Goal: Information Seeking & Learning: Learn about a topic

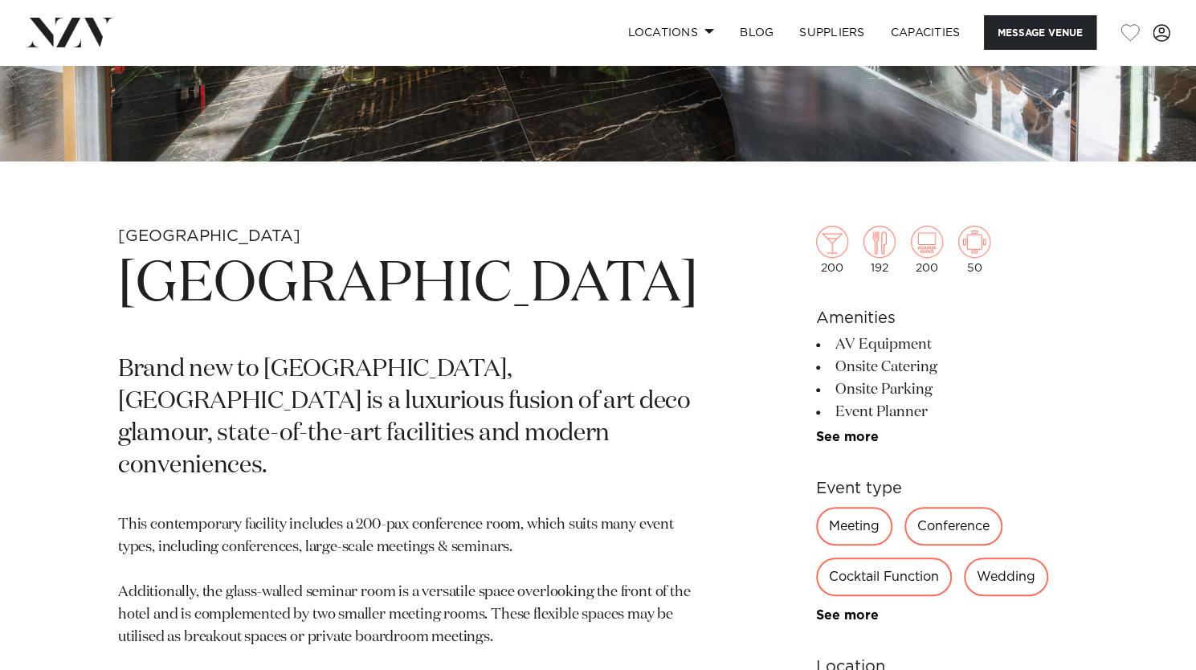
scroll to position [482, 0]
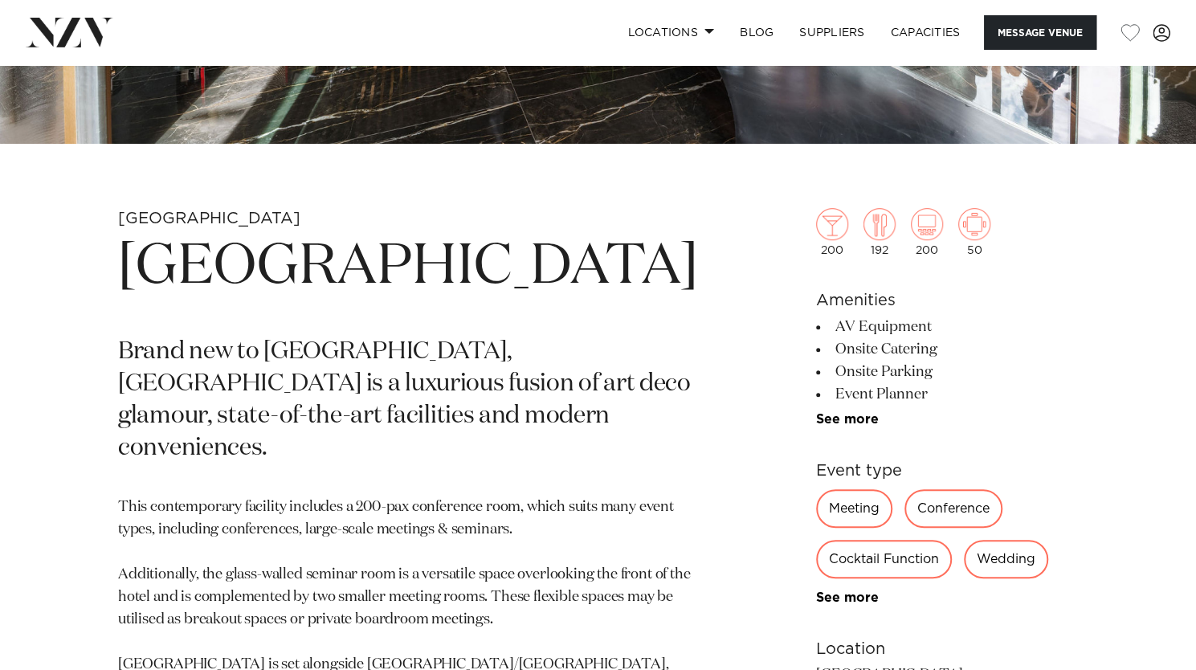
click at [957, 512] on div "Conference" at bounding box center [953, 508] width 98 height 39
click at [851, 504] on div "Meeting" at bounding box center [854, 508] width 76 height 39
click at [866, 561] on div "Cocktail Function" at bounding box center [884, 559] width 136 height 39
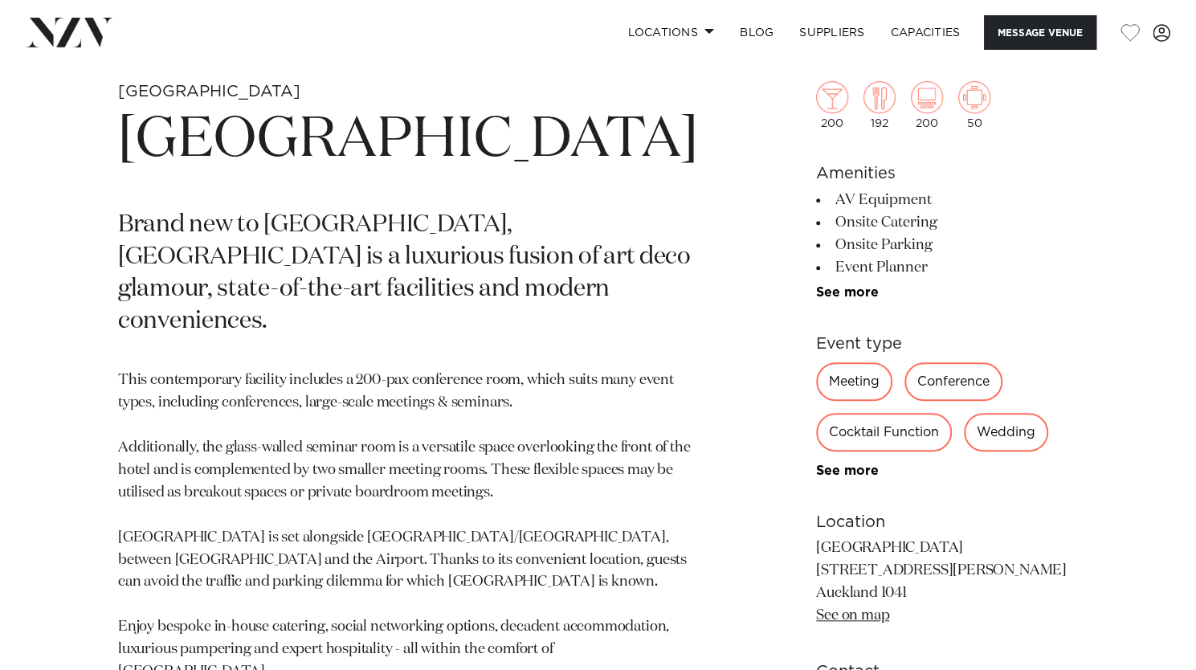
scroll to position [643, 0]
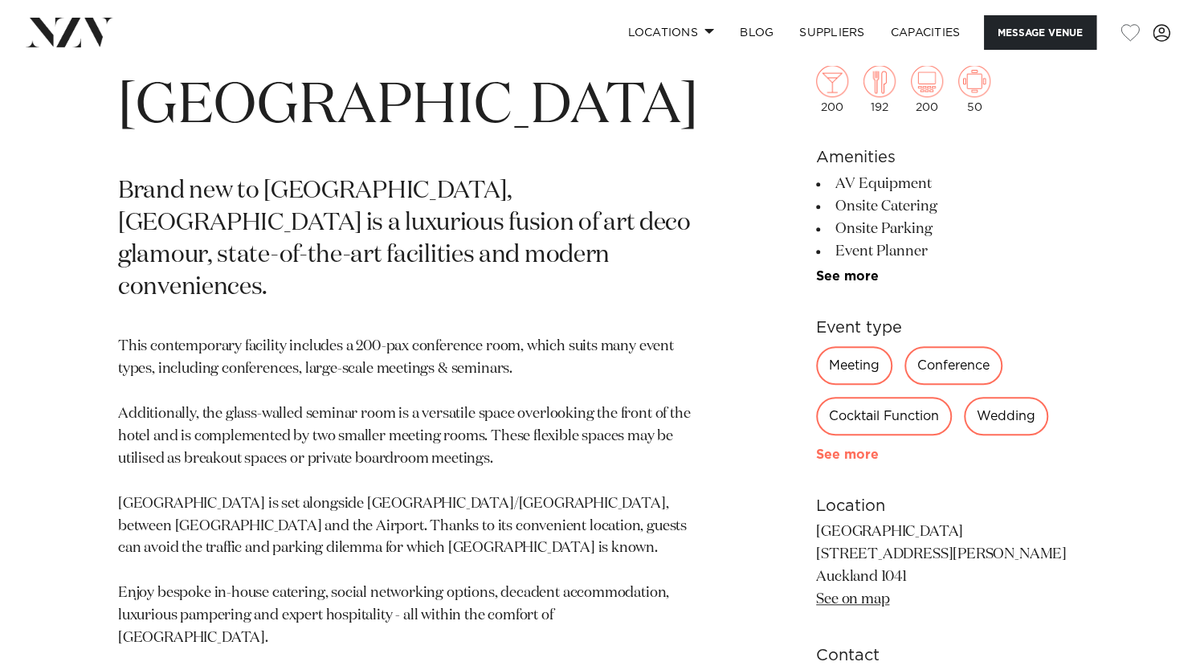
click at [842, 452] on link "See more" at bounding box center [878, 454] width 125 height 13
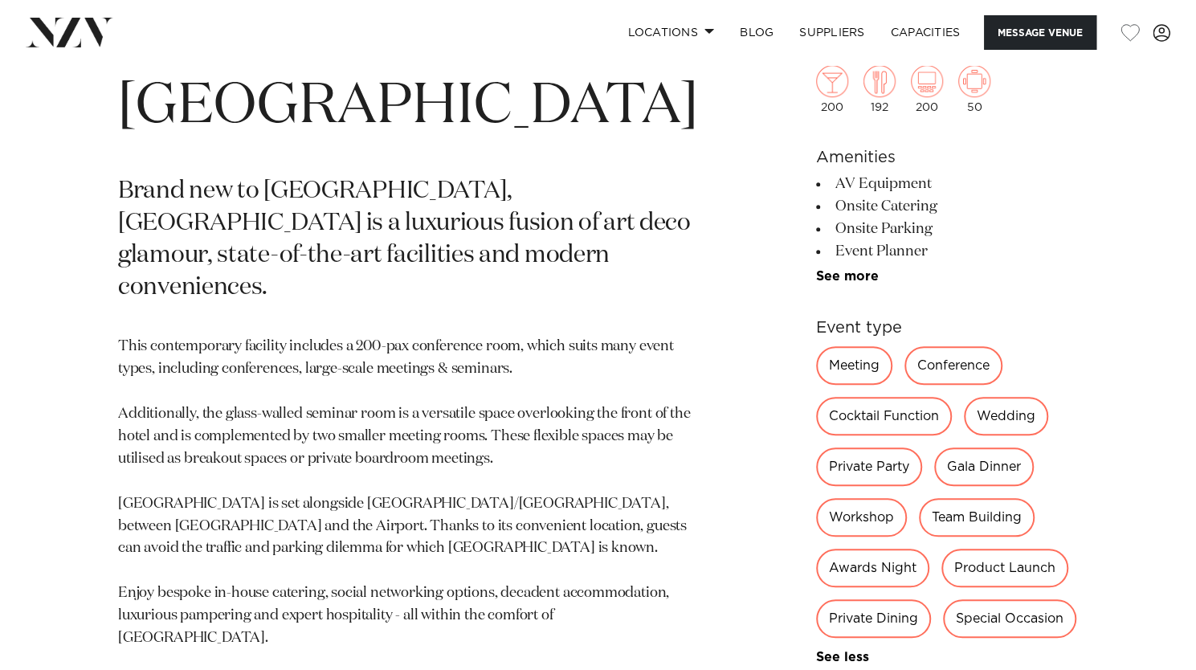
click at [877, 467] on div "Private Party" at bounding box center [869, 466] width 106 height 39
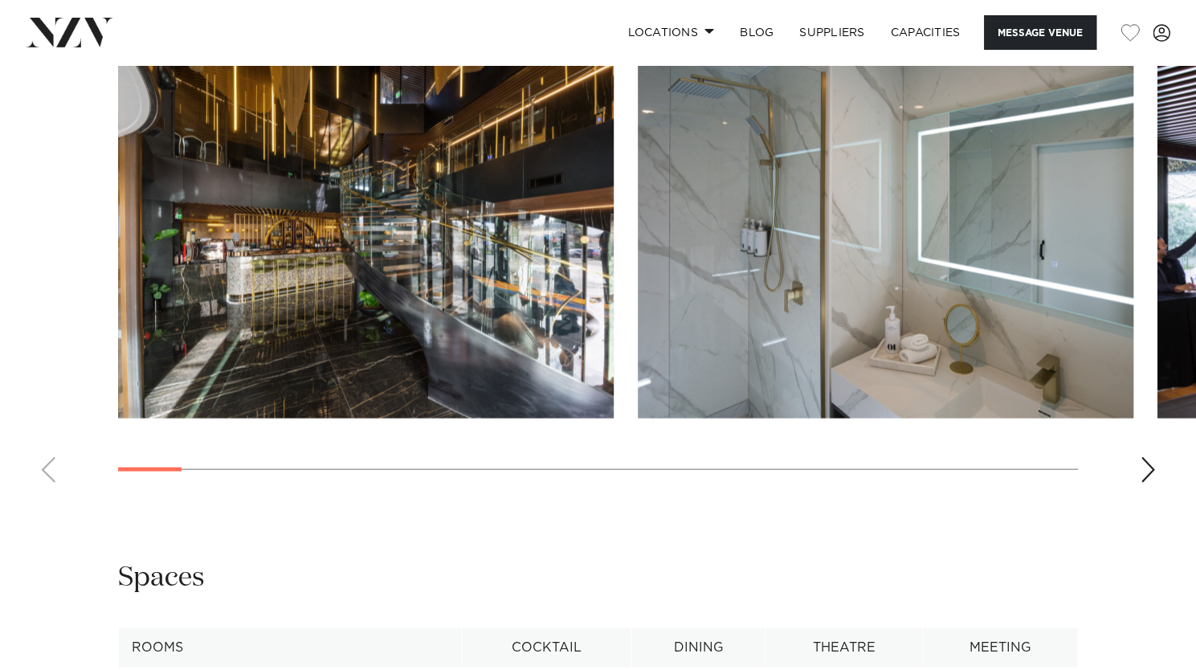
scroll to position [1767, 0]
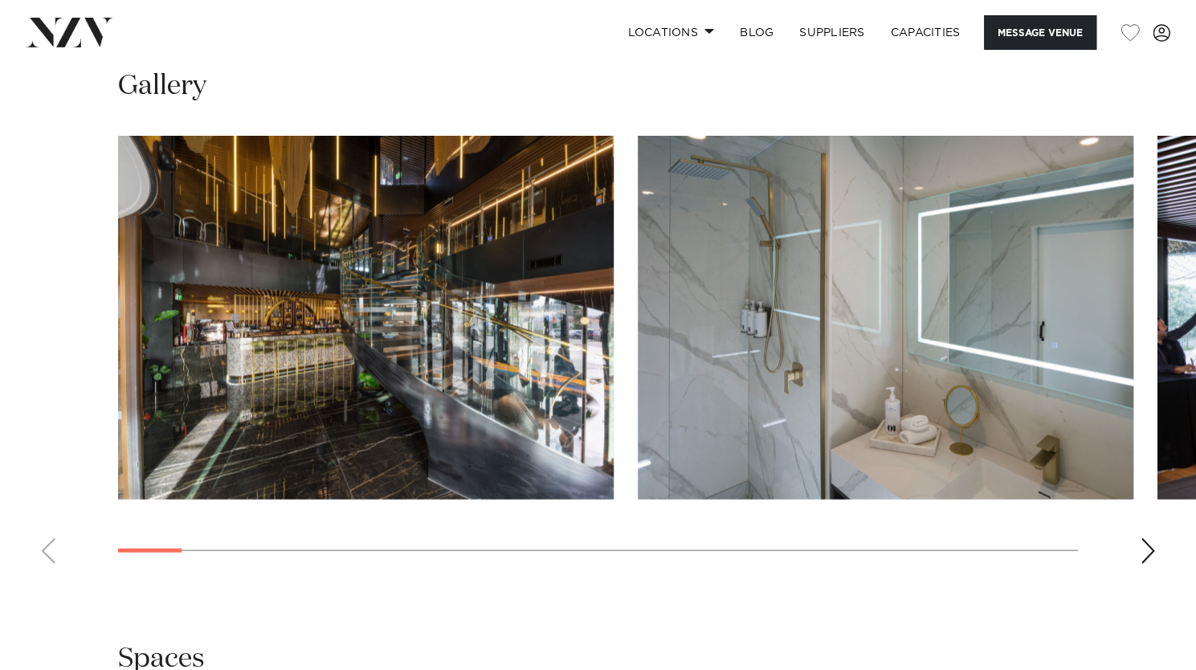
click at [1148, 542] on div "Next slide" at bounding box center [1148, 550] width 16 height 26
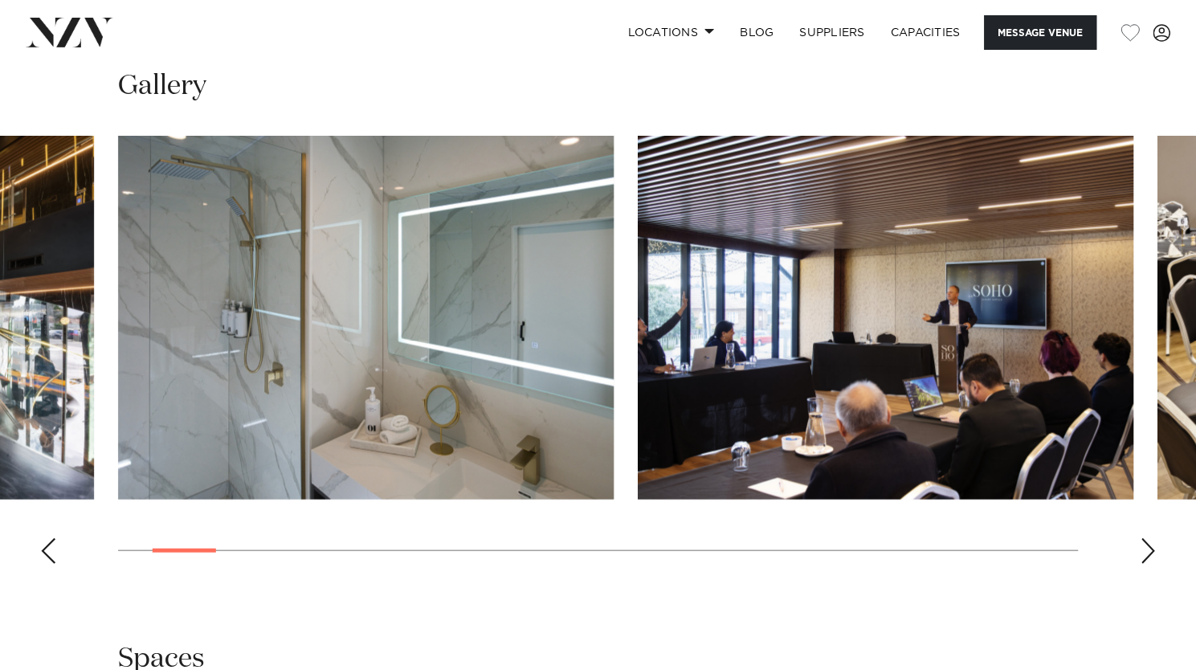
click at [1148, 542] on div "Next slide" at bounding box center [1148, 550] width 16 height 26
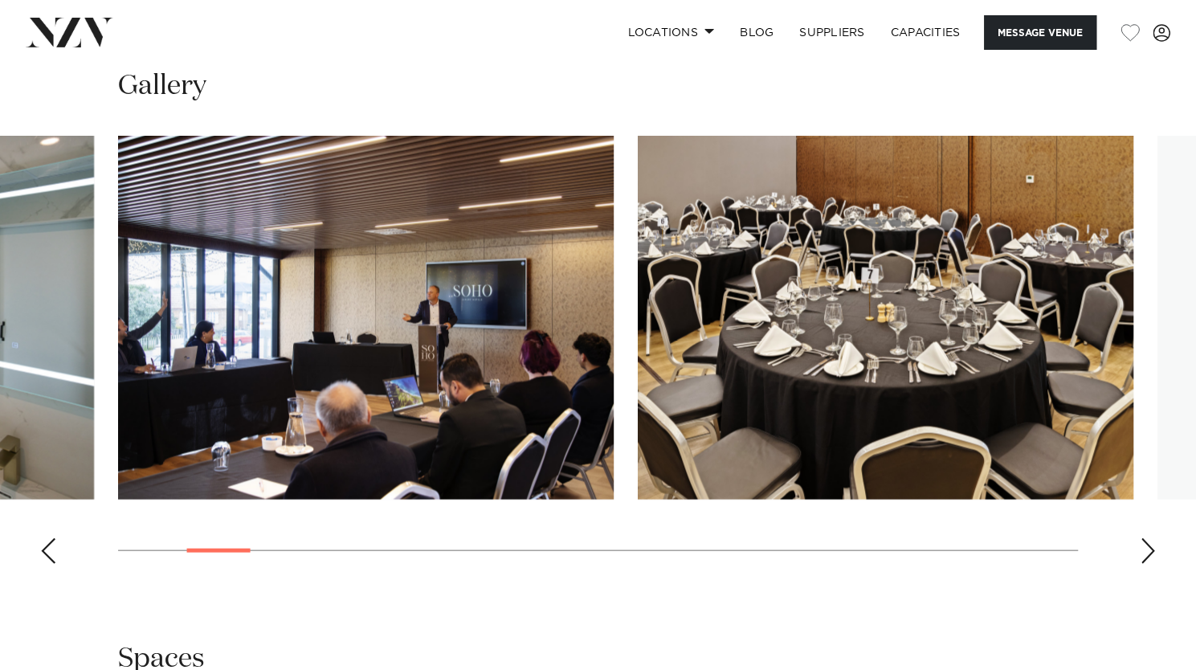
click at [1148, 542] on div "Next slide" at bounding box center [1148, 550] width 16 height 26
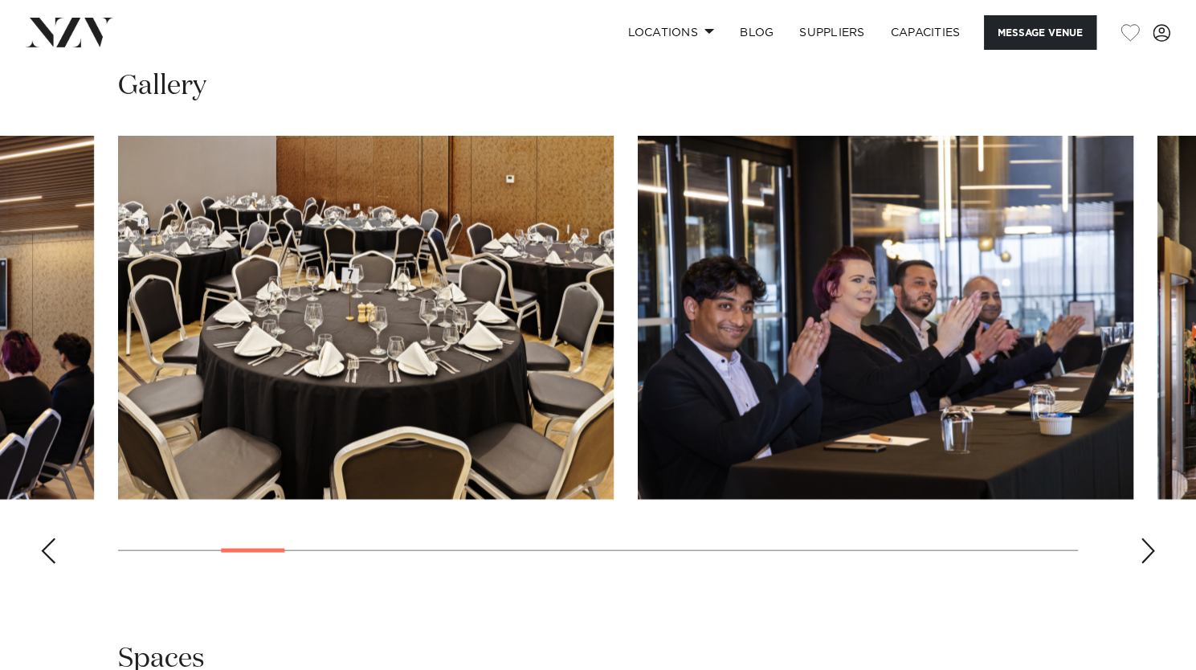
click at [1148, 542] on div "Next slide" at bounding box center [1148, 550] width 16 height 26
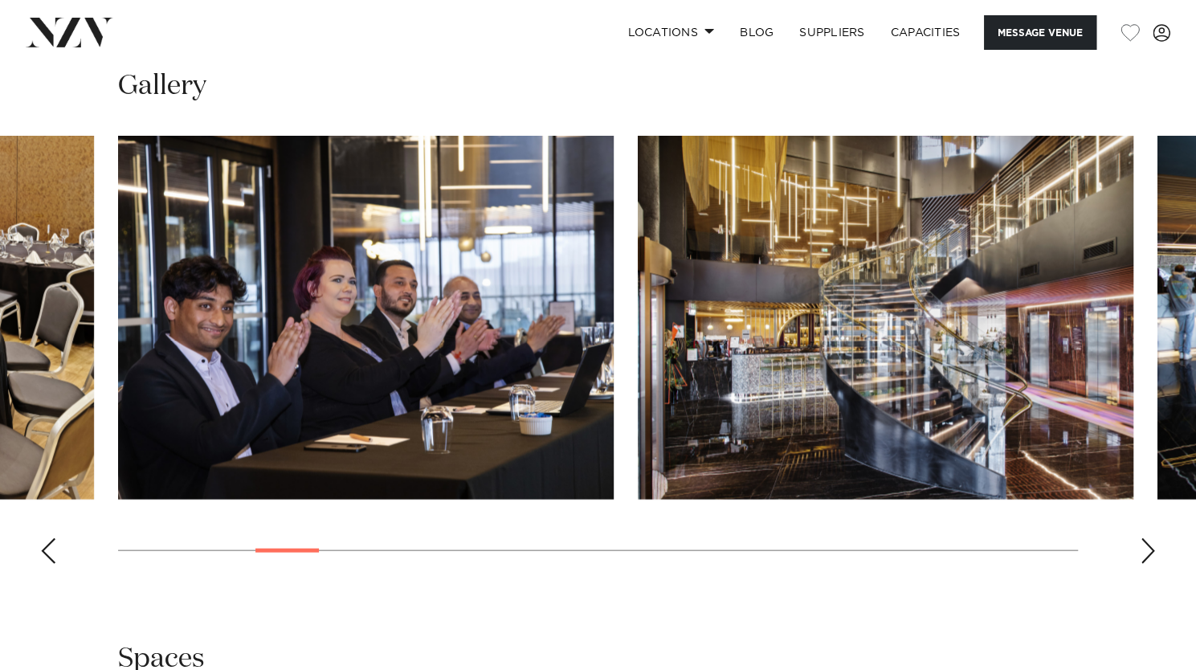
click at [1148, 542] on div "Next slide" at bounding box center [1148, 550] width 16 height 26
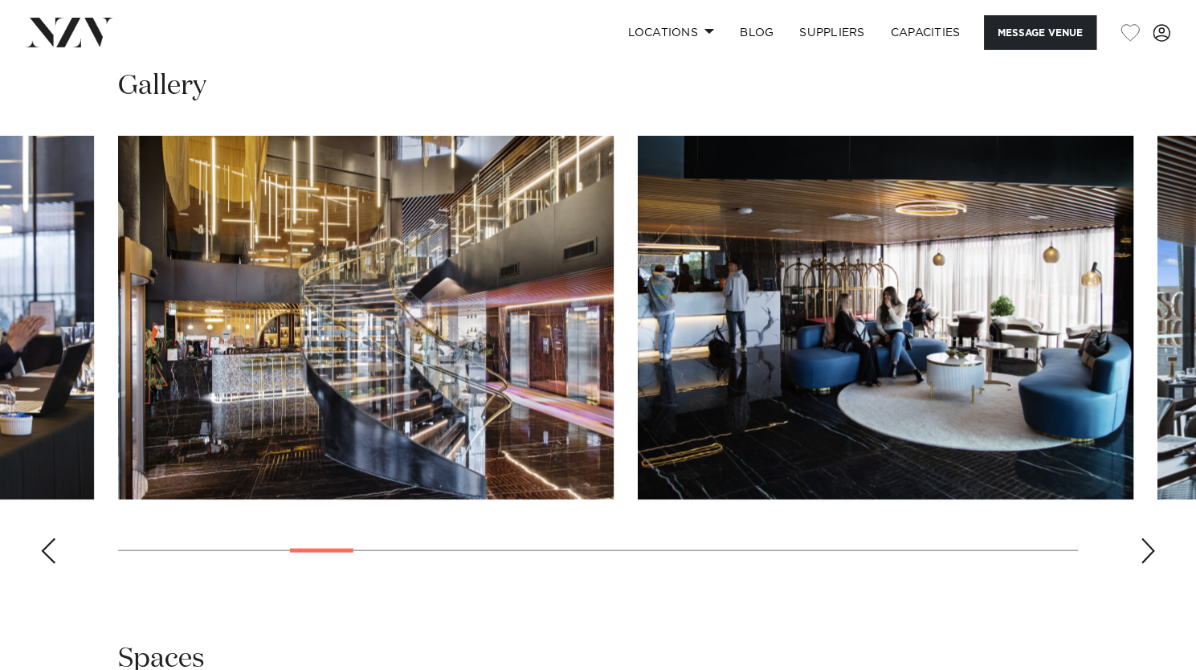
click at [1148, 542] on div "Next slide" at bounding box center [1148, 550] width 16 height 26
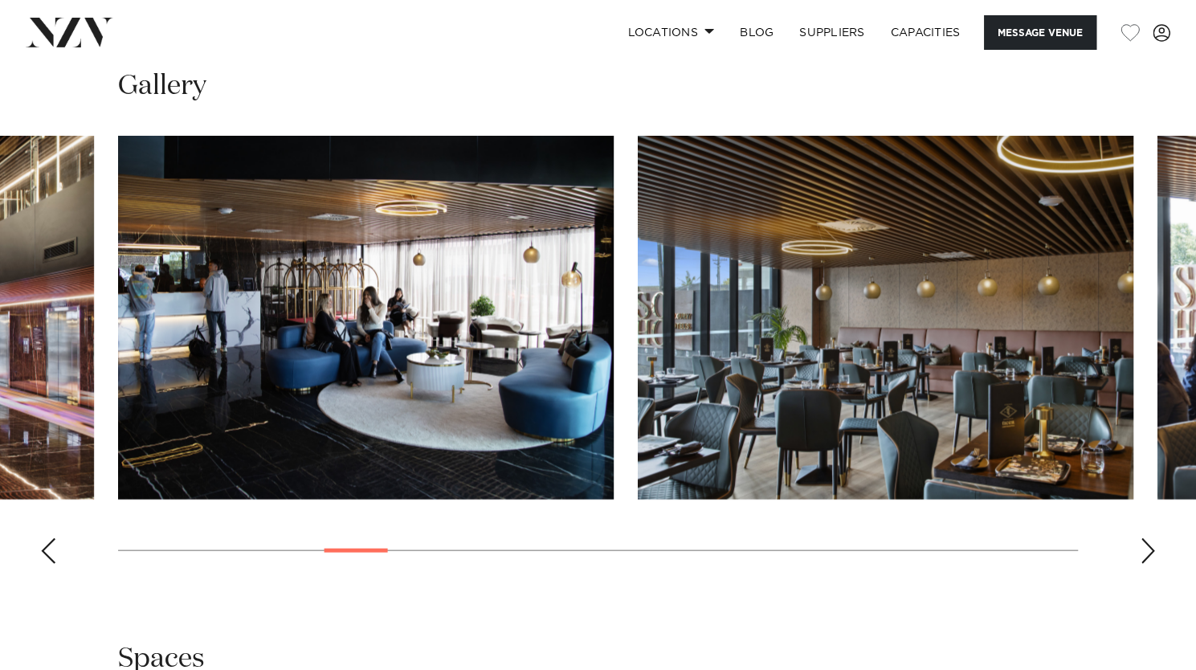
click at [1148, 542] on div "Next slide" at bounding box center [1148, 550] width 16 height 26
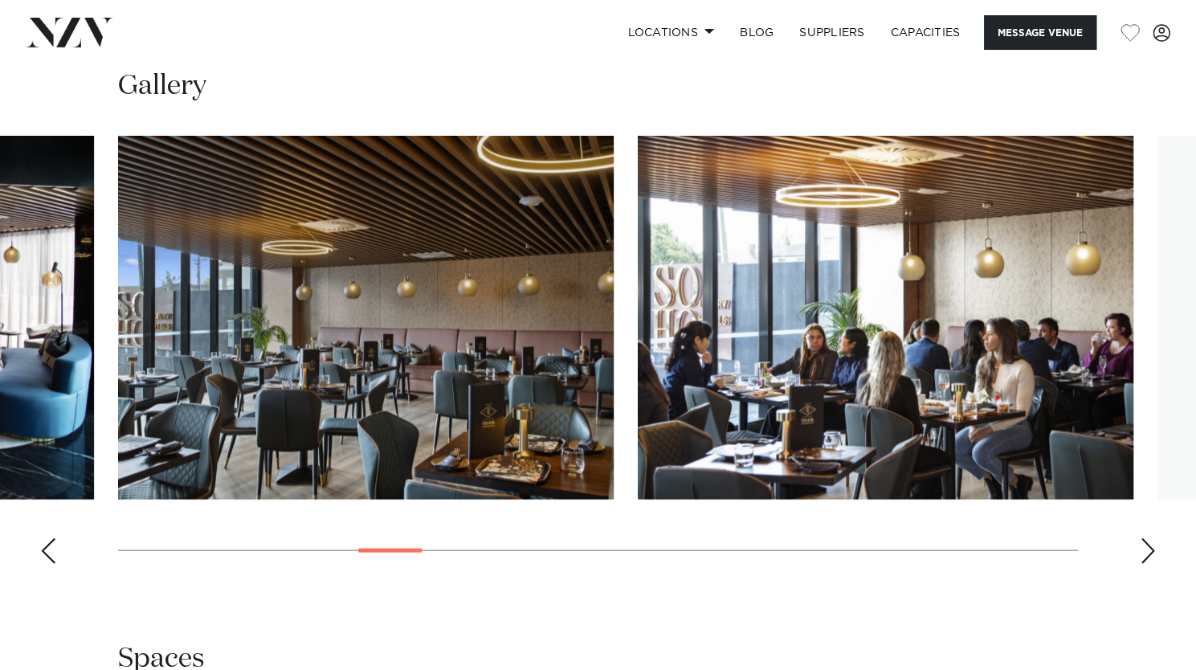
click at [1148, 542] on div "Next slide" at bounding box center [1148, 550] width 16 height 26
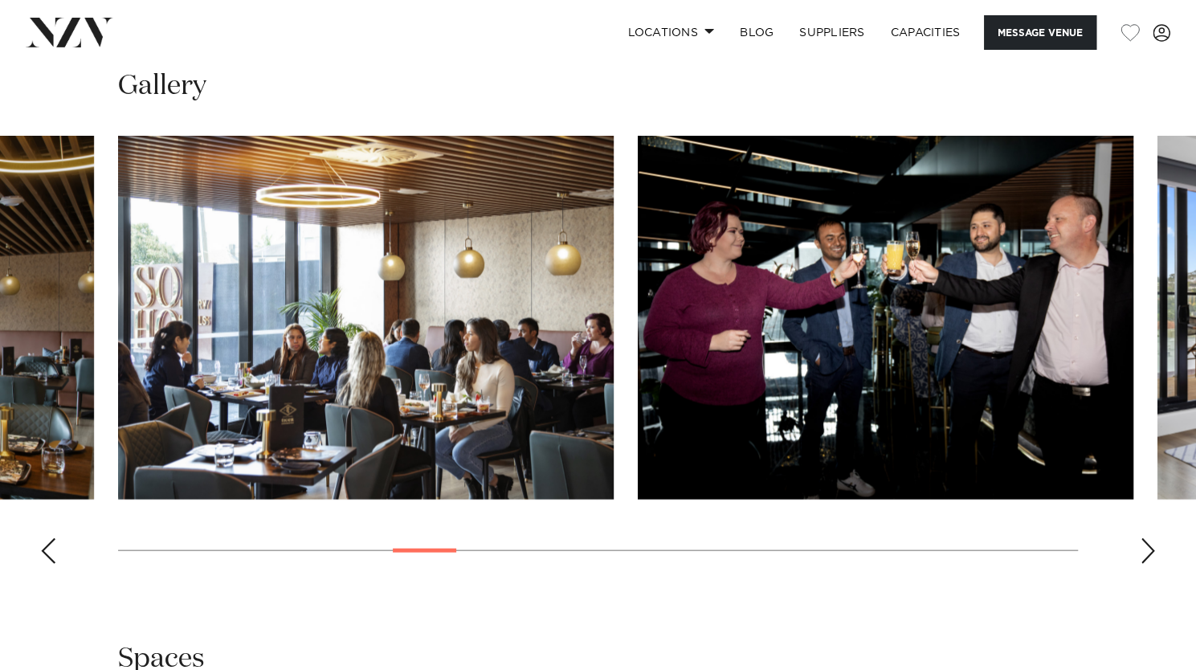
click at [1148, 542] on div "Next slide" at bounding box center [1148, 550] width 16 height 26
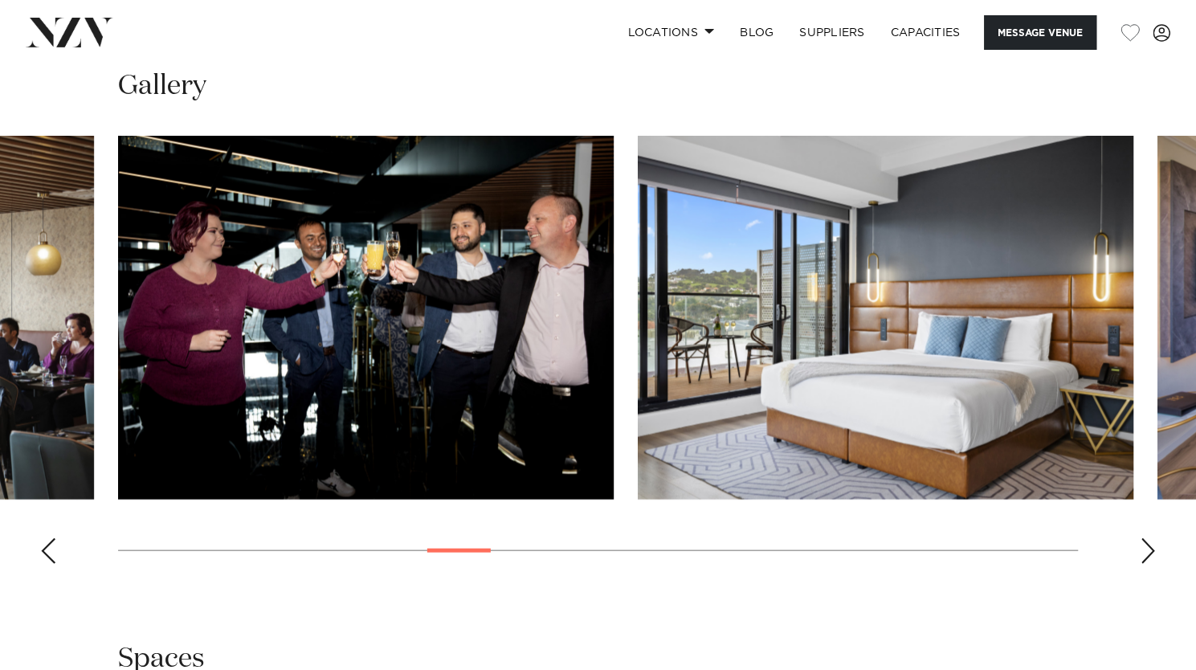
click at [1148, 542] on div "Next slide" at bounding box center [1148, 550] width 16 height 26
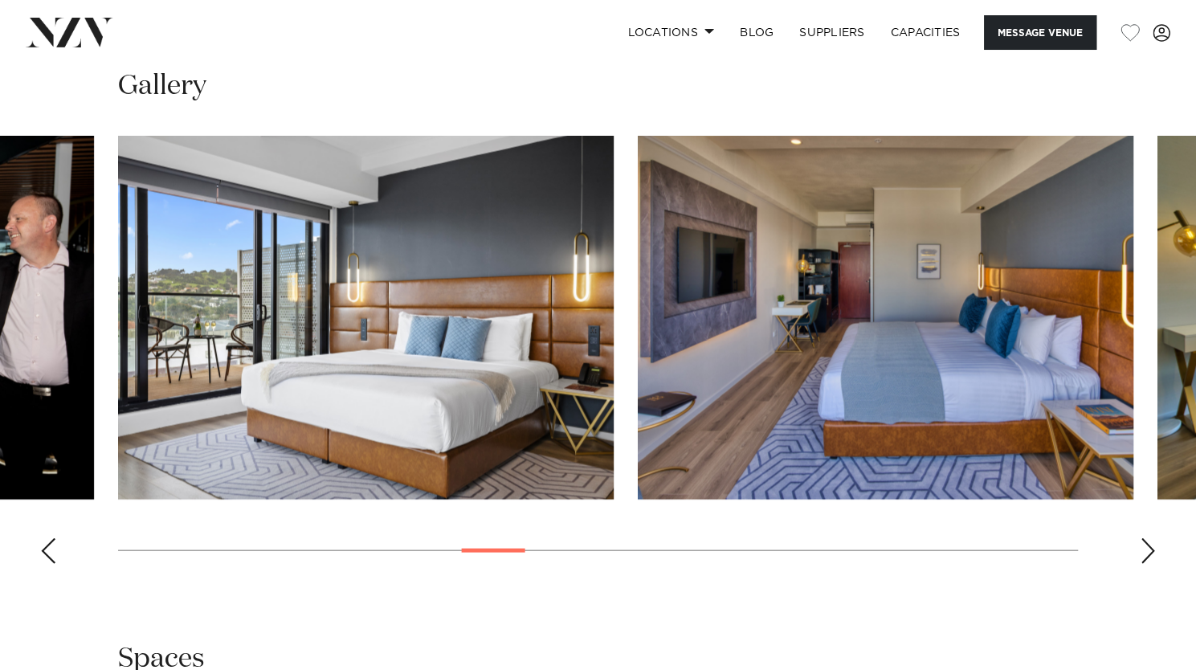
click at [1148, 542] on div "Next slide" at bounding box center [1148, 550] width 16 height 26
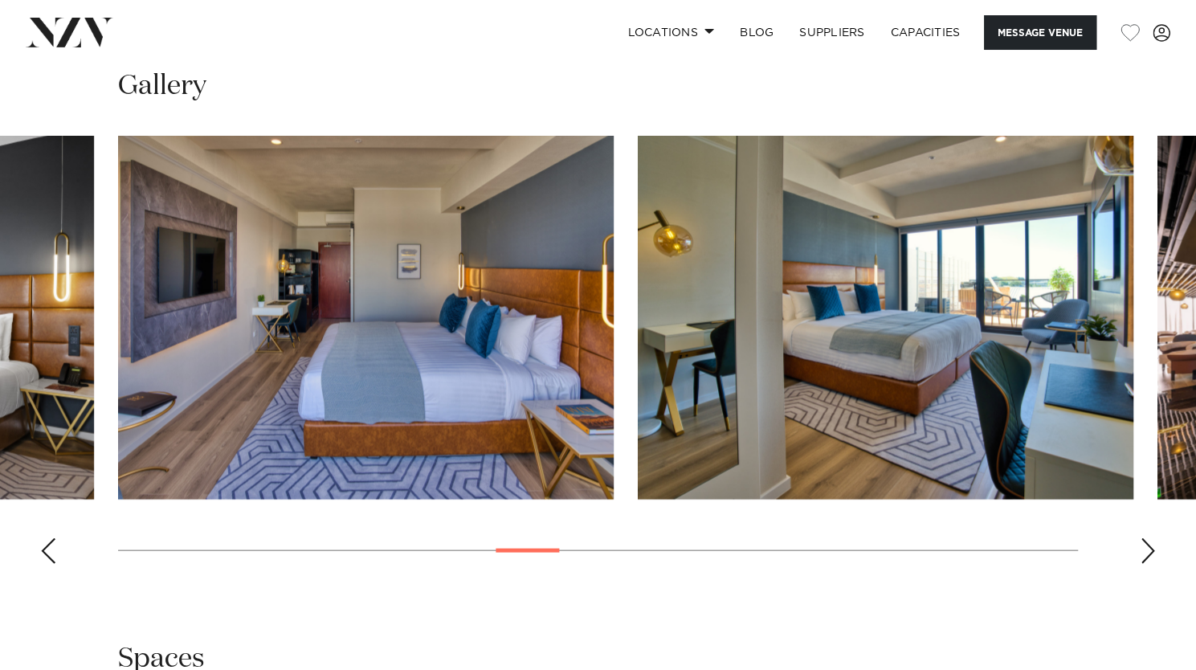
click at [1148, 542] on div "Next slide" at bounding box center [1148, 550] width 16 height 26
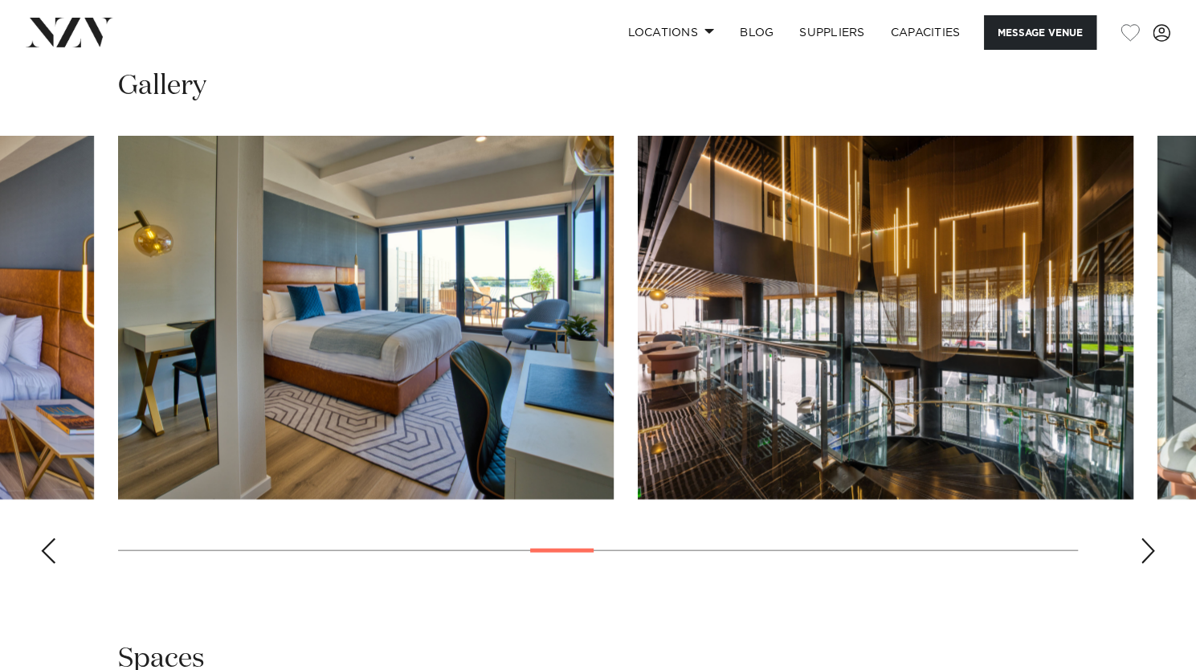
click at [1148, 542] on div "Next slide" at bounding box center [1148, 550] width 16 height 26
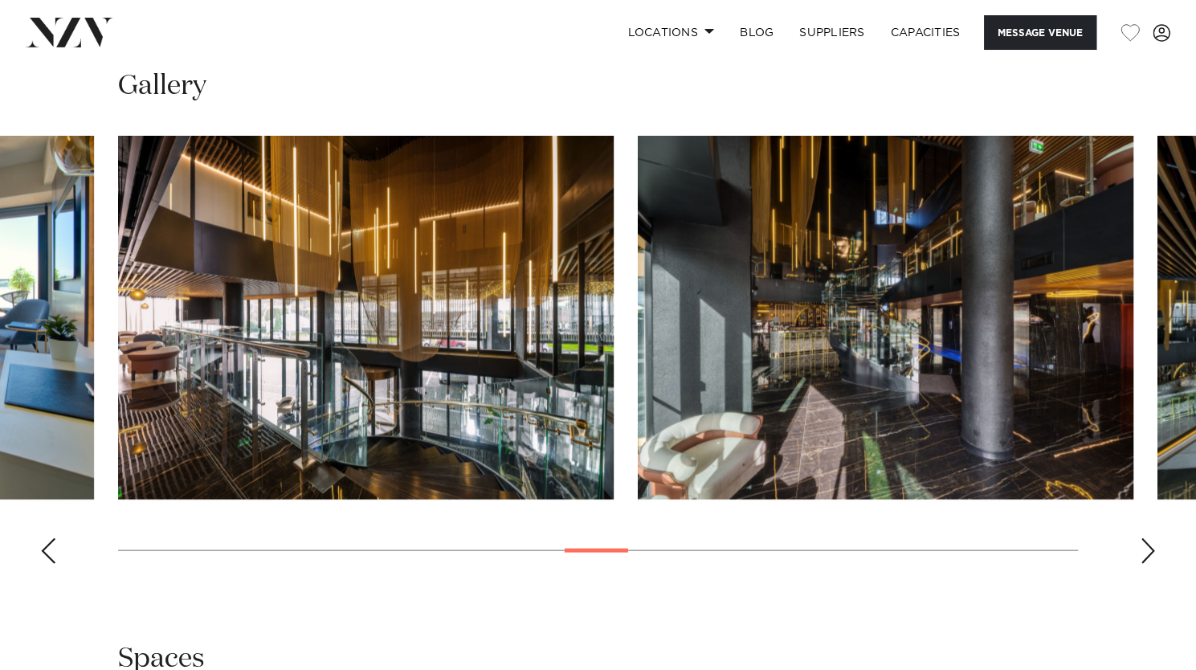
click at [1148, 542] on div "Next slide" at bounding box center [1148, 550] width 16 height 26
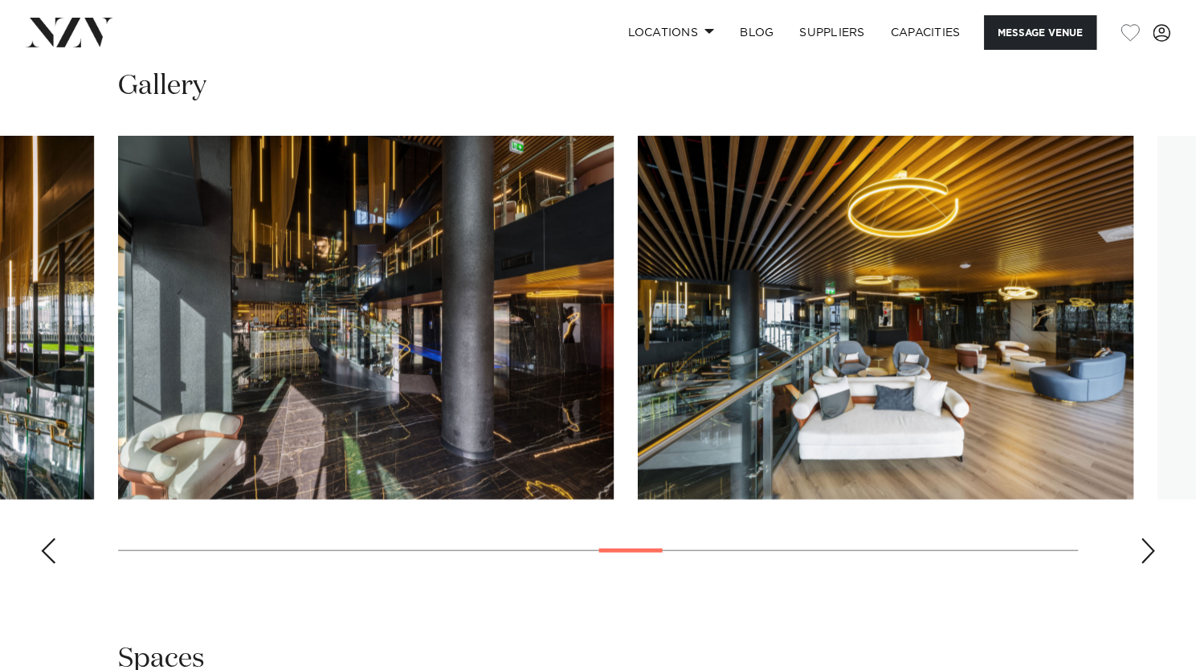
click at [1148, 542] on div "Next slide" at bounding box center [1148, 550] width 16 height 26
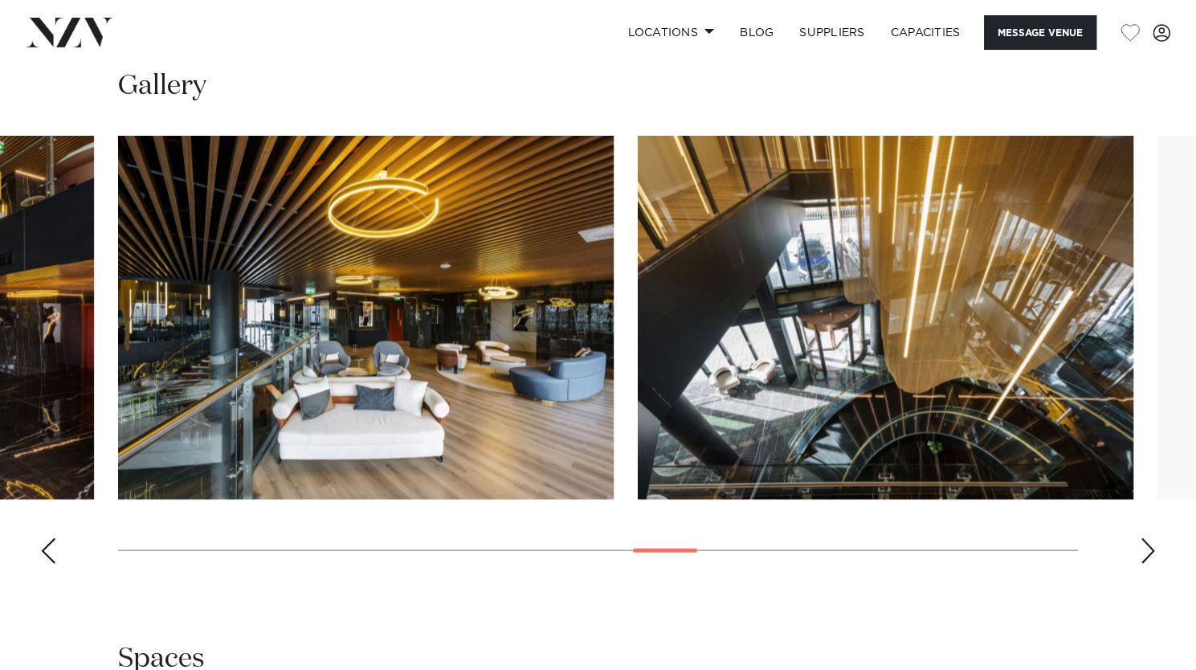
click at [1148, 542] on div "Next slide" at bounding box center [1148, 550] width 16 height 26
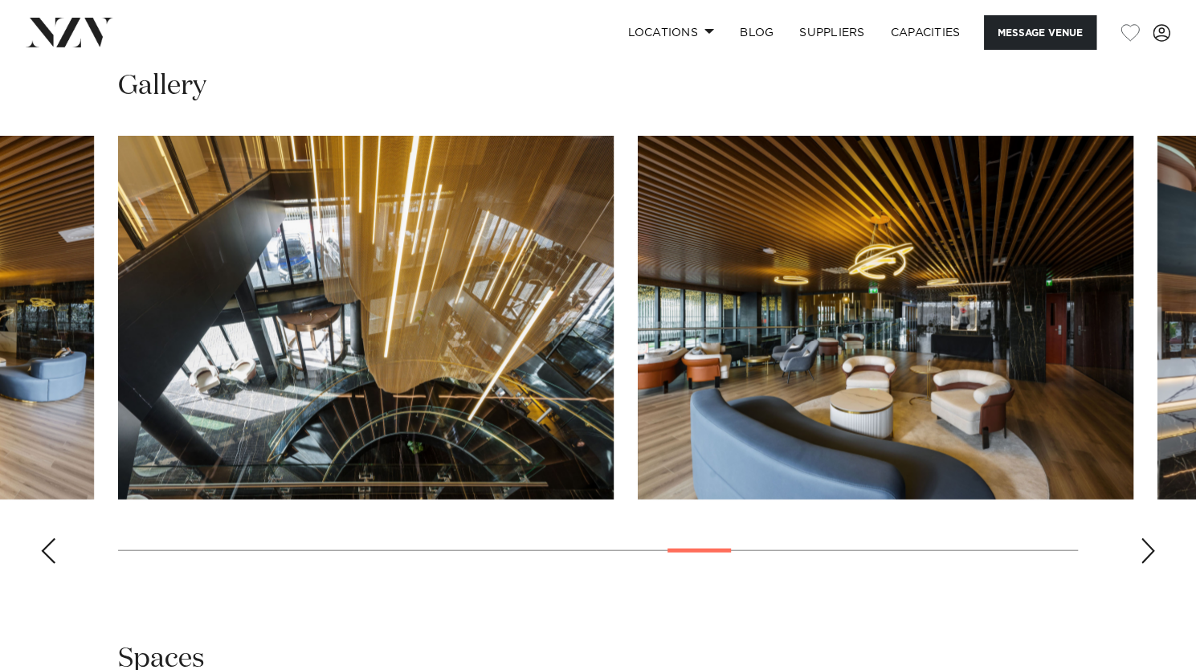
click at [1148, 542] on div "Next slide" at bounding box center [1148, 550] width 16 height 26
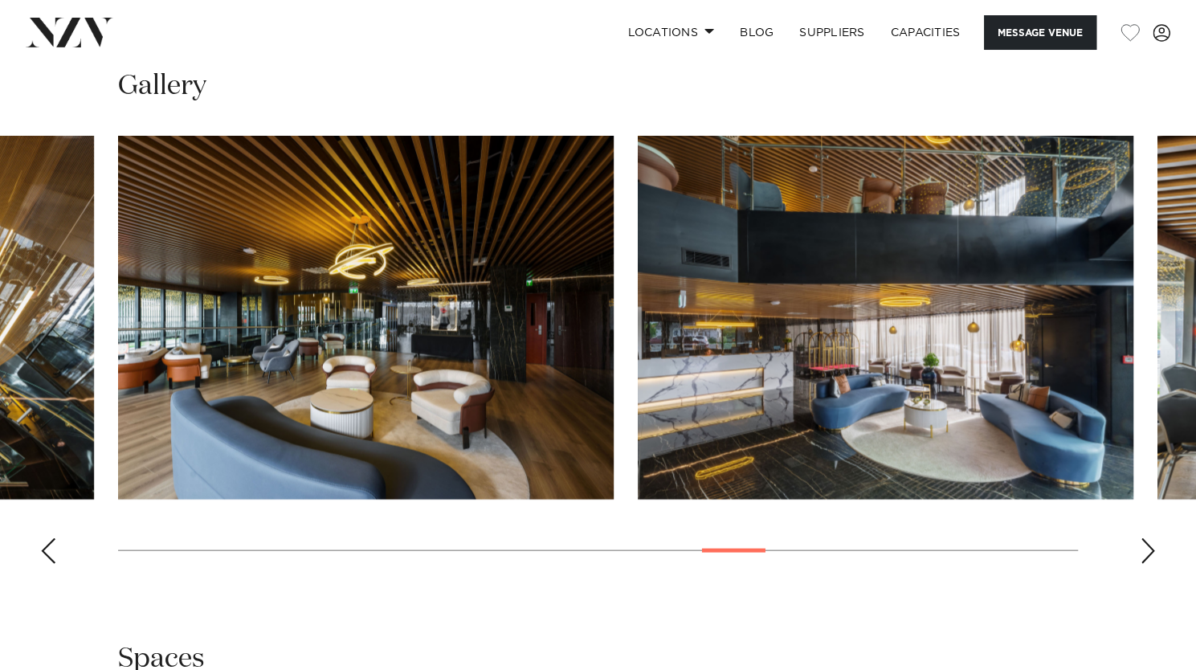
click at [1148, 542] on div "Next slide" at bounding box center [1148, 550] width 16 height 26
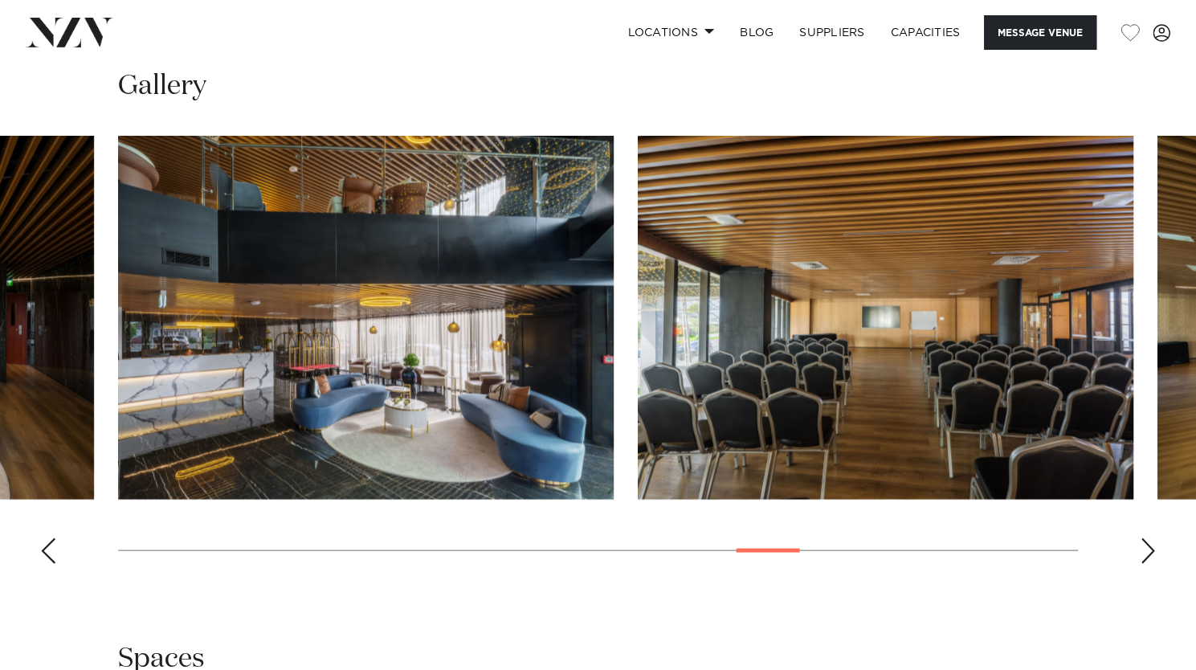
click at [1148, 542] on div "Next slide" at bounding box center [1148, 550] width 16 height 26
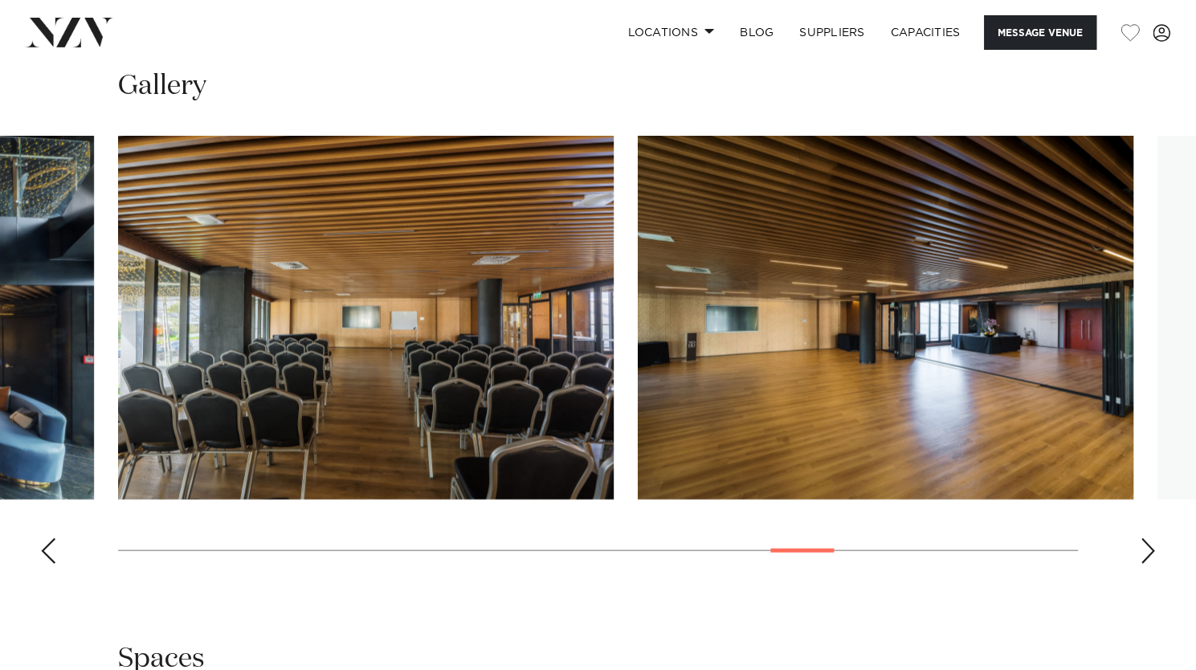
click at [1148, 542] on div "Next slide" at bounding box center [1148, 550] width 16 height 26
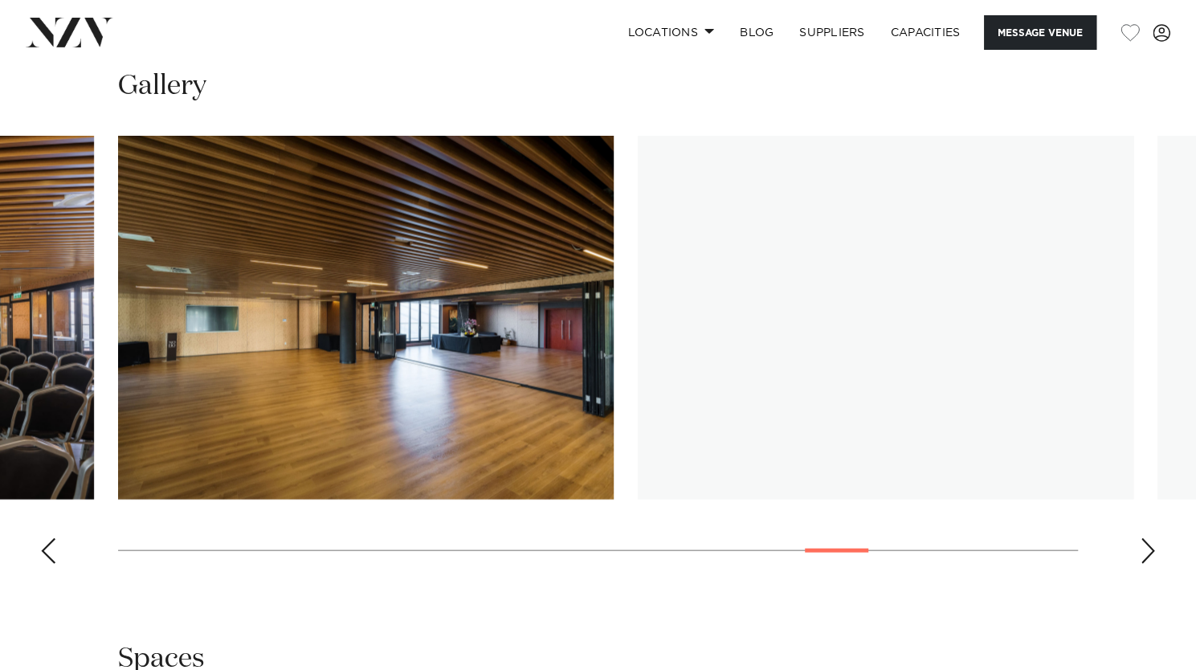
click at [1148, 542] on div "Next slide" at bounding box center [1148, 550] width 16 height 26
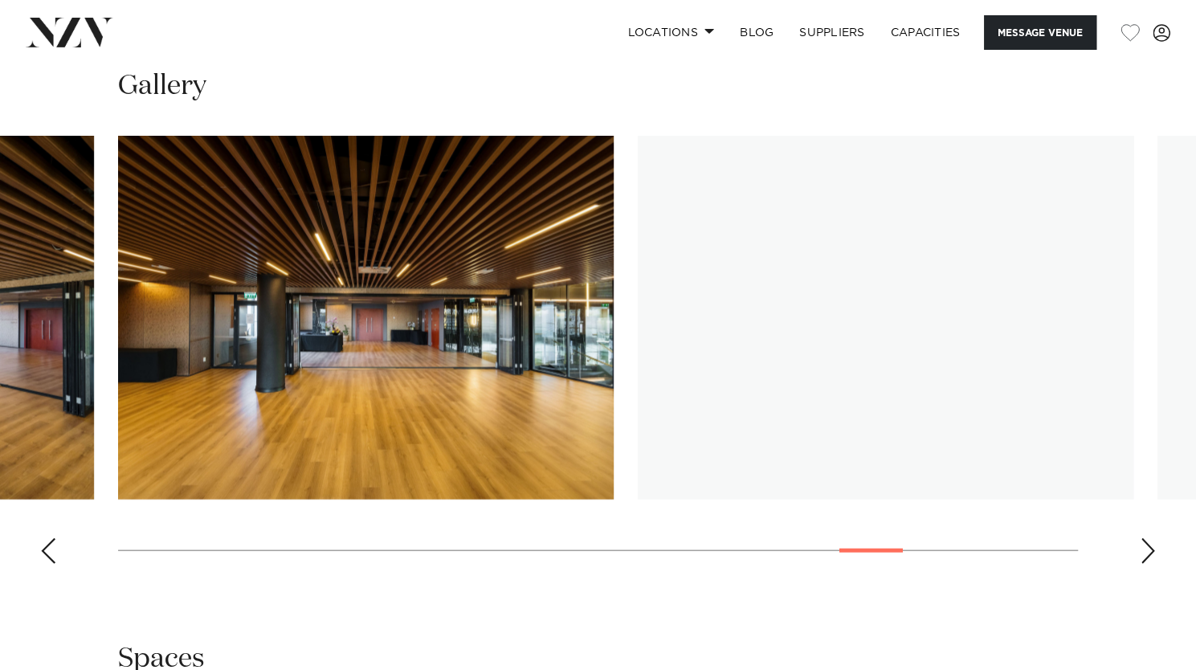
click at [1148, 542] on div "Next slide" at bounding box center [1148, 550] width 16 height 26
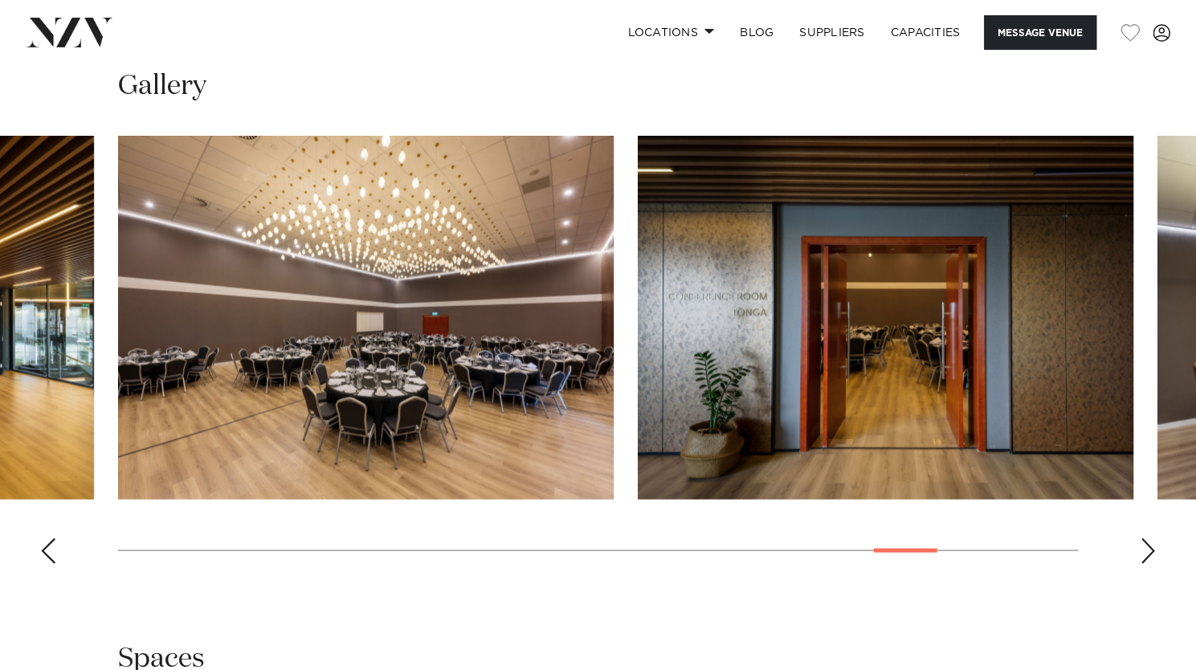
click at [1148, 542] on div "Next slide" at bounding box center [1148, 550] width 16 height 26
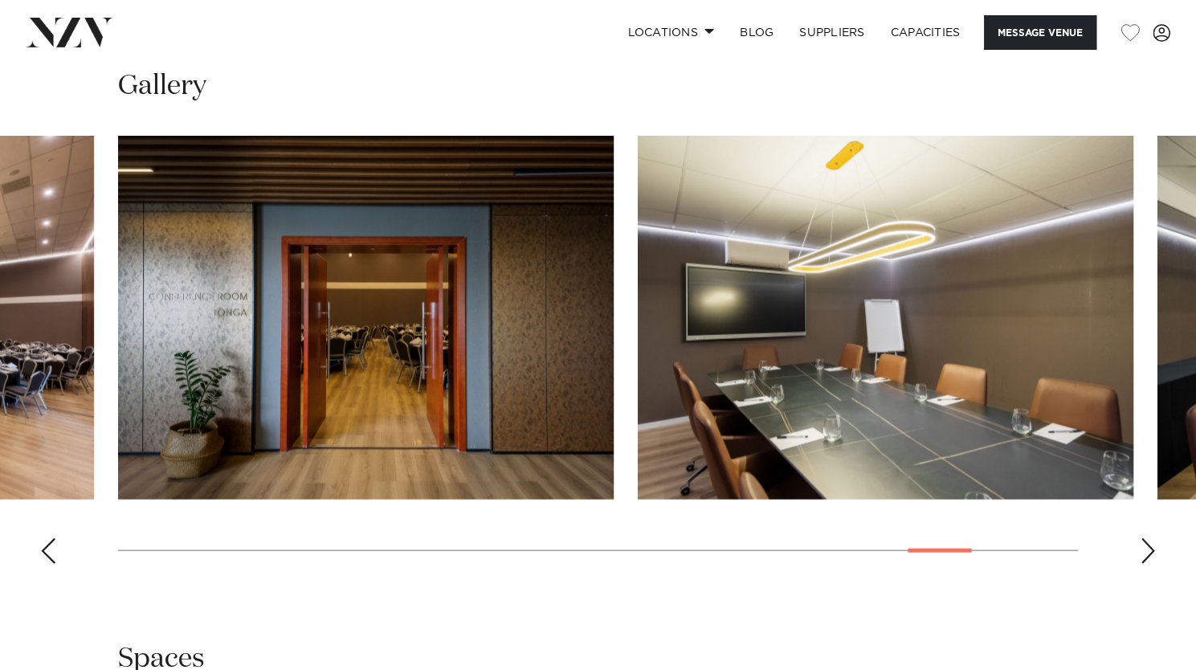
click at [1148, 542] on div "Next slide" at bounding box center [1148, 550] width 16 height 26
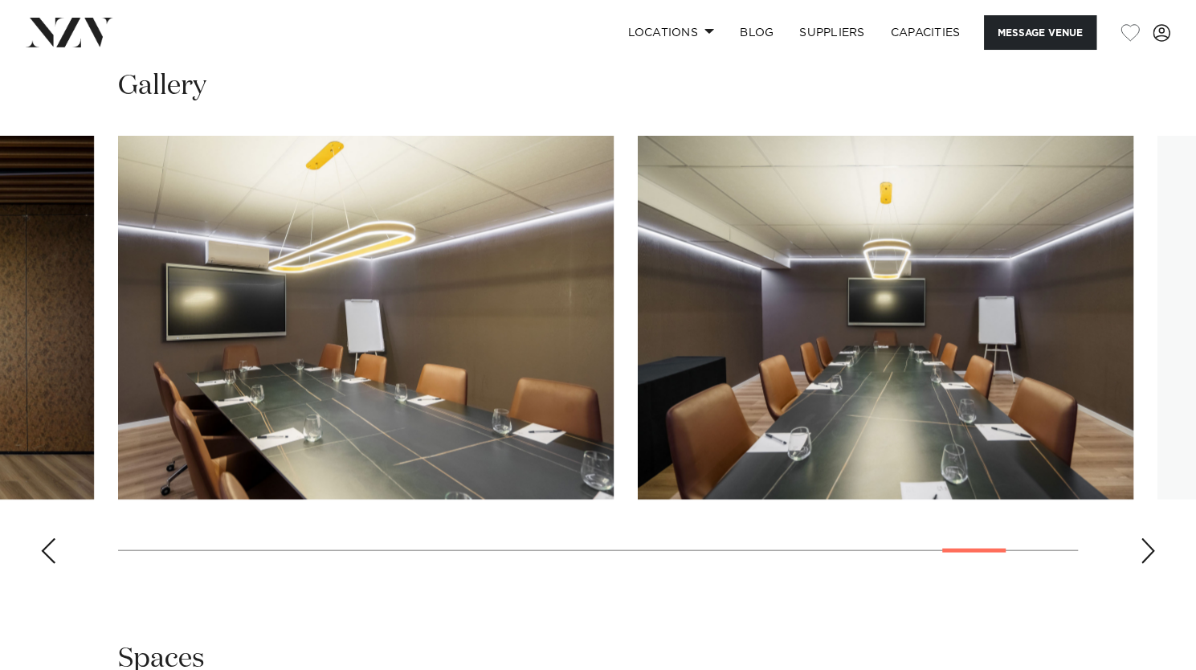
click at [1148, 542] on div "Next slide" at bounding box center [1148, 550] width 16 height 26
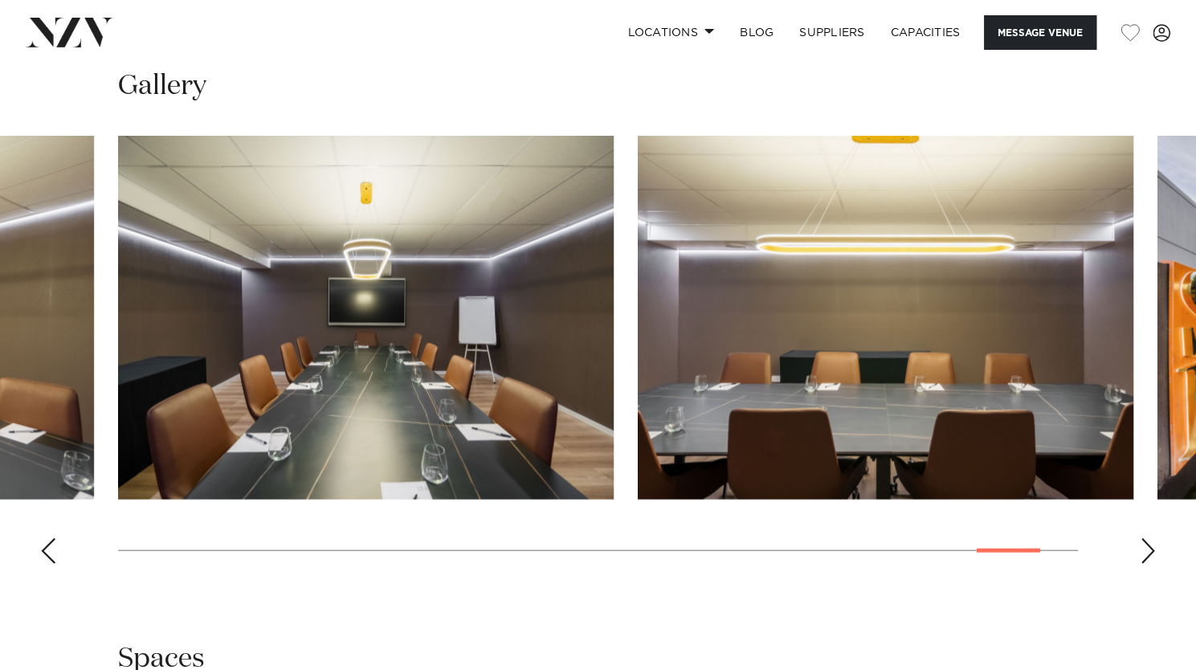
click at [1148, 542] on div "Next slide" at bounding box center [1148, 550] width 16 height 26
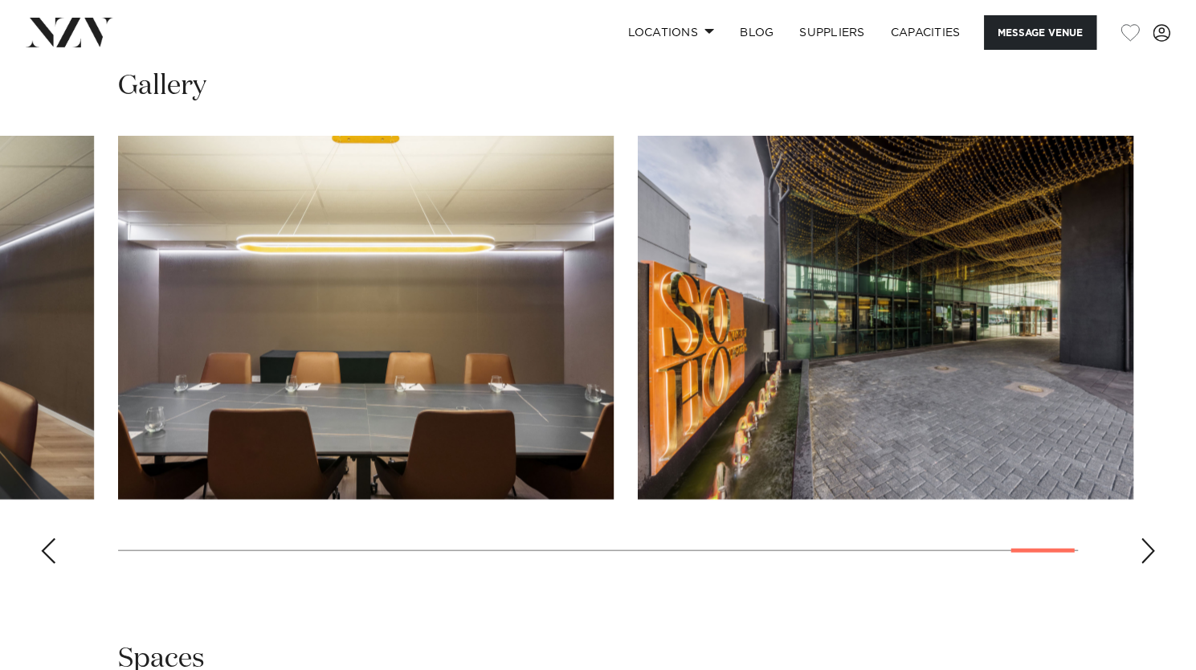
click at [1148, 542] on div "Next slide" at bounding box center [1148, 550] width 16 height 26
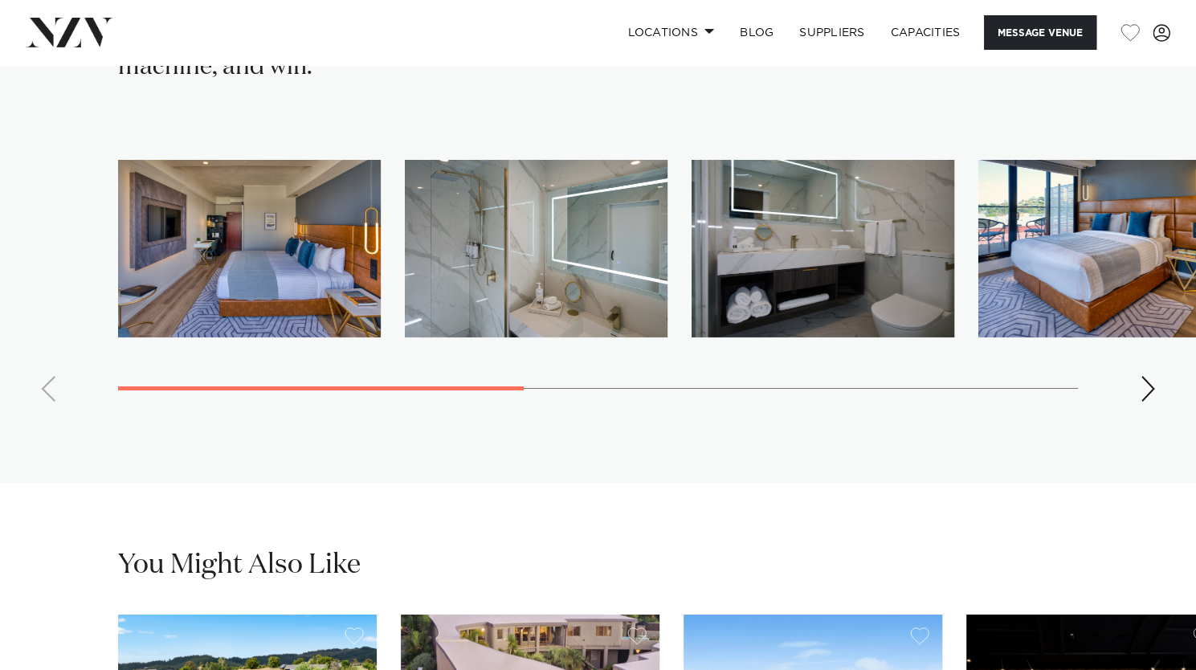
scroll to position [2972, 0]
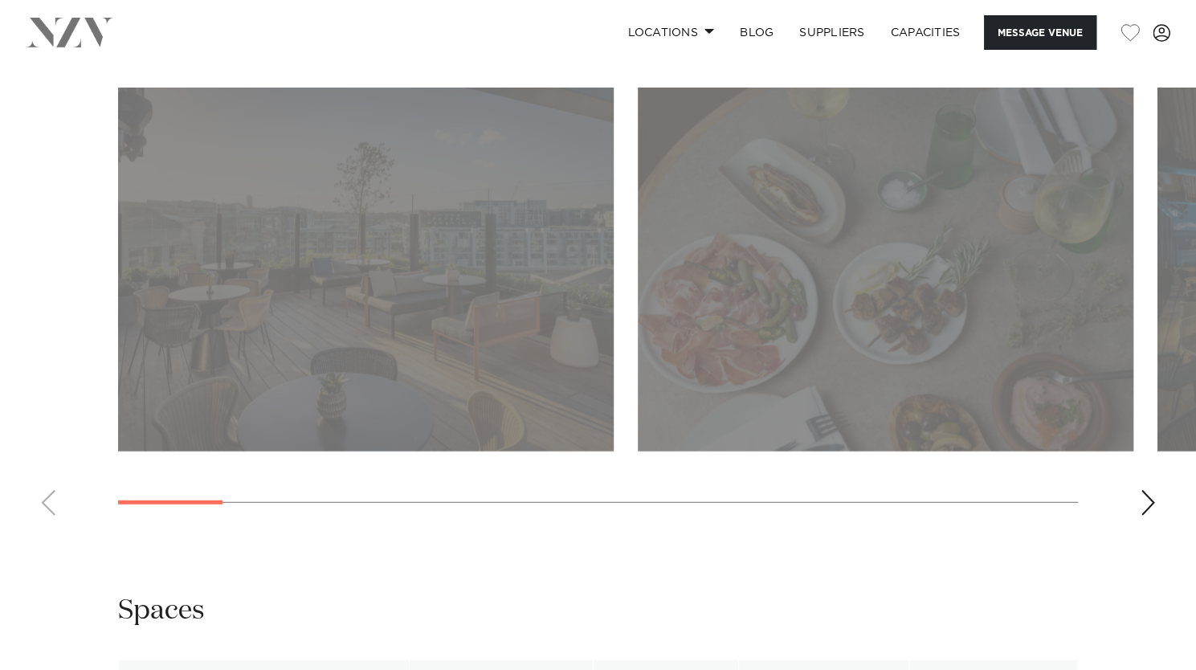
scroll to position [2249, 0]
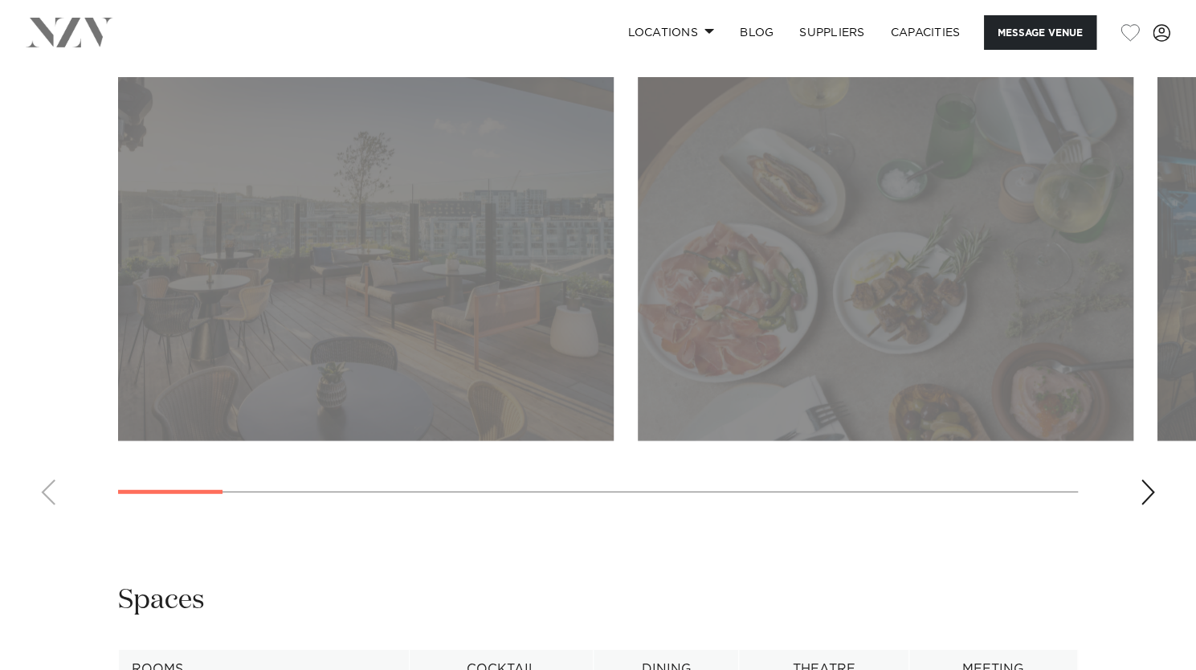
click at [836, 448] on div "Auckland QT Auckland Message Venue Auckland QT Auckland QT Auckland is an eclec…" at bounding box center [598, 541] width 1196 height 5450
click at [1138, 407] on swiper-container at bounding box center [598, 297] width 1196 height 441
click at [1142, 479] on div "Next slide" at bounding box center [1148, 492] width 16 height 26
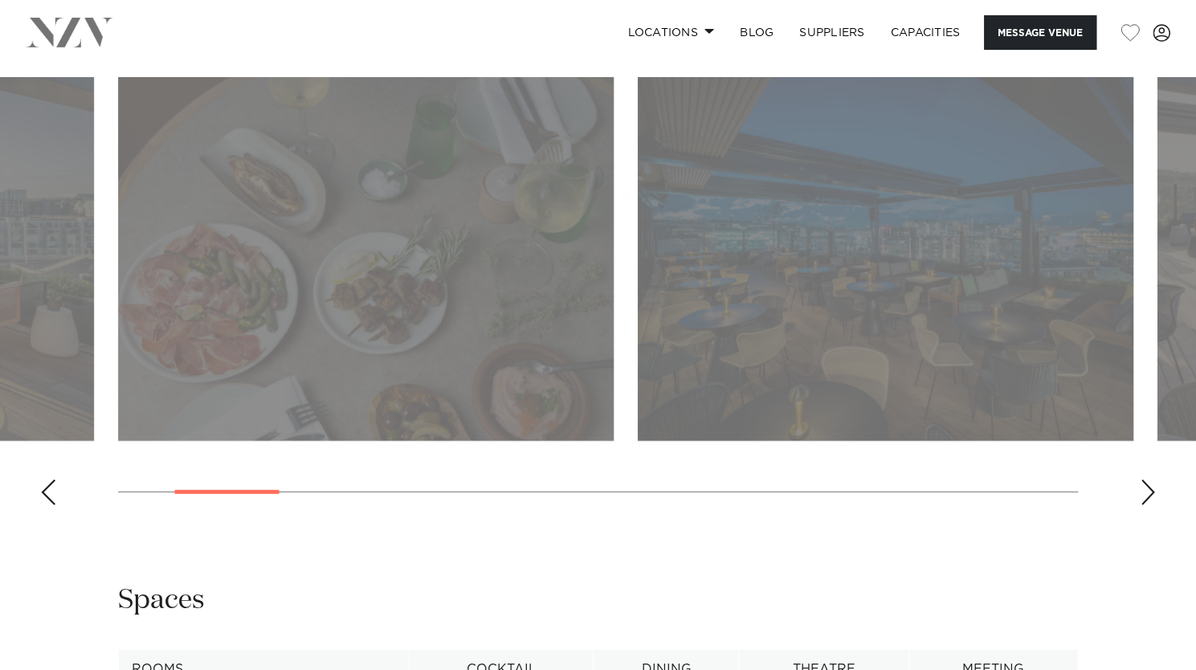
click at [1142, 479] on div "Next slide" at bounding box center [1148, 492] width 16 height 26
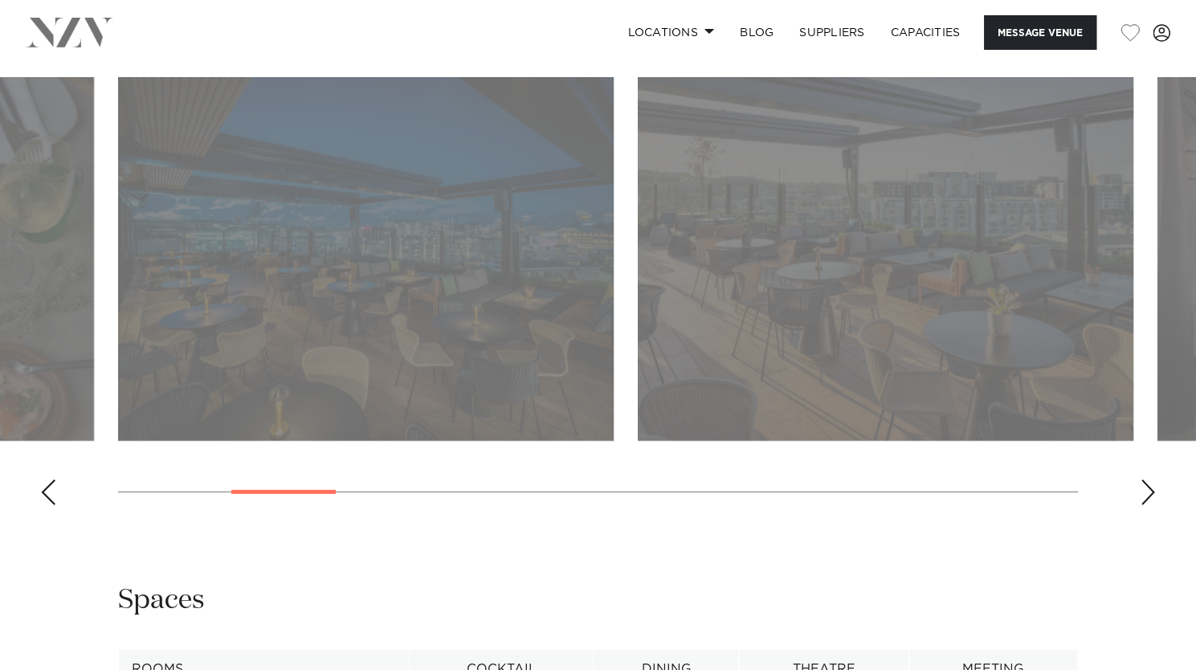
click at [1142, 479] on div "Next slide" at bounding box center [1148, 492] width 16 height 26
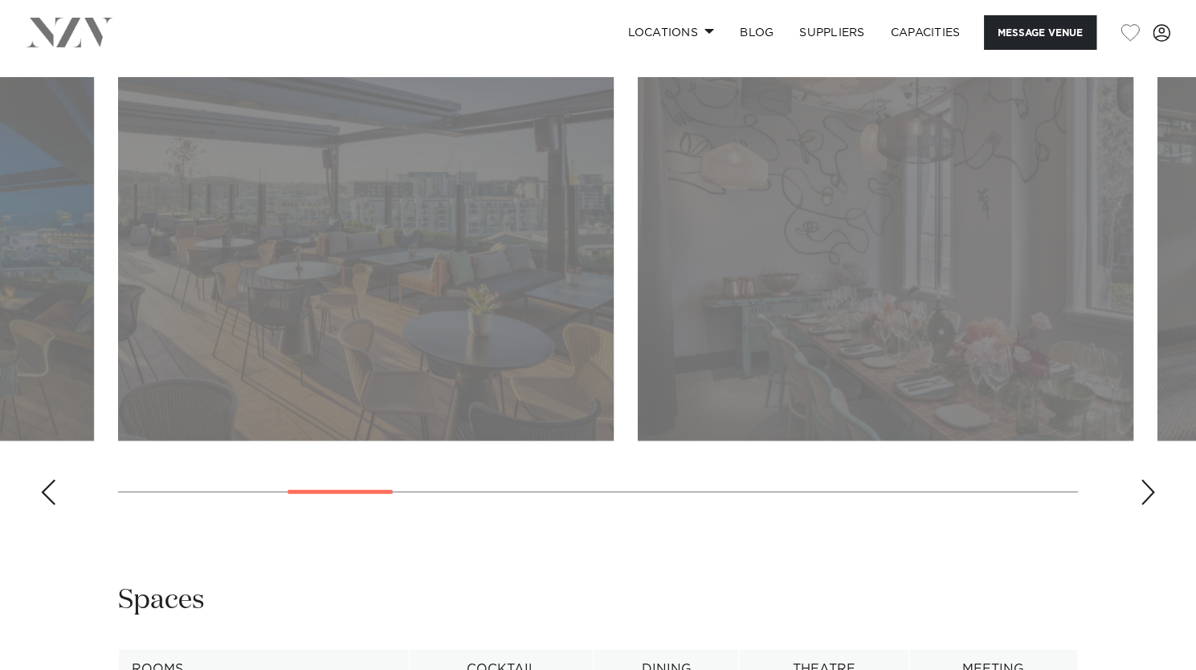
click at [1142, 479] on div "Next slide" at bounding box center [1148, 492] width 16 height 26
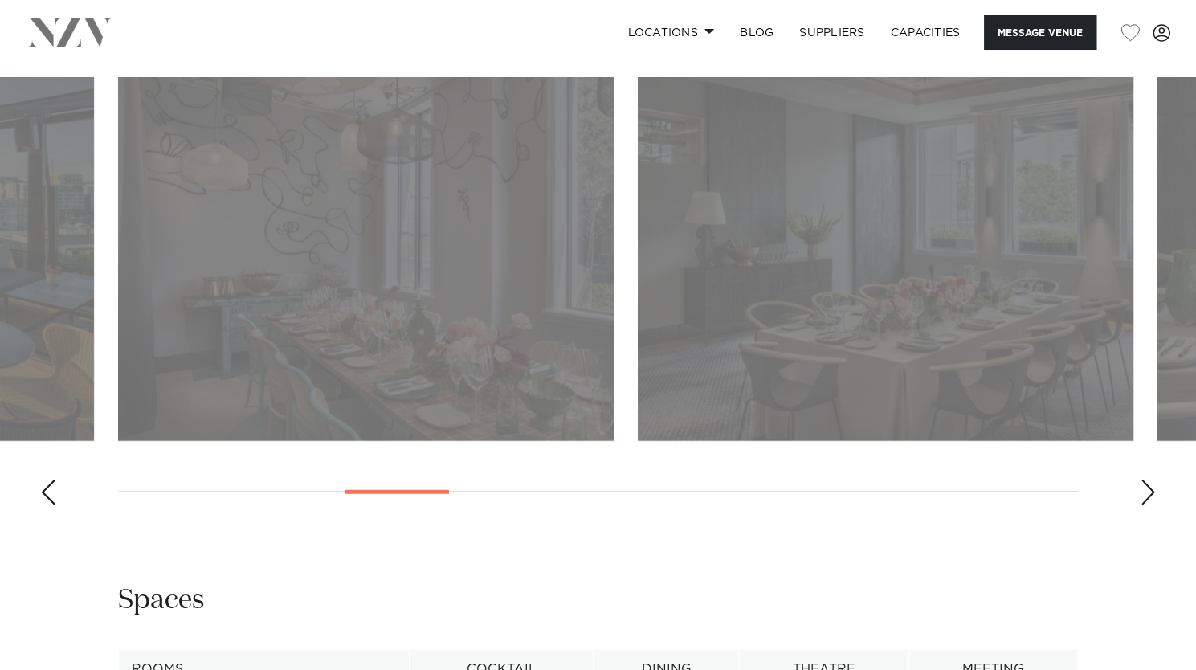
click at [1142, 479] on div "Next slide" at bounding box center [1148, 492] width 16 height 26
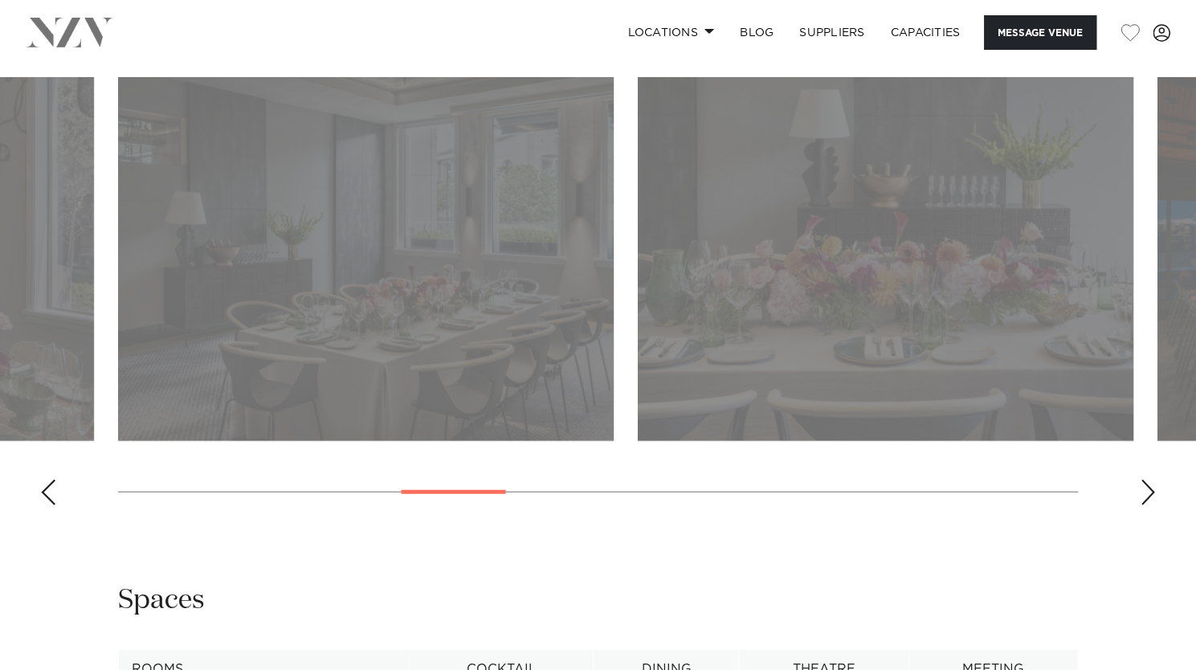
click at [1142, 479] on div "Next slide" at bounding box center [1148, 492] width 16 height 26
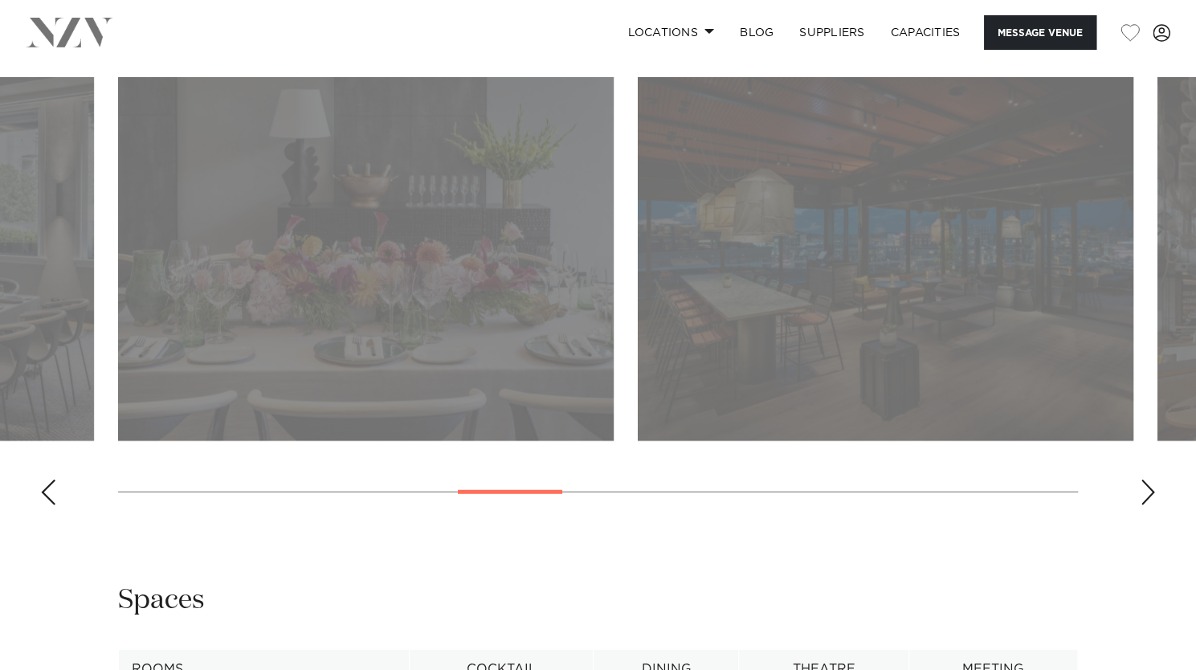
click at [1142, 479] on div "Next slide" at bounding box center [1148, 492] width 16 height 26
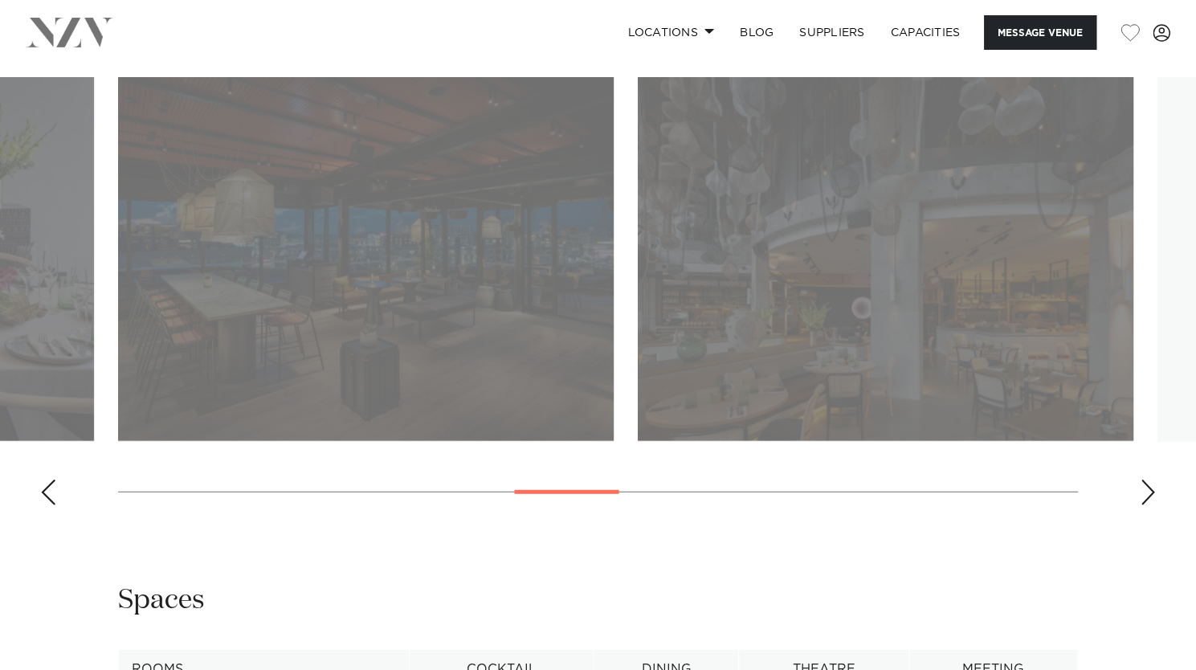
click at [1142, 479] on div "Next slide" at bounding box center [1148, 492] width 16 height 26
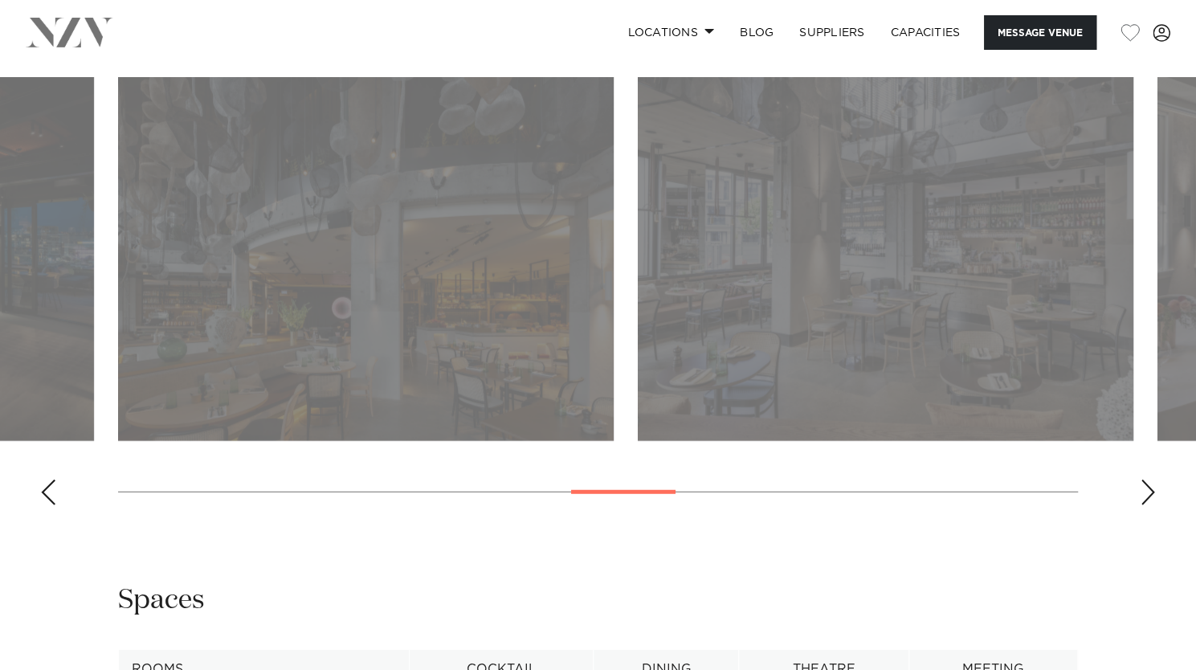
click at [1142, 479] on div "Next slide" at bounding box center [1148, 492] width 16 height 26
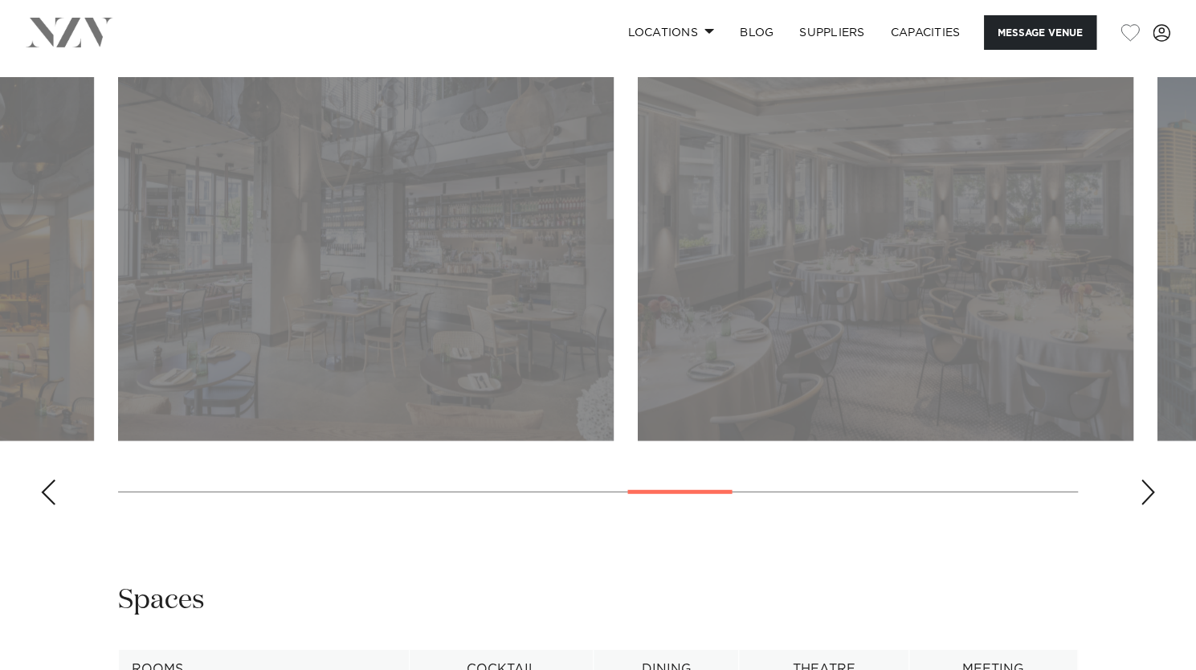
click at [1142, 479] on div "Next slide" at bounding box center [1148, 492] width 16 height 26
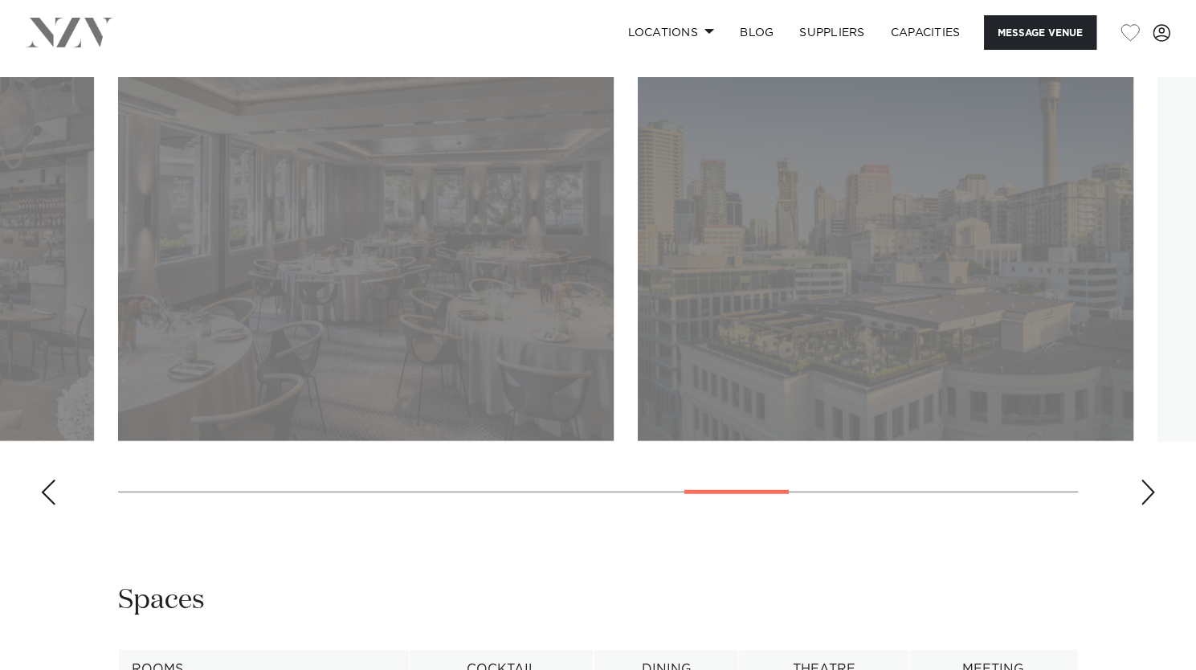
click at [1142, 479] on div "Next slide" at bounding box center [1148, 492] width 16 height 26
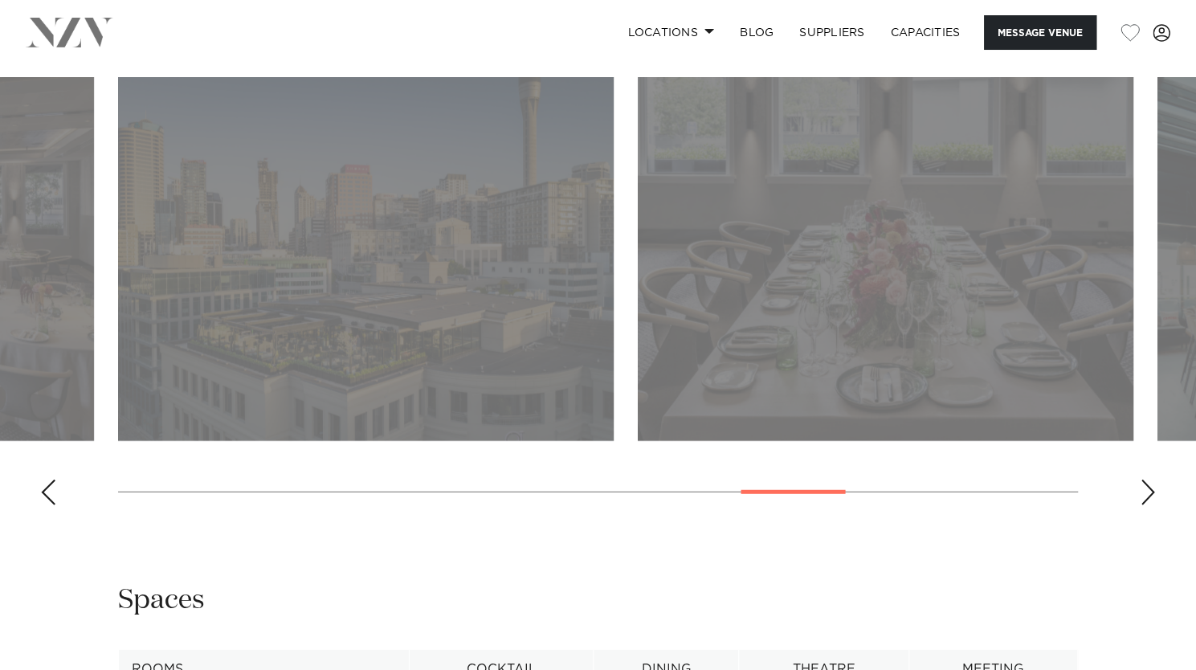
click at [1142, 479] on div "Next slide" at bounding box center [1148, 492] width 16 height 26
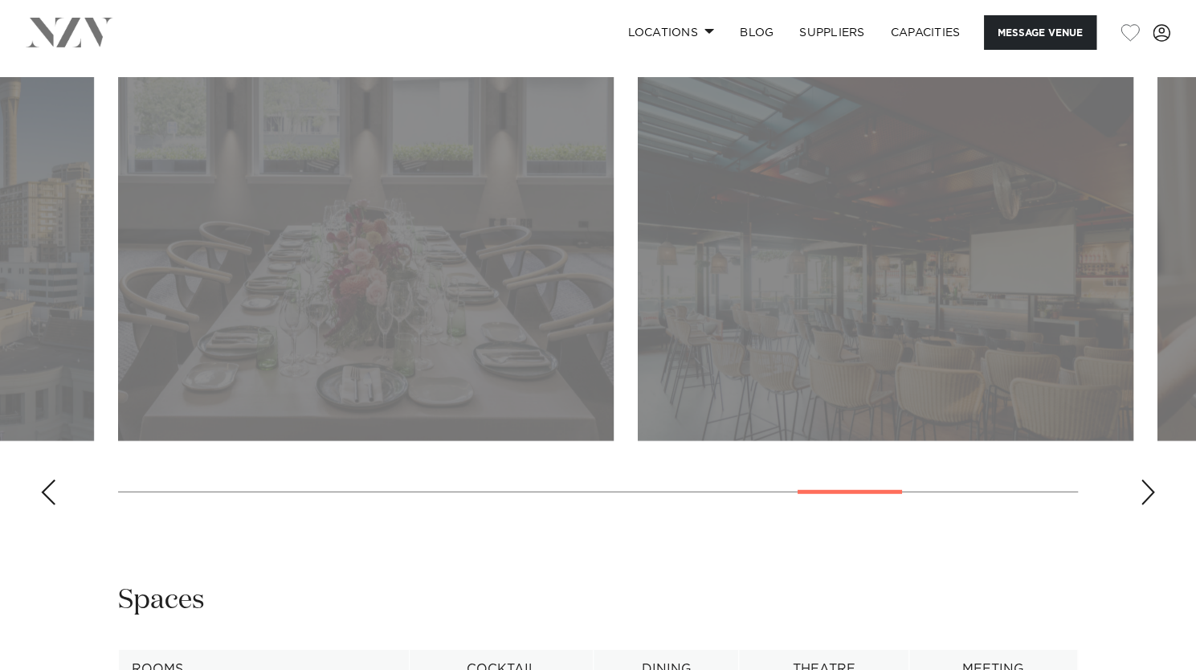
click at [1142, 479] on div "Next slide" at bounding box center [1148, 492] width 16 height 26
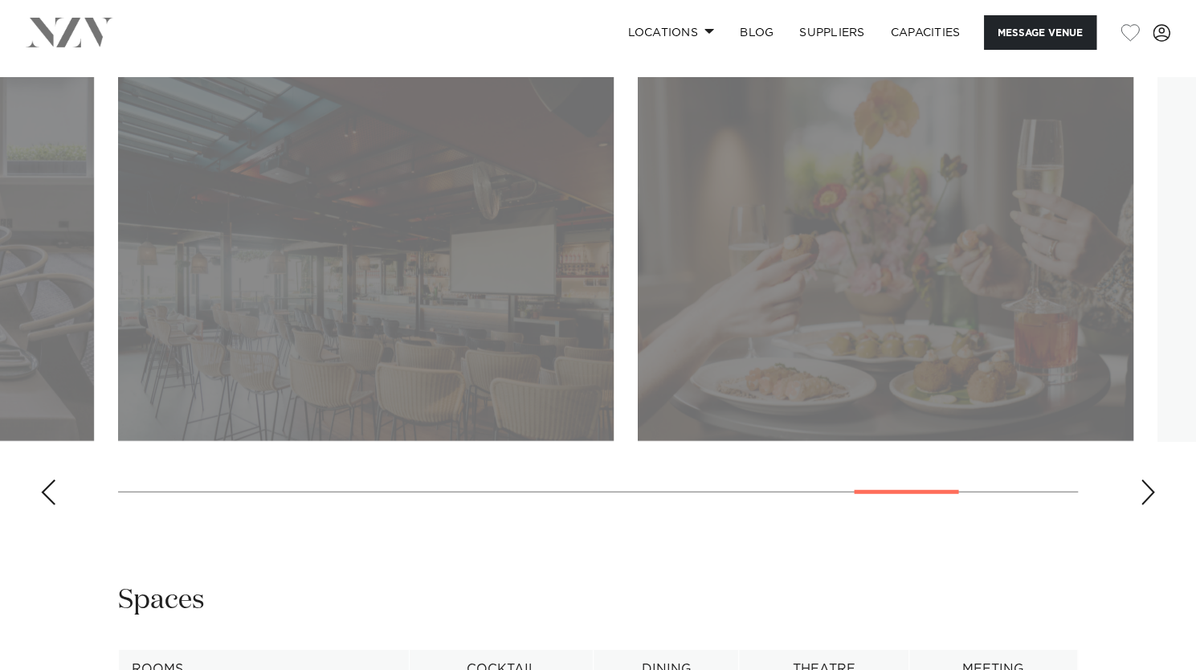
click at [1142, 479] on div "Next slide" at bounding box center [1148, 492] width 16 height 26
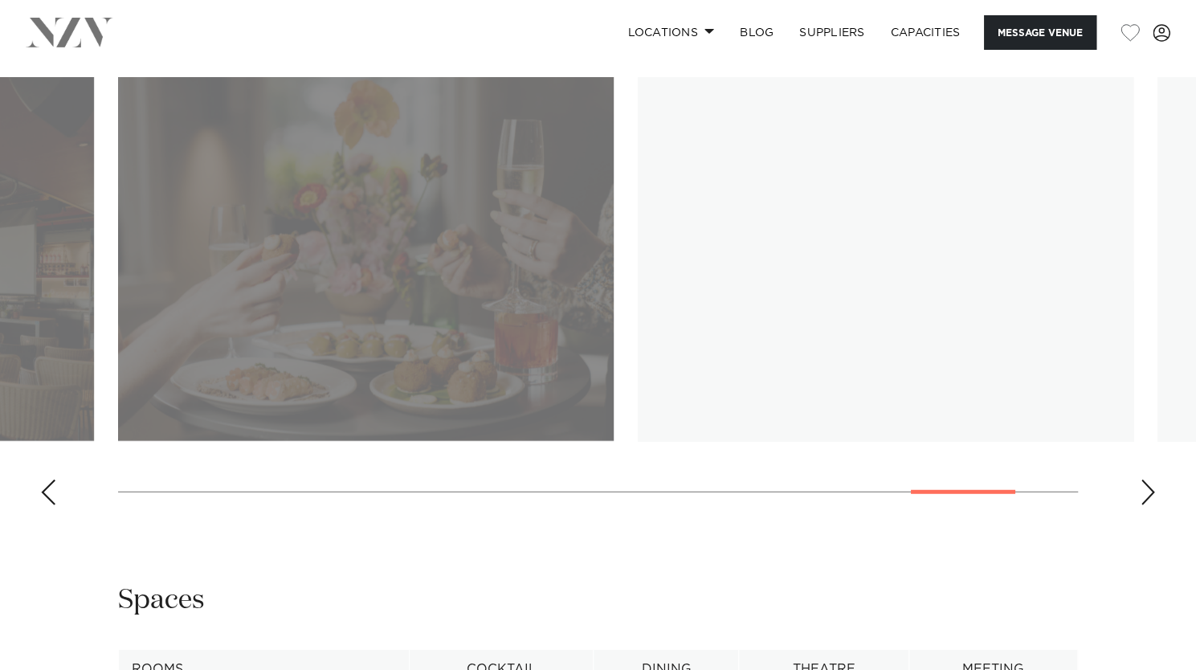
click at [1142, 479] on div "Next slide" at bounding box center [1148, 492] width 16 height 26
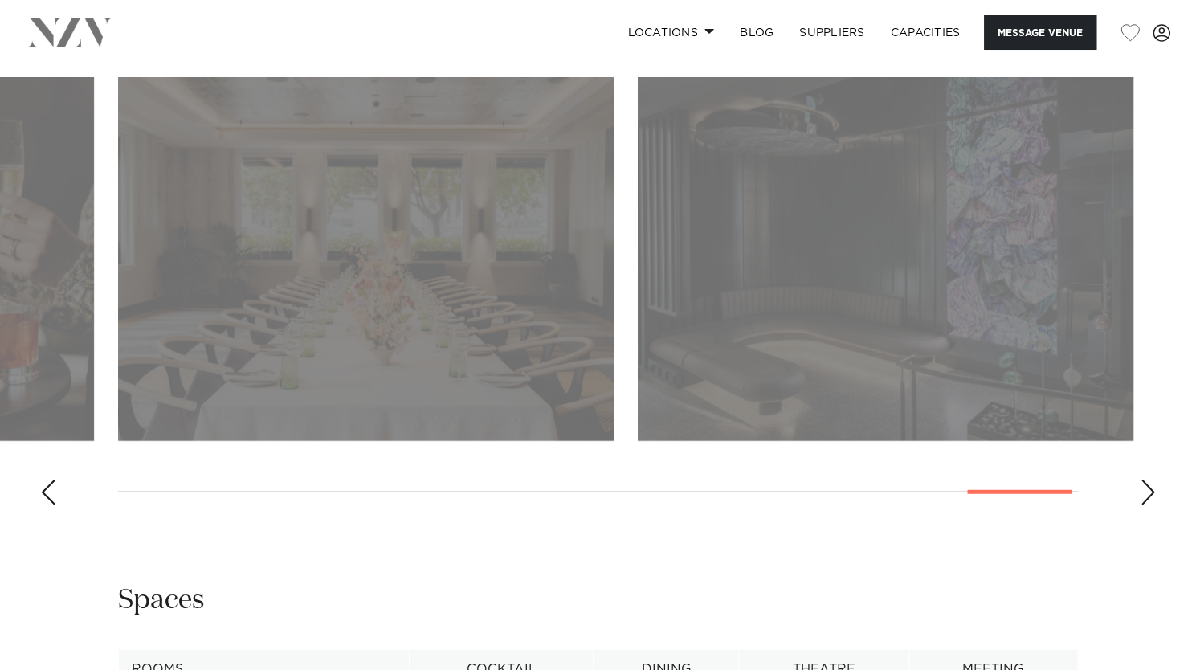
click at [1142, 479] on div "Next slide" at bounding box center [1148, 492] width 16 height 26
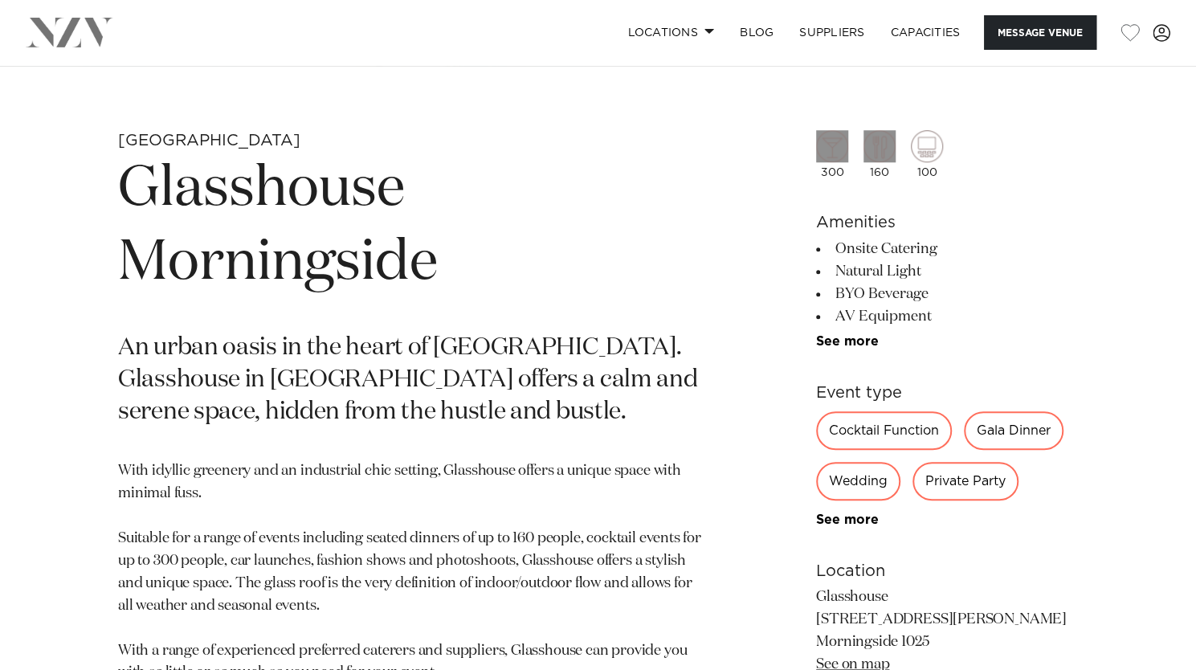
scroll to position [562, 0]
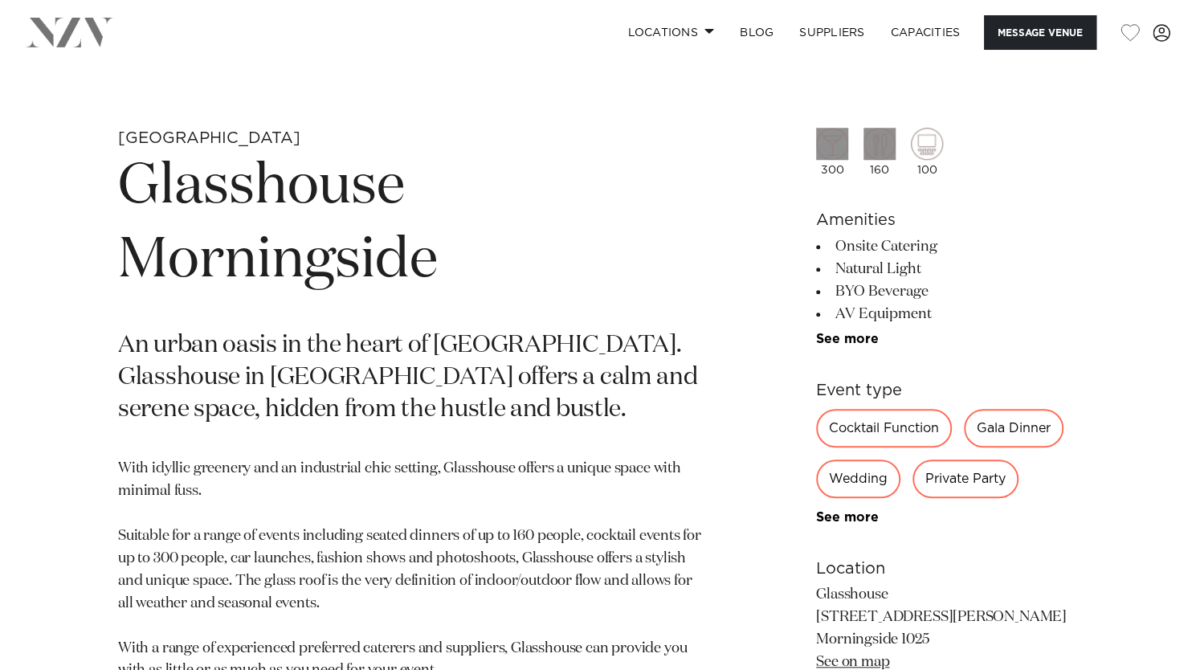
click at [687, 171] on h1 "Glasshouse Morningside" at bounding box center [410, 224] width 584 height 148
click at [883, 144] on img at bounding box center [879, 144] width 32 height 32
click at [1050, 233] on section "Amenities Onsite Catering Natural Light BYO Beverage AV Equipment Tables/Chairs…" at bounding box center [947, 277] width 262 height 138
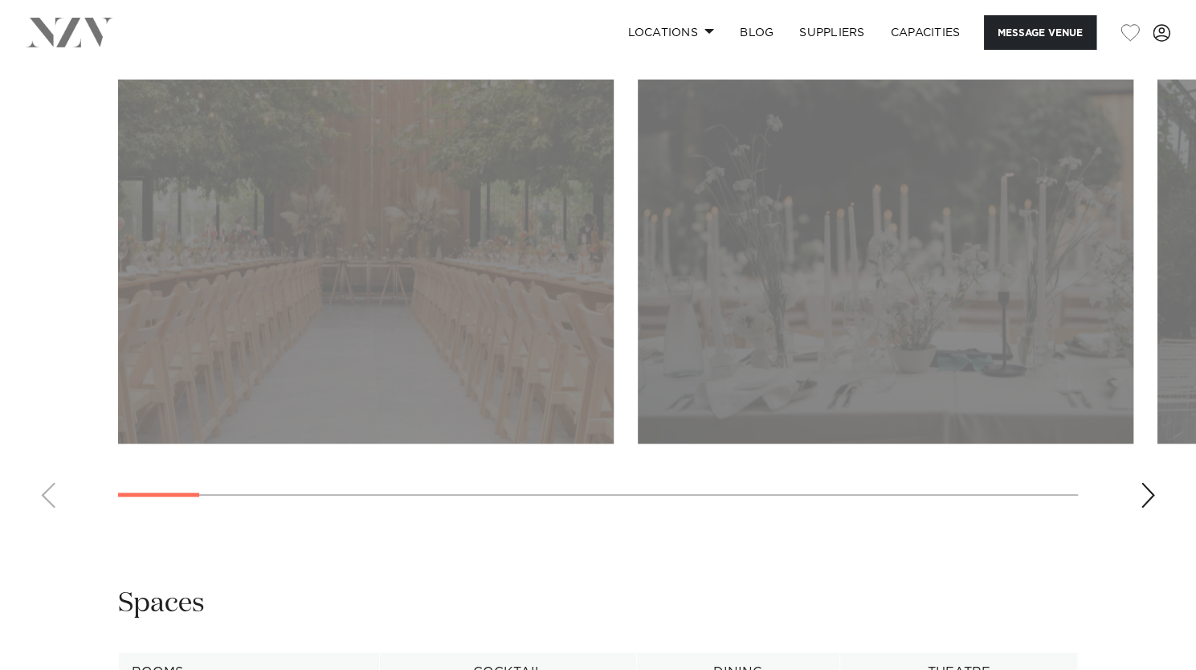
scroll to position [1606, 0]
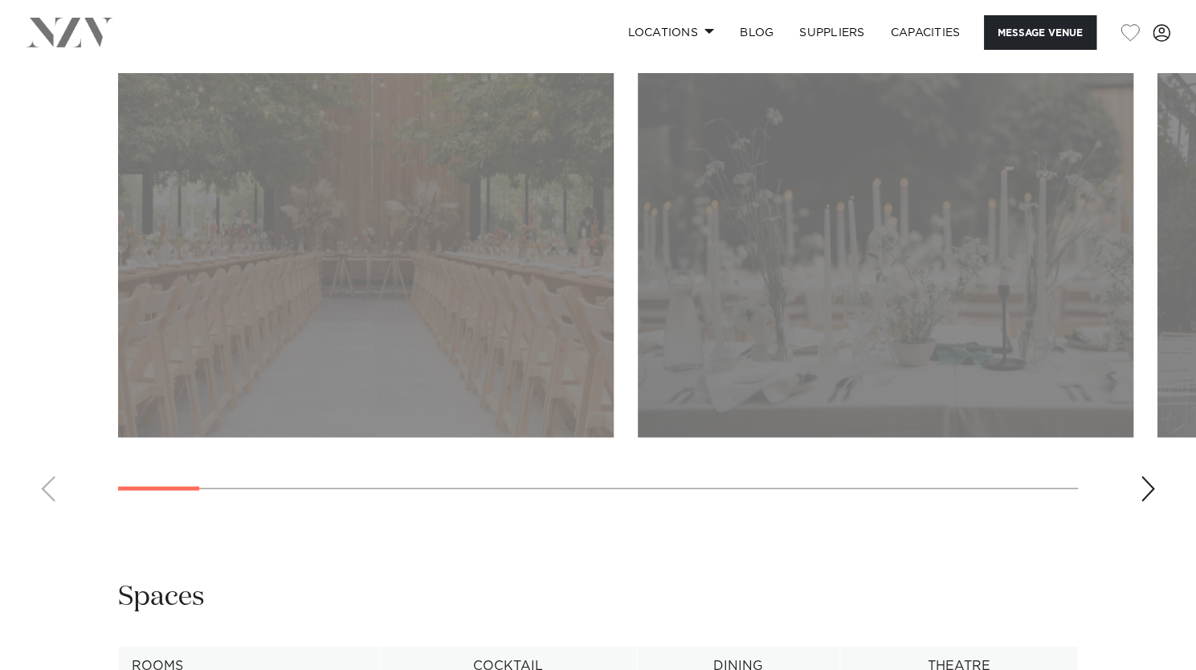
click at [1140, 494] on div "Next slide" at bounding box center [1148, 488] width 16 height 26
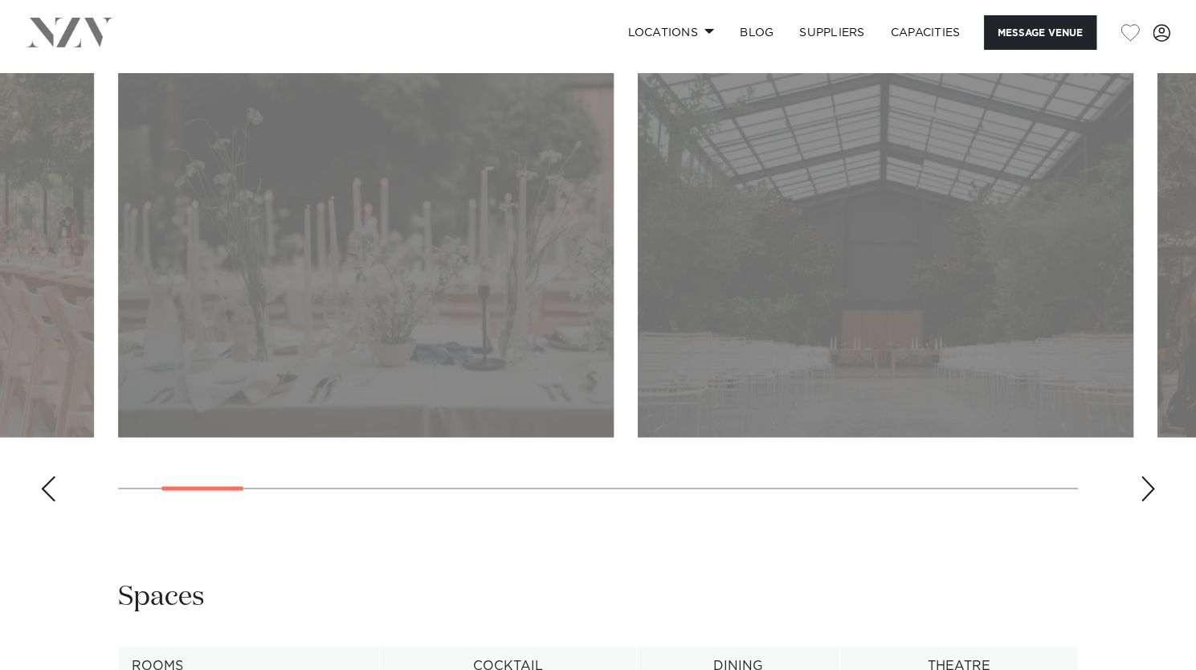
click at [1140, 492] on div "Next slide" at bounding box center [1148, 488] width 16 height 26
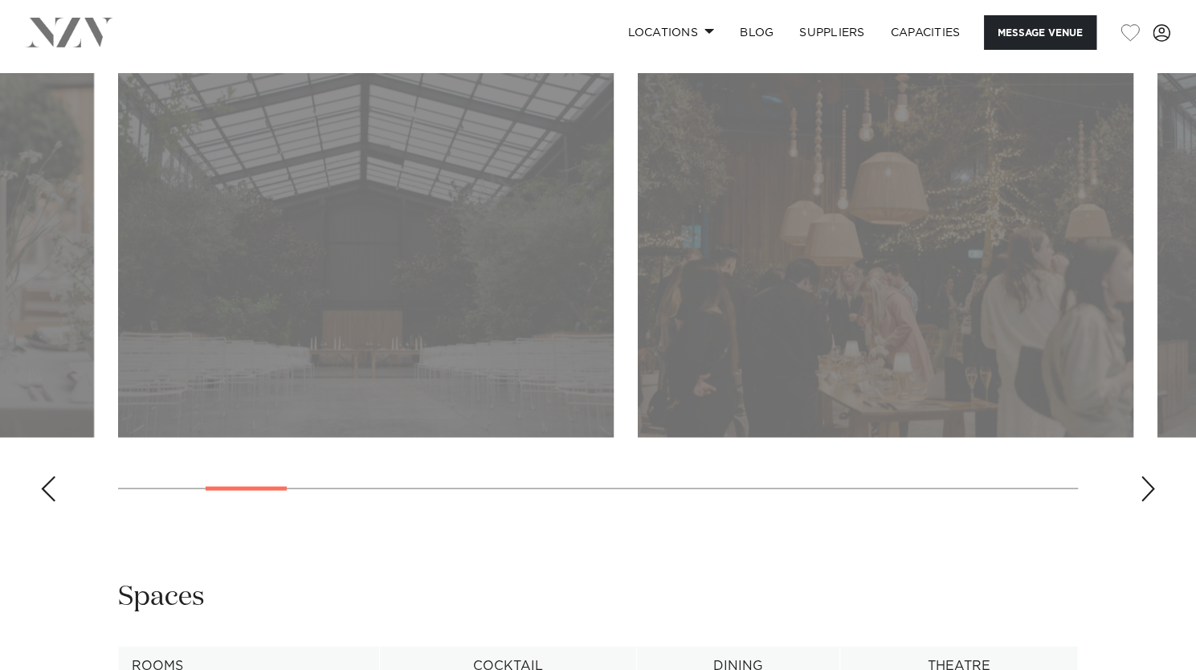
click at [1140, 492] on div "Next slide" at bounding box center [1148, 488] width 16 height 26
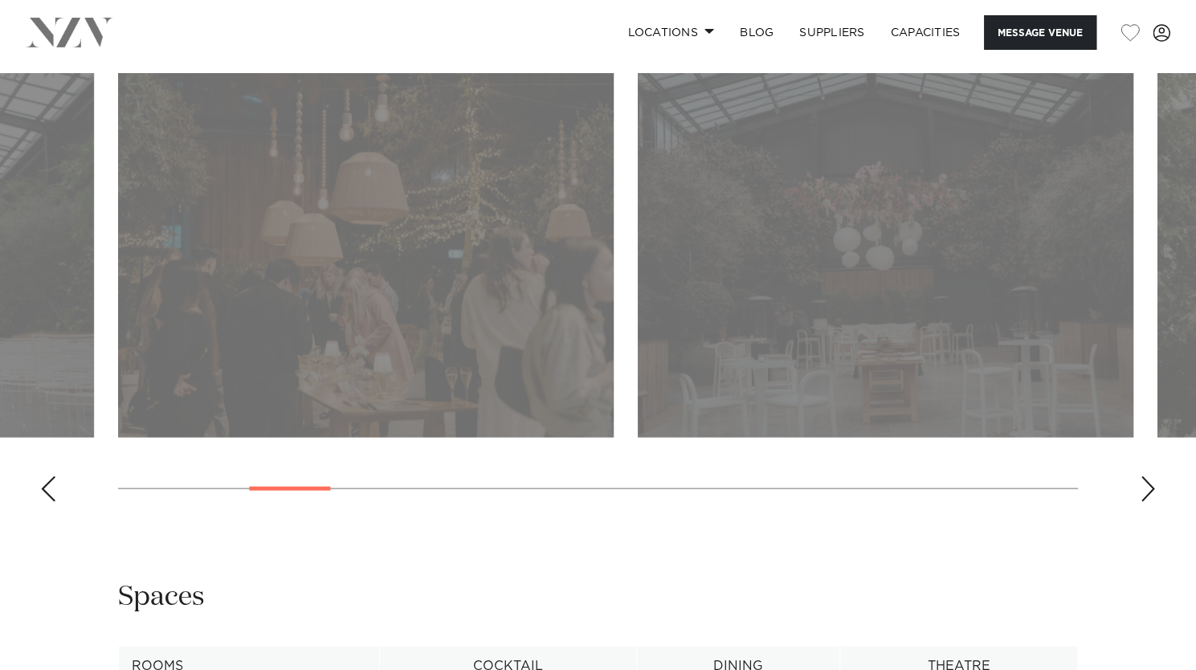
click at [1140, 492] on div "Next slide" at bounding box center [1148, 488] width 16 height 26
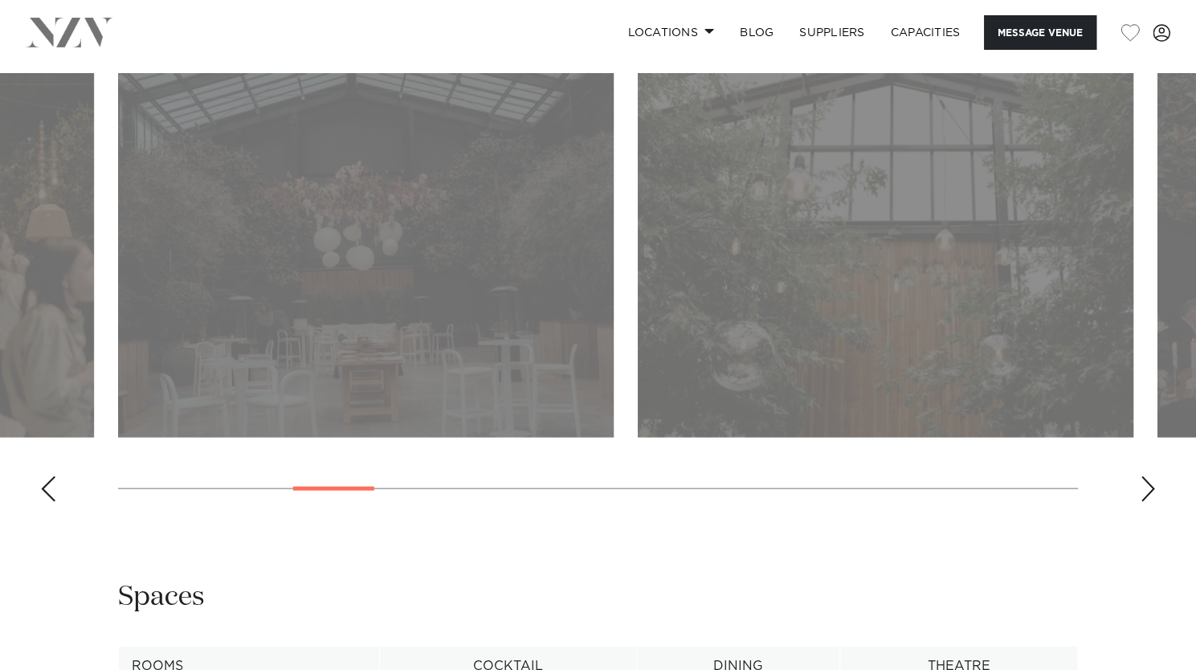
click at [1140, 492] on div "Next slide" at bounding box center [1148, 488] width 16 height 26
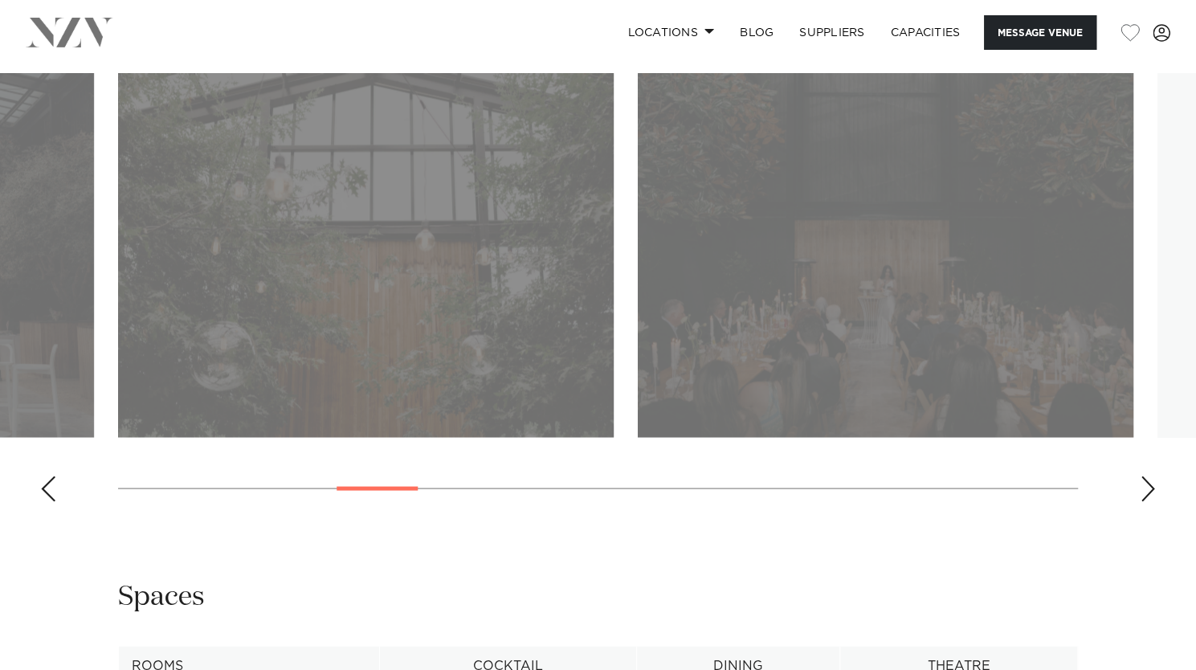
click at [1140, 492] on div "Next slide" at bounding box center [1148, 488] width 16 height 26
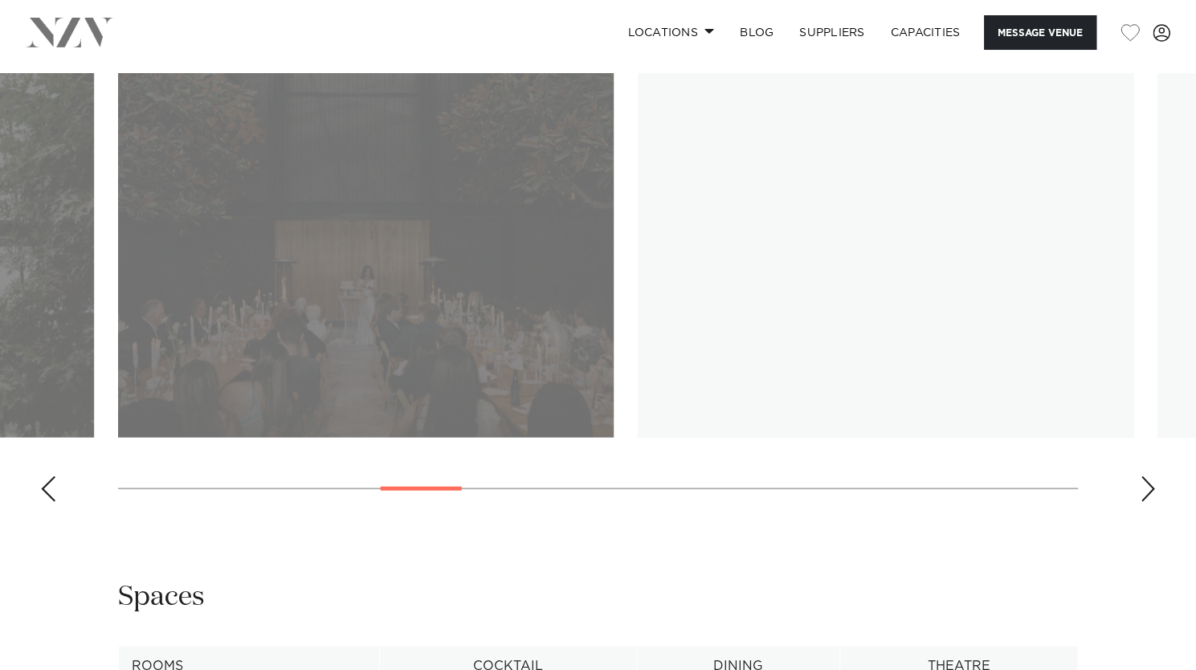
click at [1140, 492] on div "Next slide" at bounding box center [1148, 488] width 16 height 26
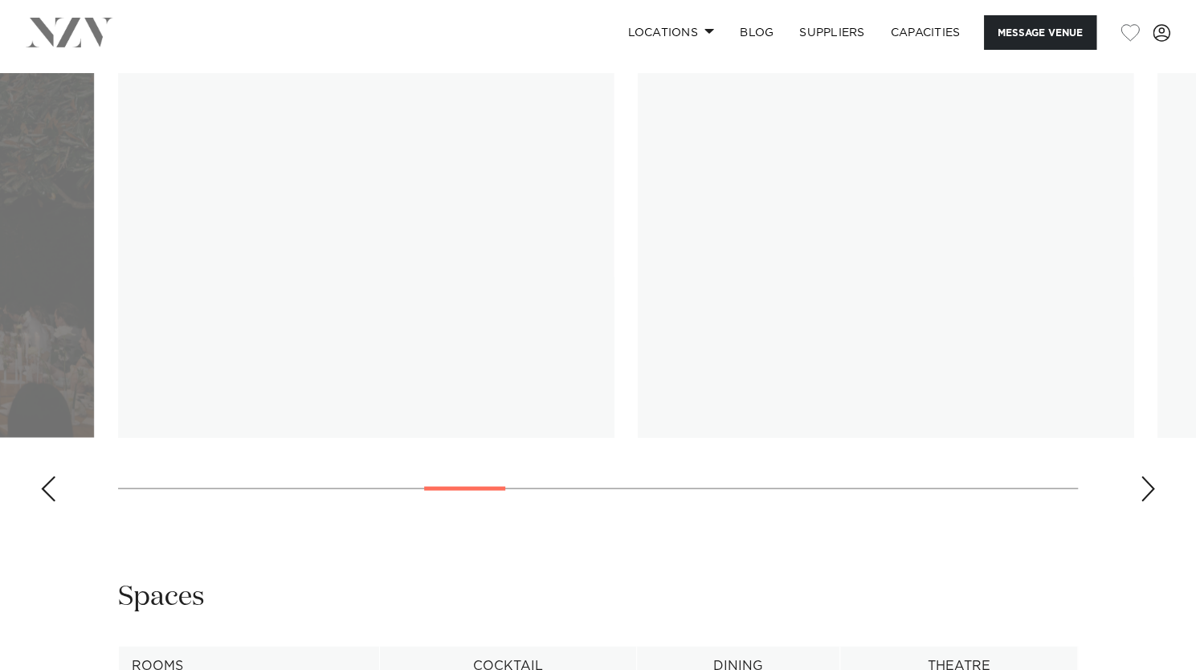
click at [1140, 492] on div "Next slide" at bounding box center [1148, 488] width 16 height 26
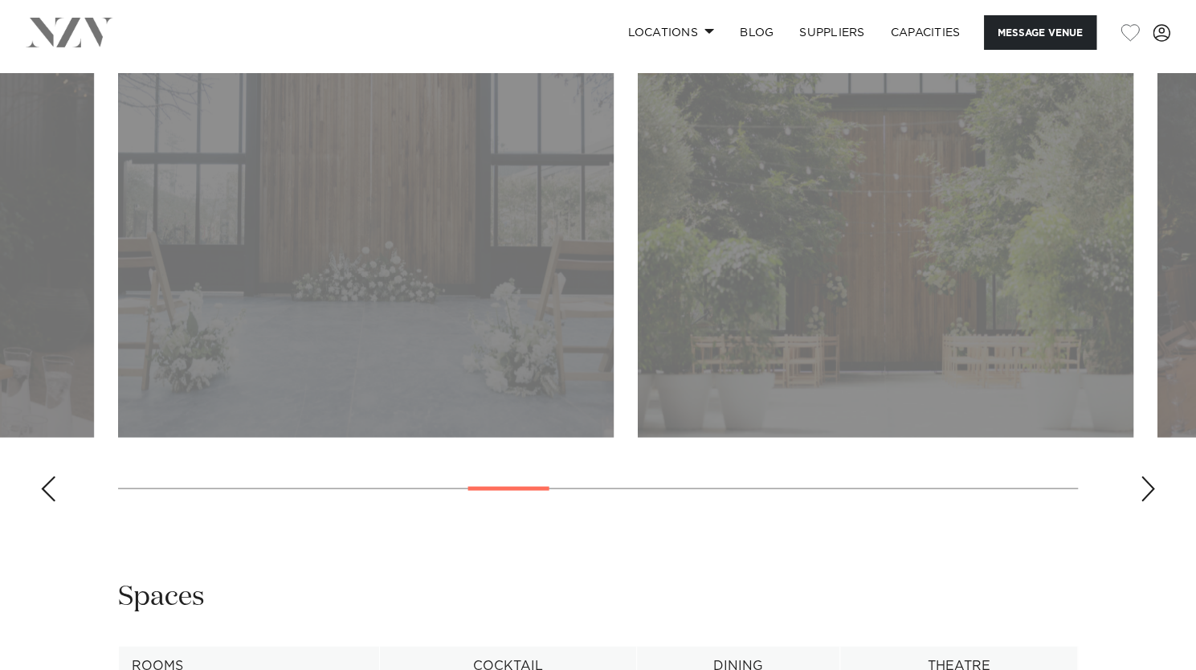
click at [1140, 492] on div "Next slide" at bounding box center [1148, 488] width 16 height 26
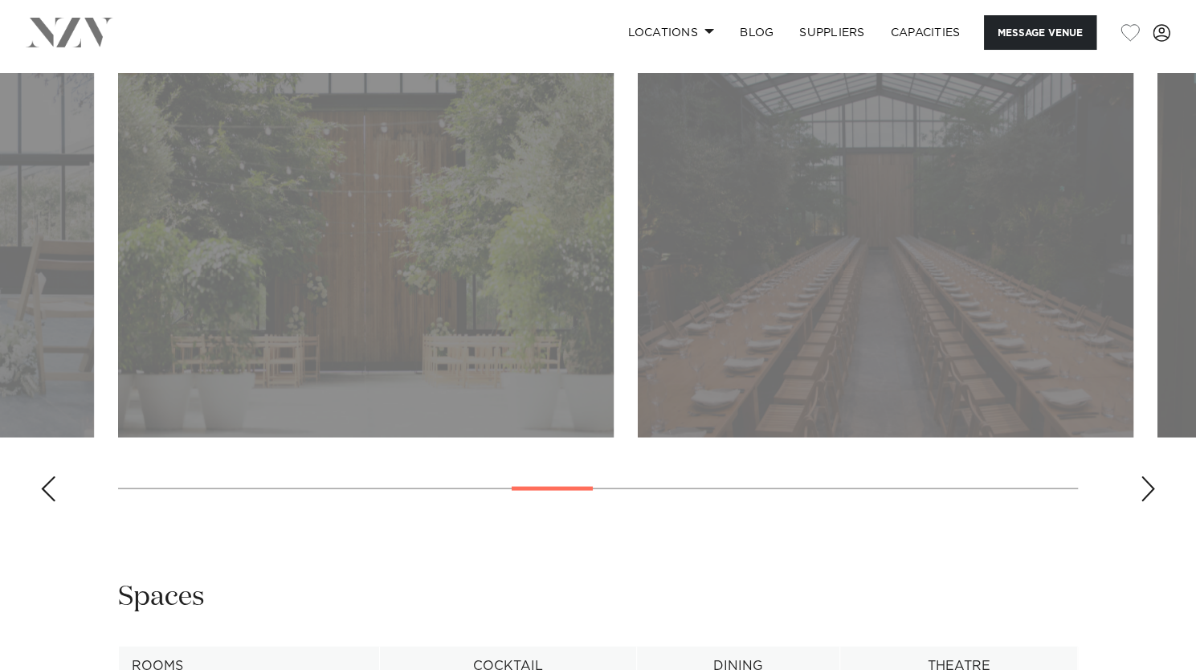
click at [1140, 492] on div "Next slide" at bounding box center [1148, 488] width 16 height 26
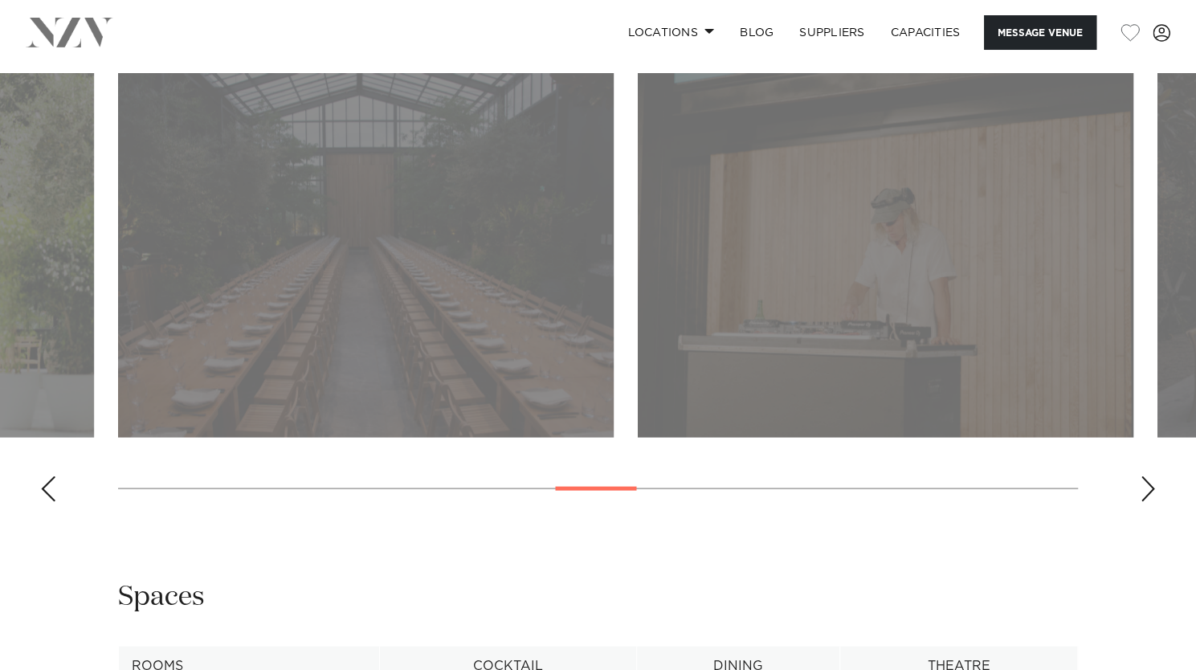
click at [1140, 492] on div "Next slide" at bounding box center [1148, 488] width 16 height 26
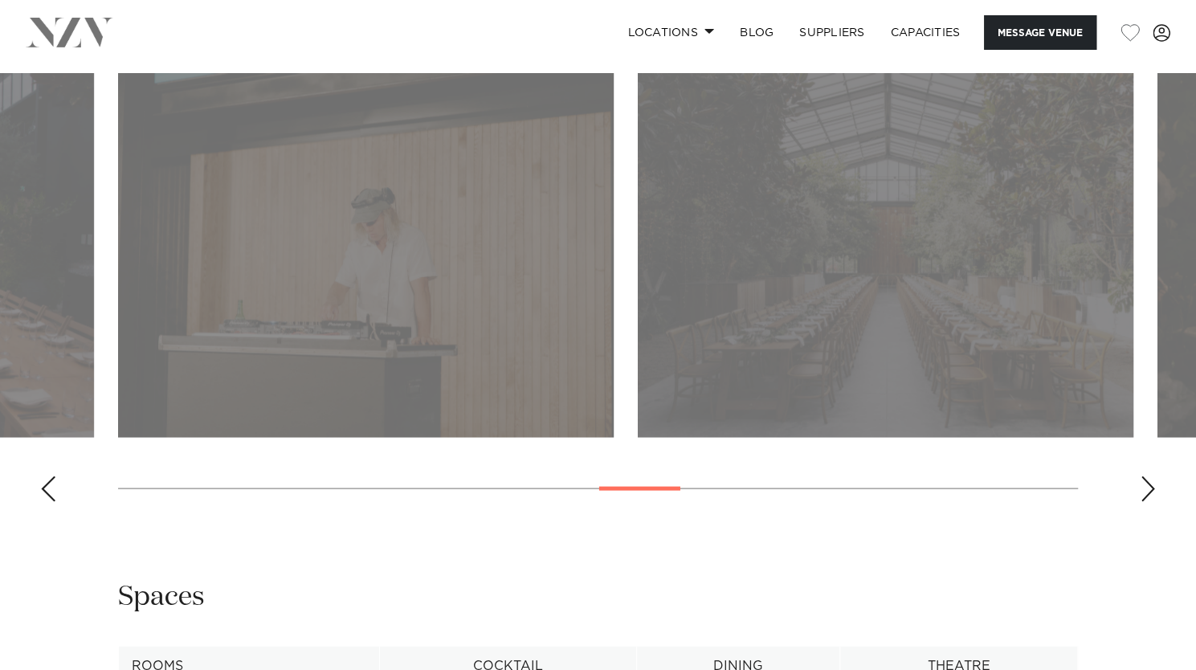
click at [1140, 492] on div "Next slide" at bounding box center [1148, 488] width 16 height 26
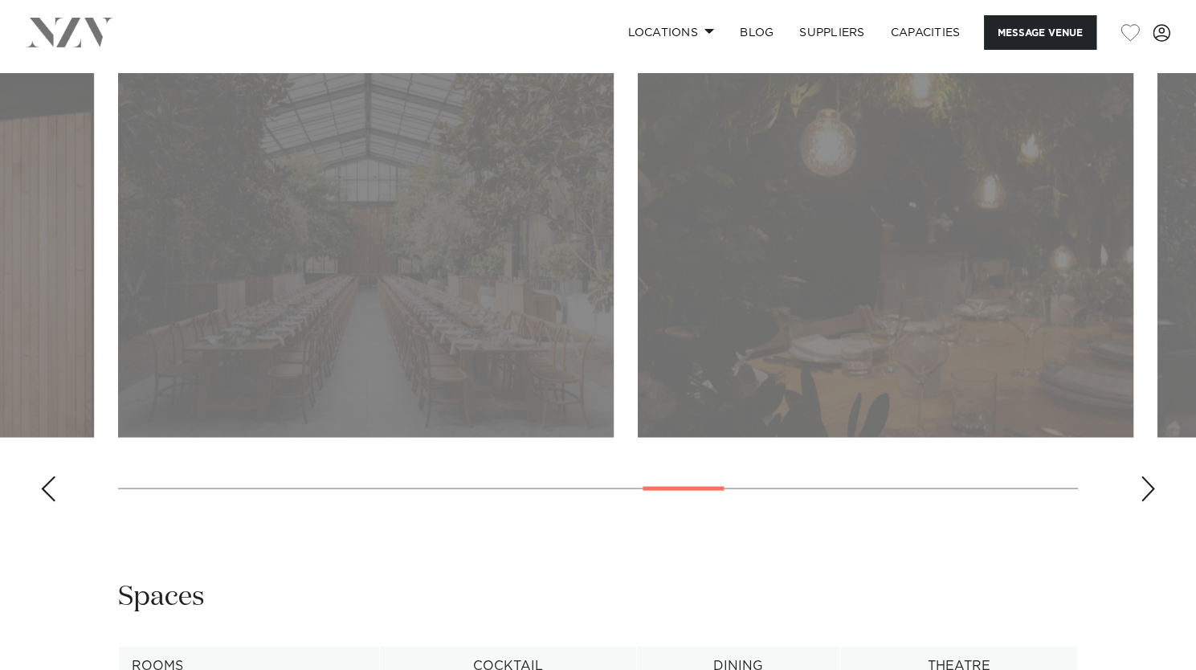
click at [1140, 492] on div "Next slide" at bounding box center [1148, 488] width 16 height 26
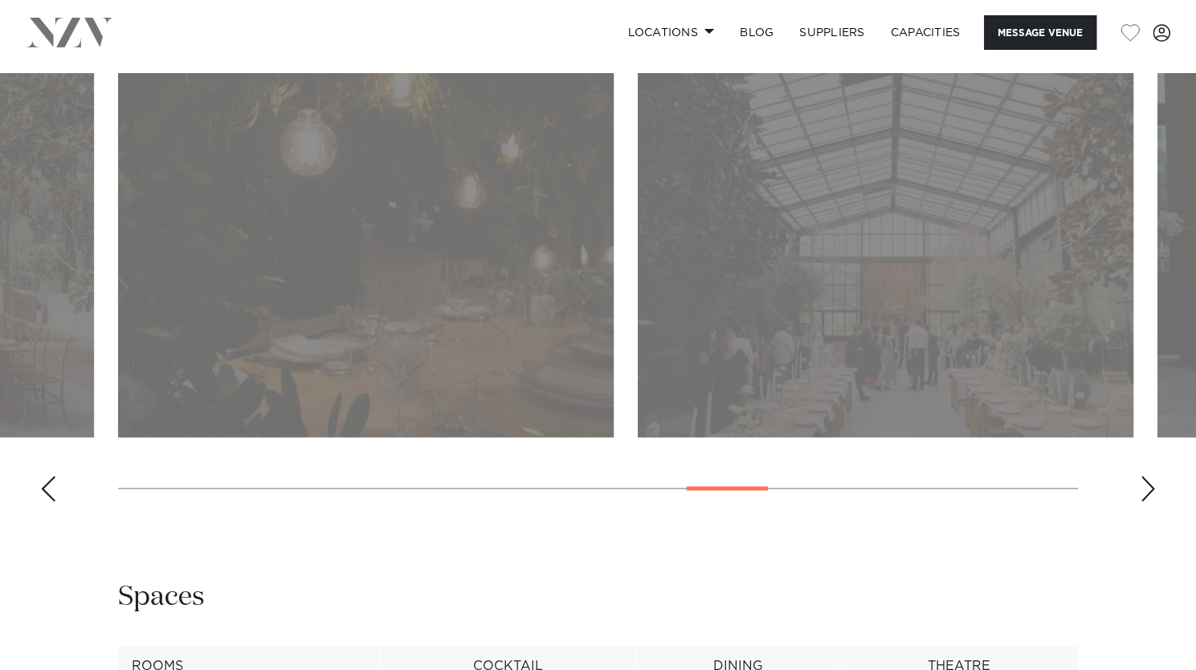
click at [1140, 492] on div "Next slide" at bounding box center [1148, 488] width 16 height 26
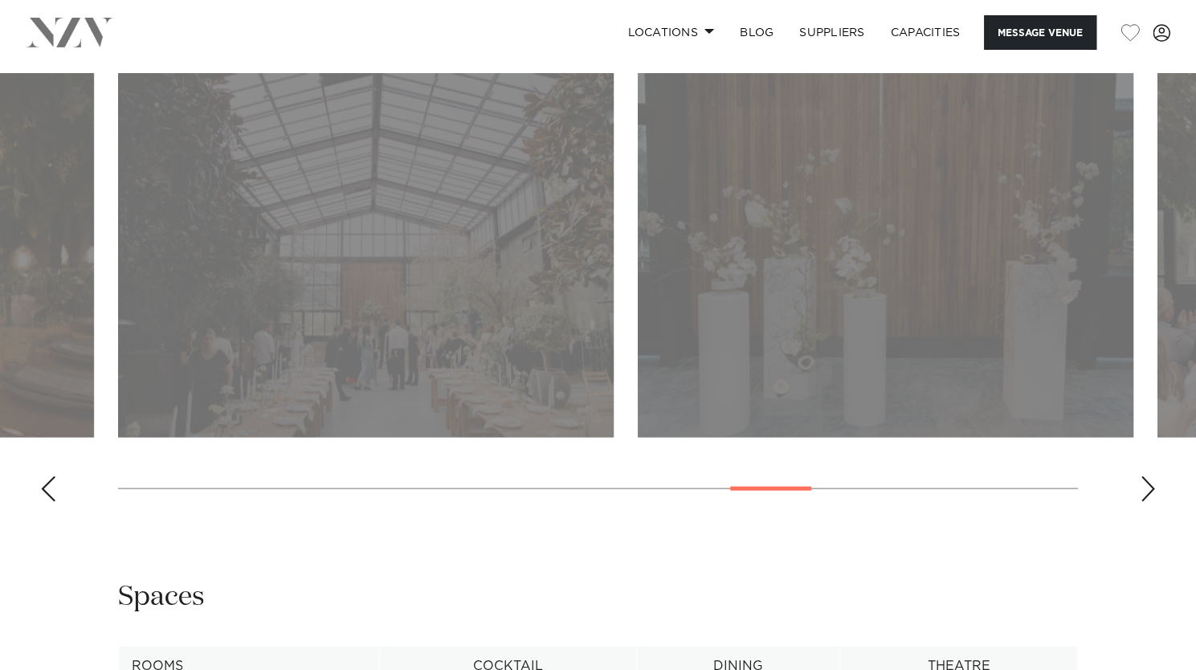
click at [1140, 492] on div "Next slide" at bounding box center [1148, 488] width 16 height 26
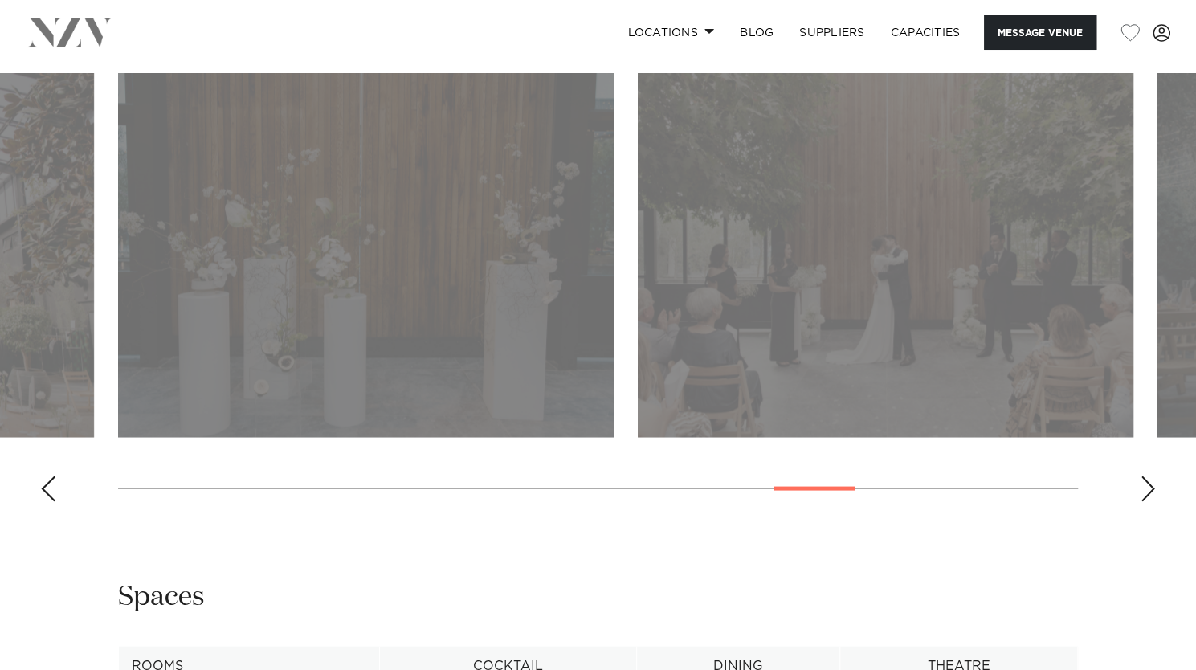
click at [1140, 492] on div "Next slide" at bounding box center [1148, 488] width 16 height 26
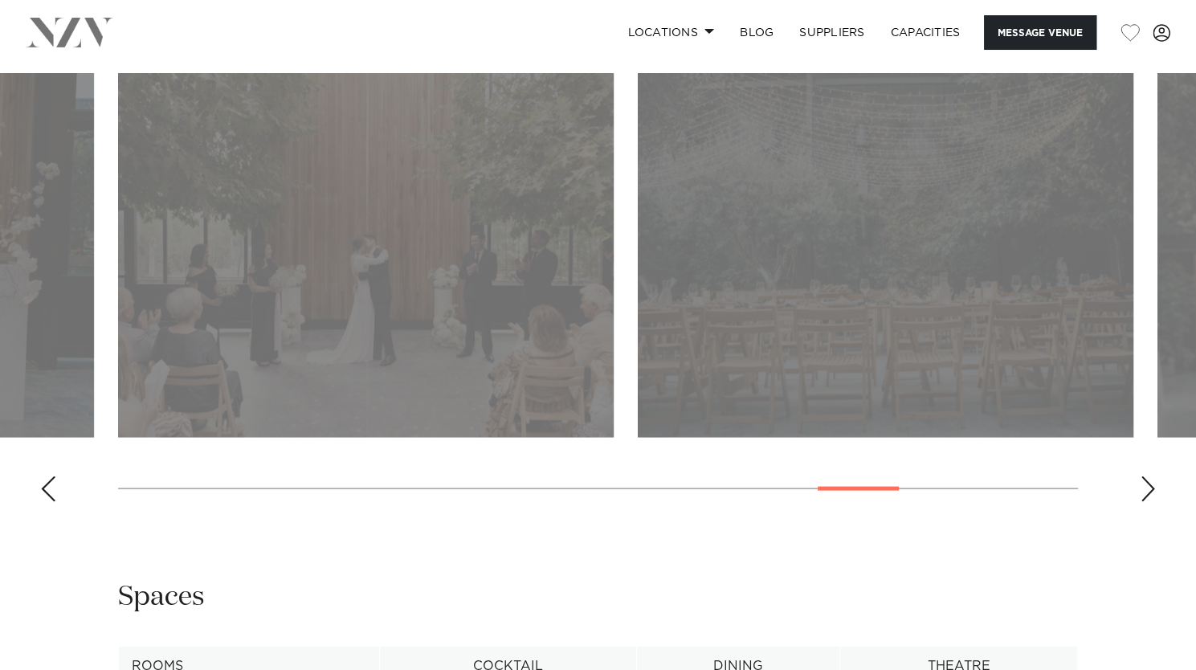
click at [1140, 492] on div "Next slide" at bounding box center [1148, 488] width 16 height 26
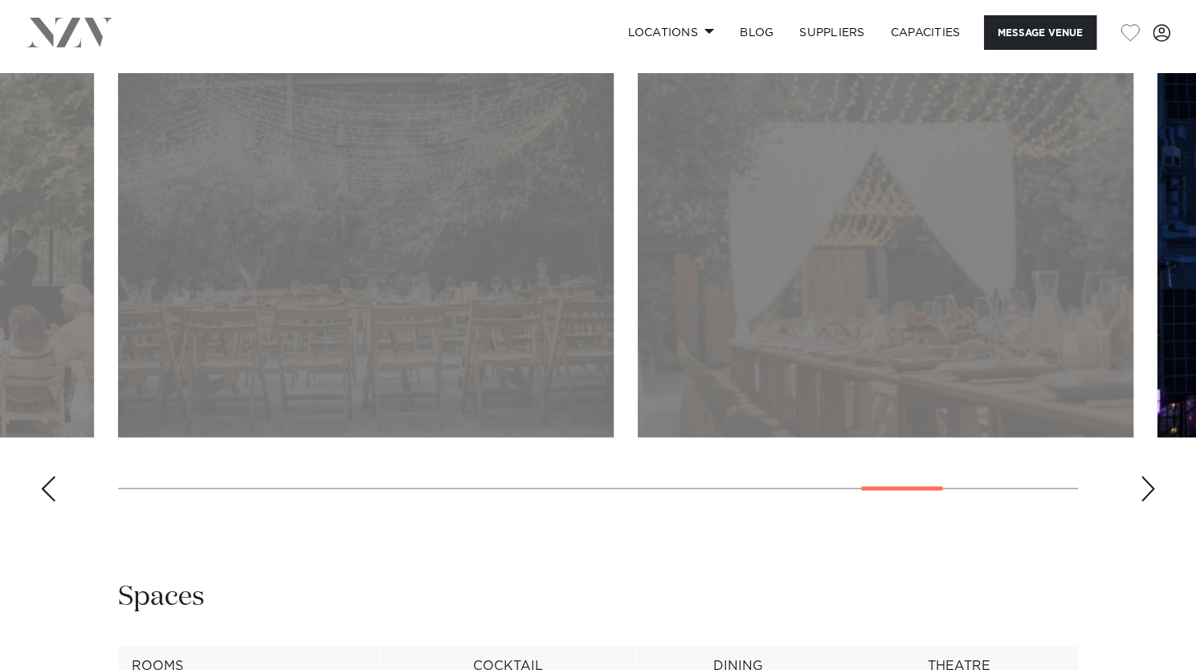
click at [1140, 492] on div "Next slide" at bounding box center [1148, 488] width 16 height 26
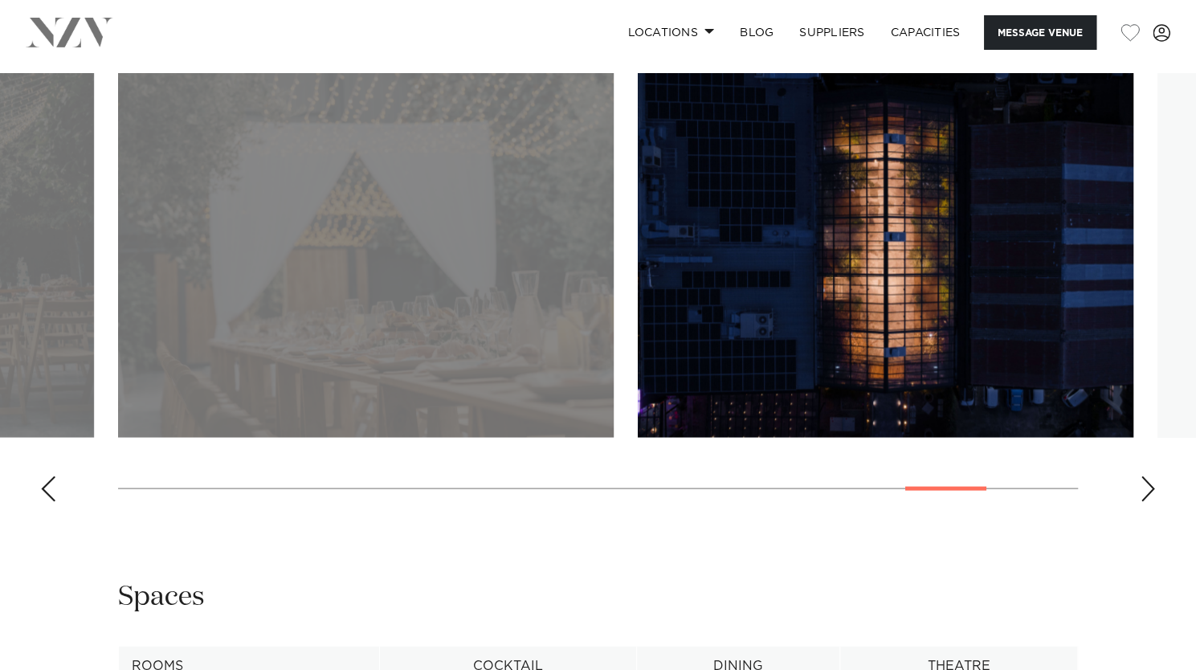
click at [1140, 492] on div "Next slide" at bounding box center [1148, 488] width 16 height 26
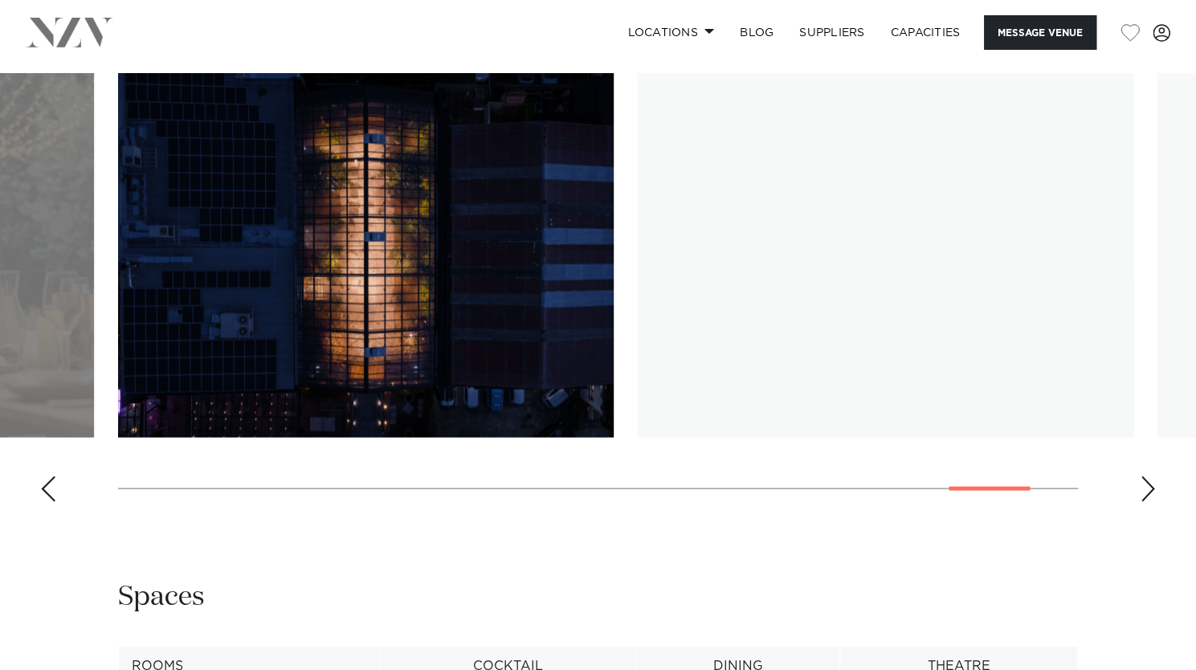
click at [1140, 492] on div "Next slide" at bounding box center [1148, 488] width 16 height 26
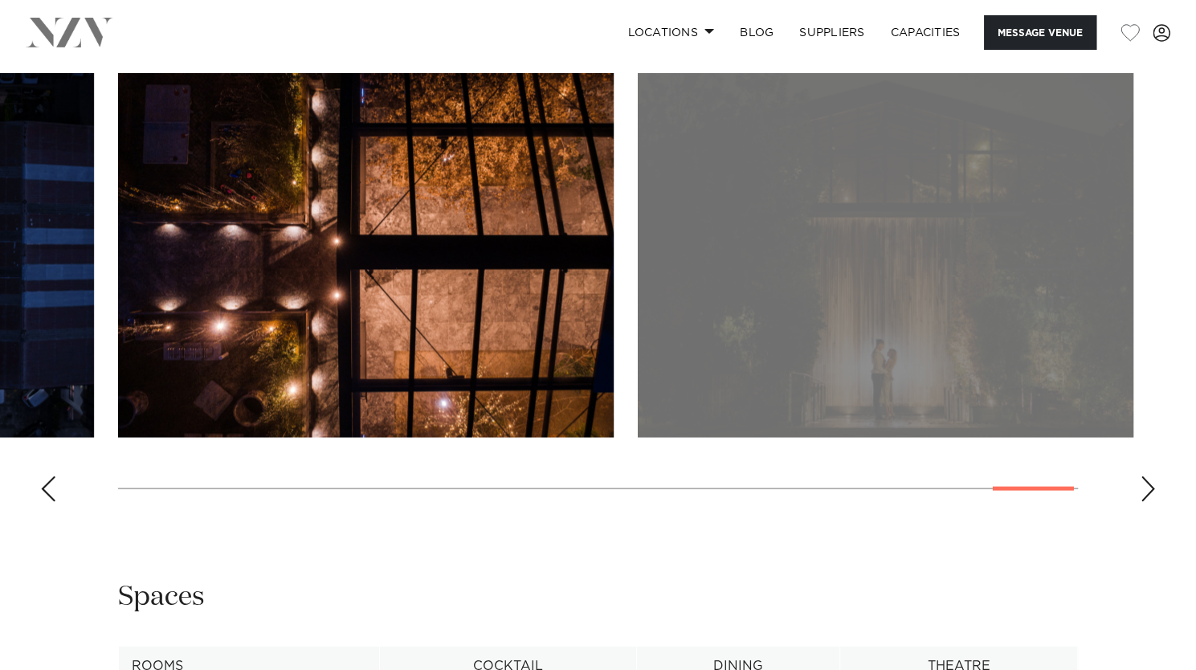
click at [1140, 492] on div "Next slide" at bounding box center [1148, 488] width 16 height 26
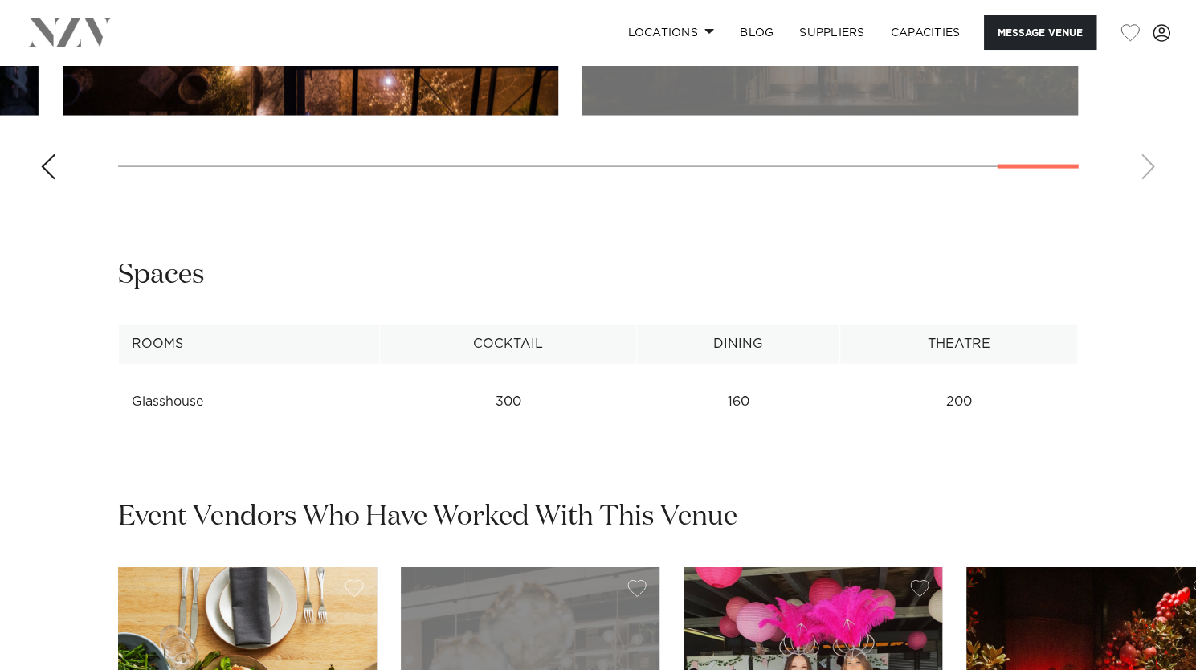
scroll to position [1847, 0]
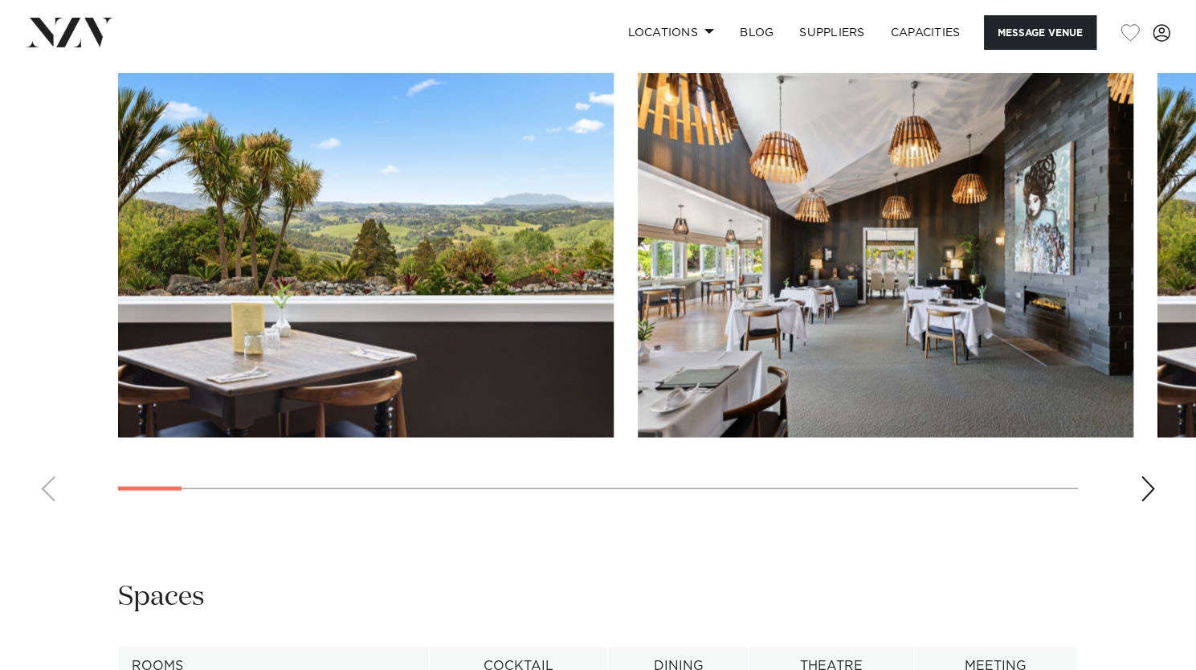
scroll to position [1606, 0]
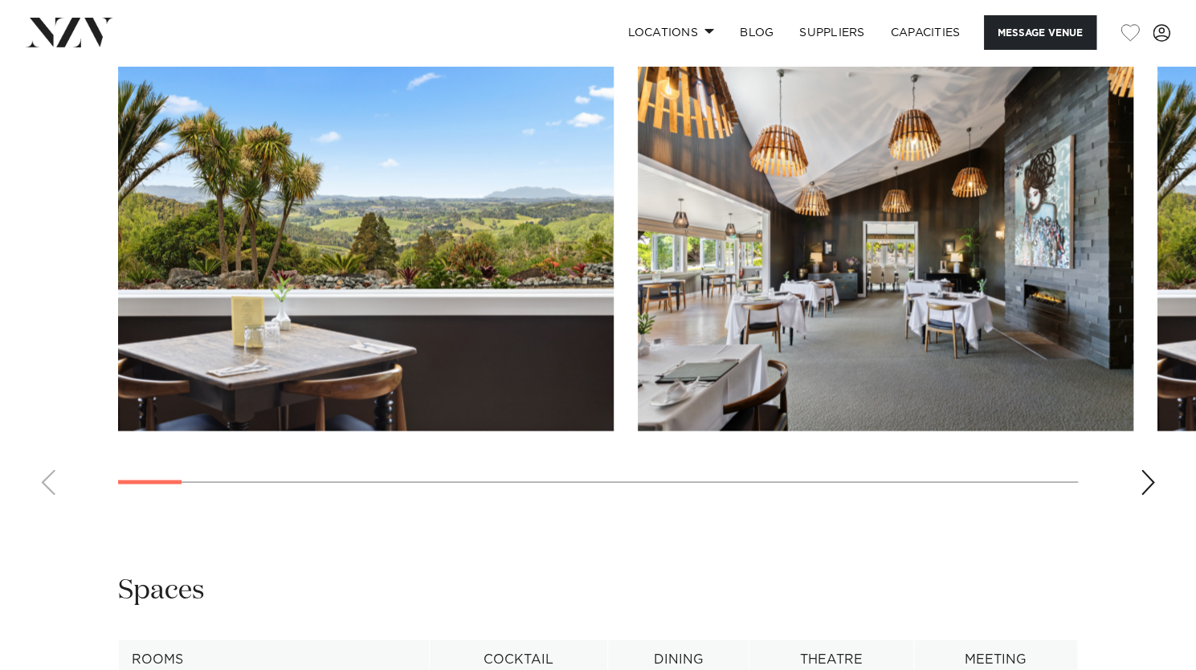
click at [1149, 478] on div "Next slide" at bounding box center [1148, 482] width 16 height 26
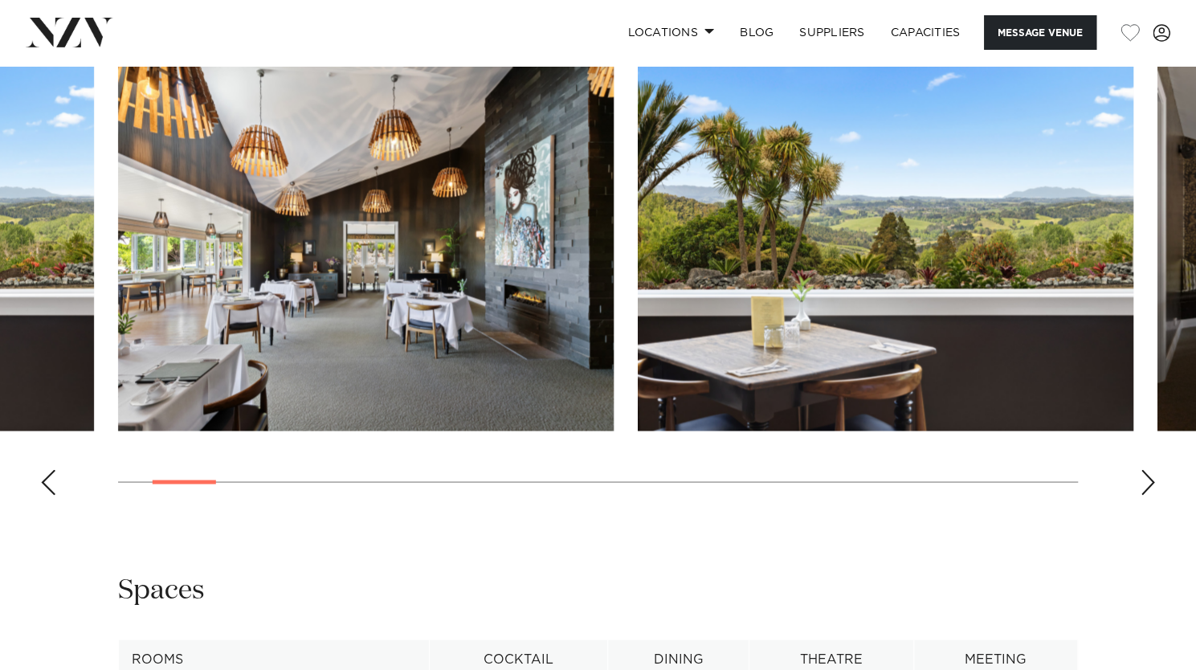
click at [1149, 478] on div "Next slide" at bounding box center [1148, 482] width 16 height 26
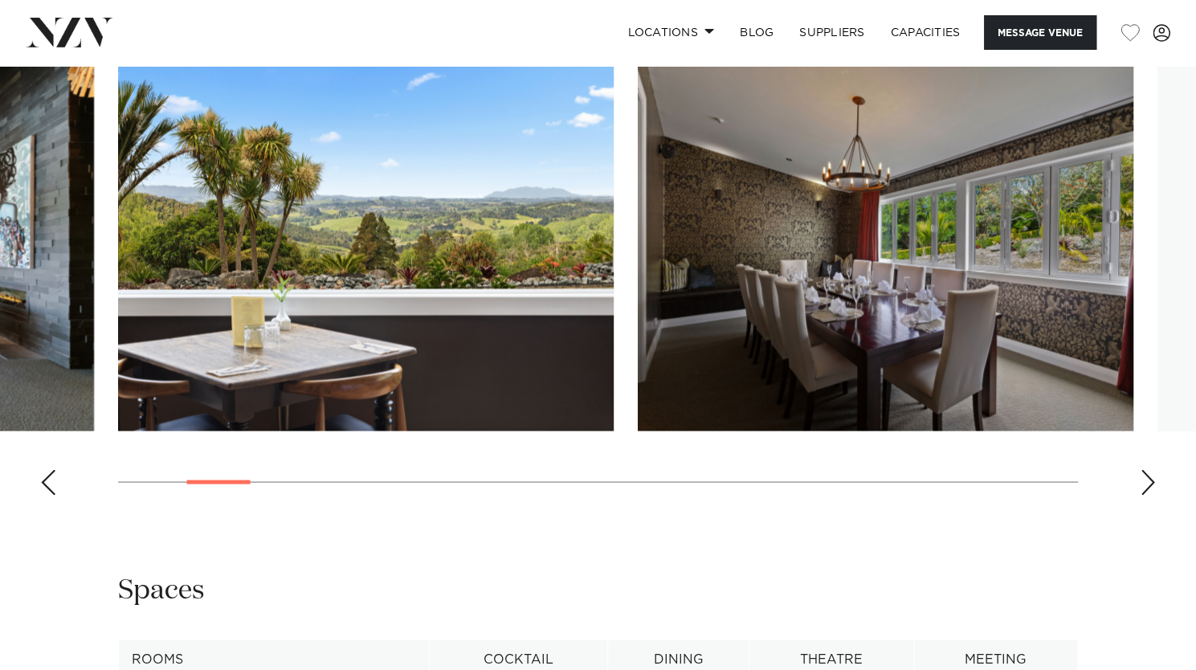
click at [1149, 478] on div "Next slide" at bounding box center [1148, 482] width 16 height 26
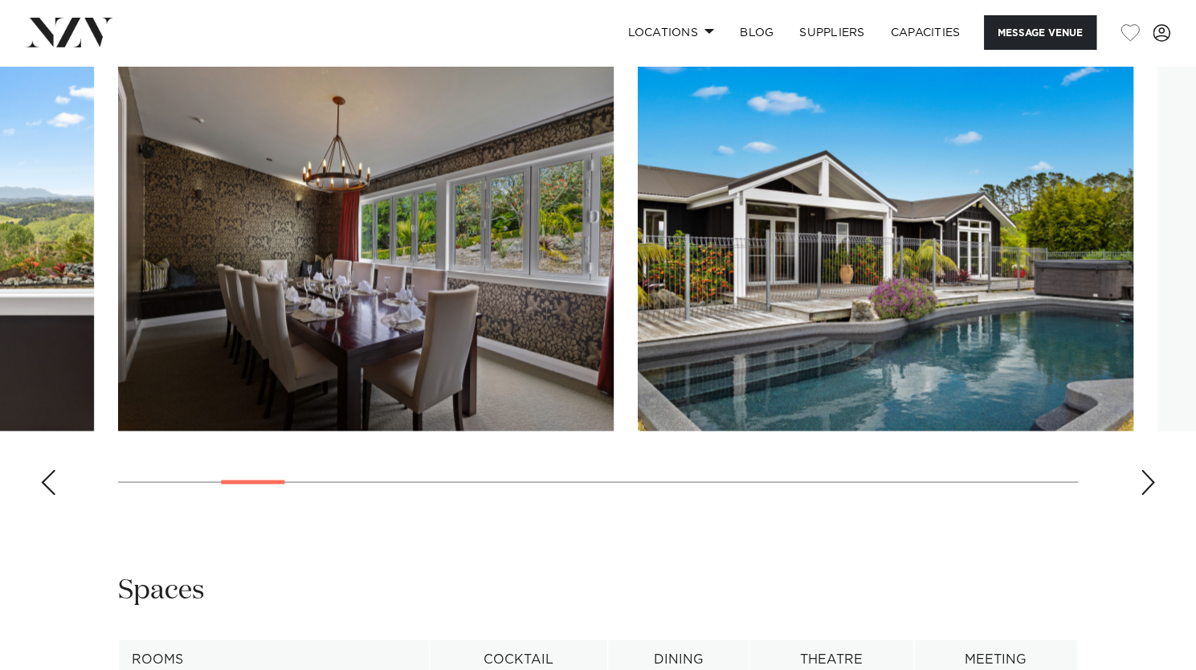
click at [1149, 478] on div "Next slide" at bounding box center [1148, 482] width 16 height 26
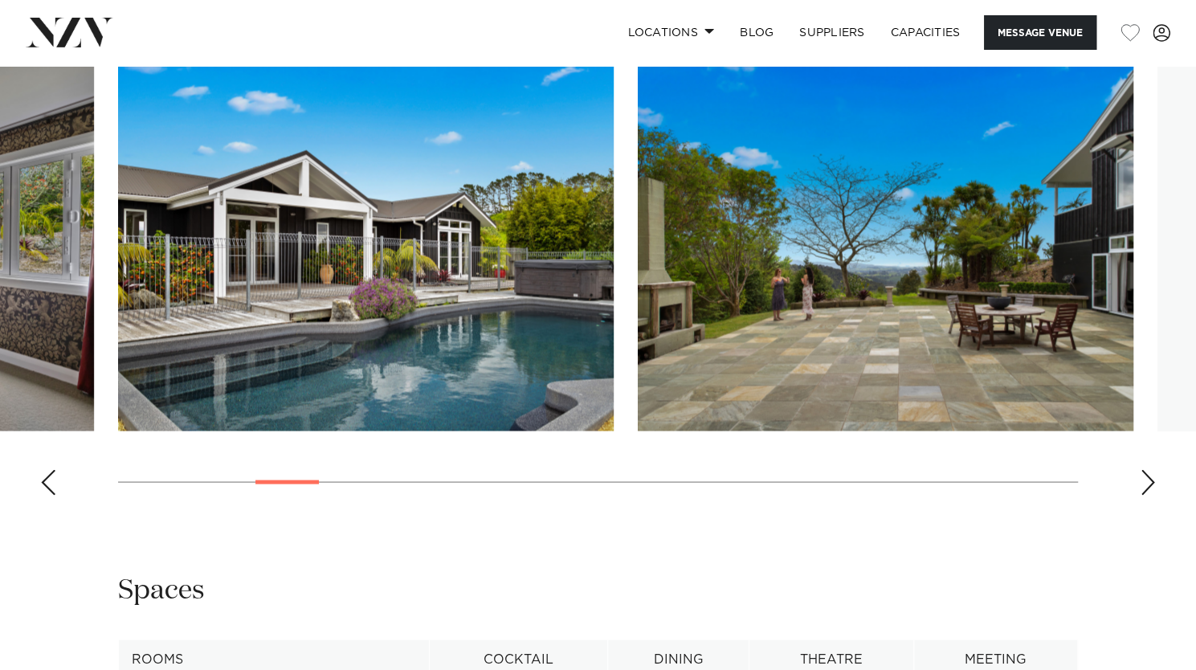
click at [1149, 478] on div "Next slide" at bounding box center [1148, 482] width 16 height 26
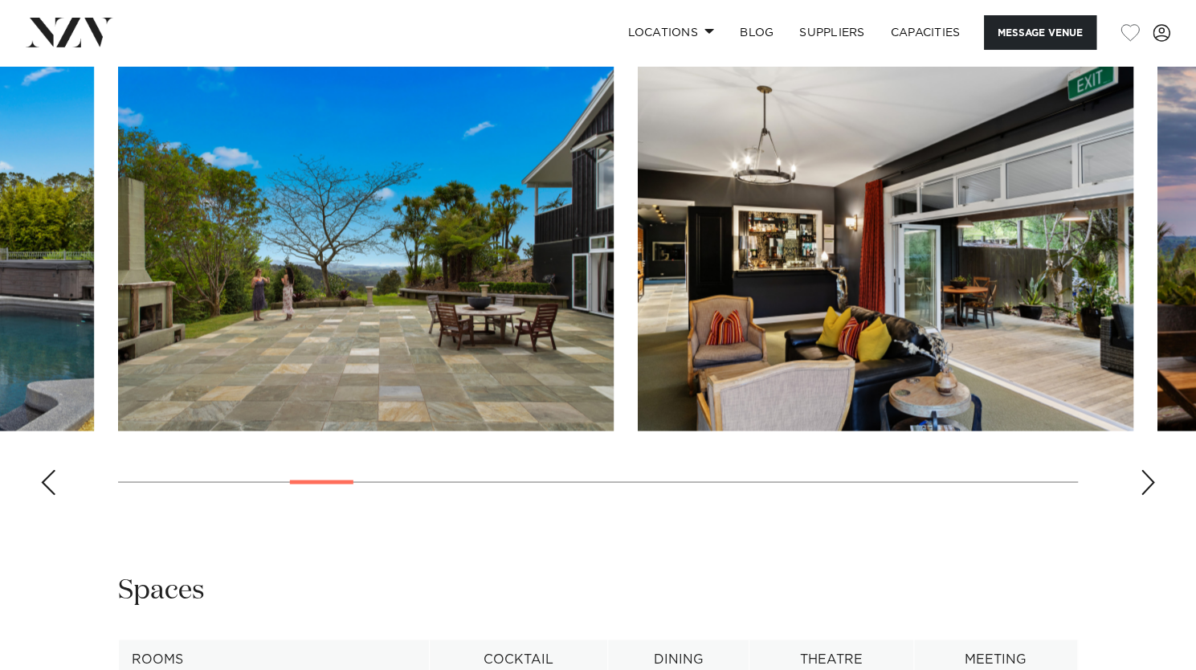
click at [1149, 478] on div "Next slide" at bounding box center [1148, 482] width 16 height 26
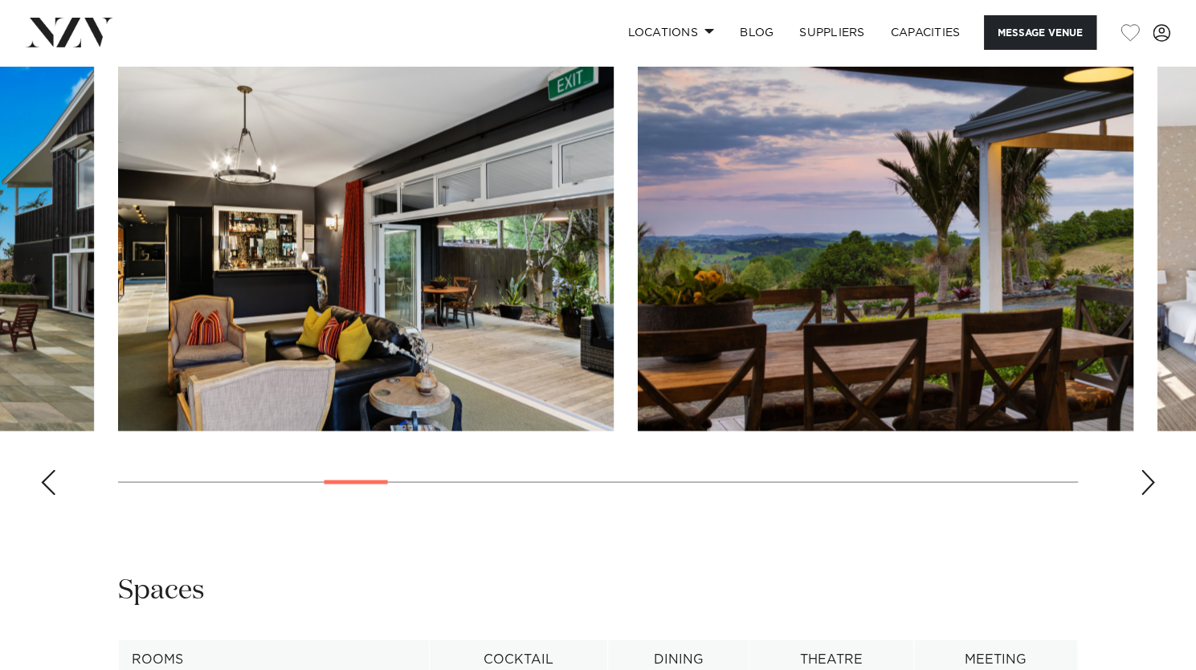
click at [1149, 478] on div "Next slide" at bounding box center [1148, 482] width 16 height 26
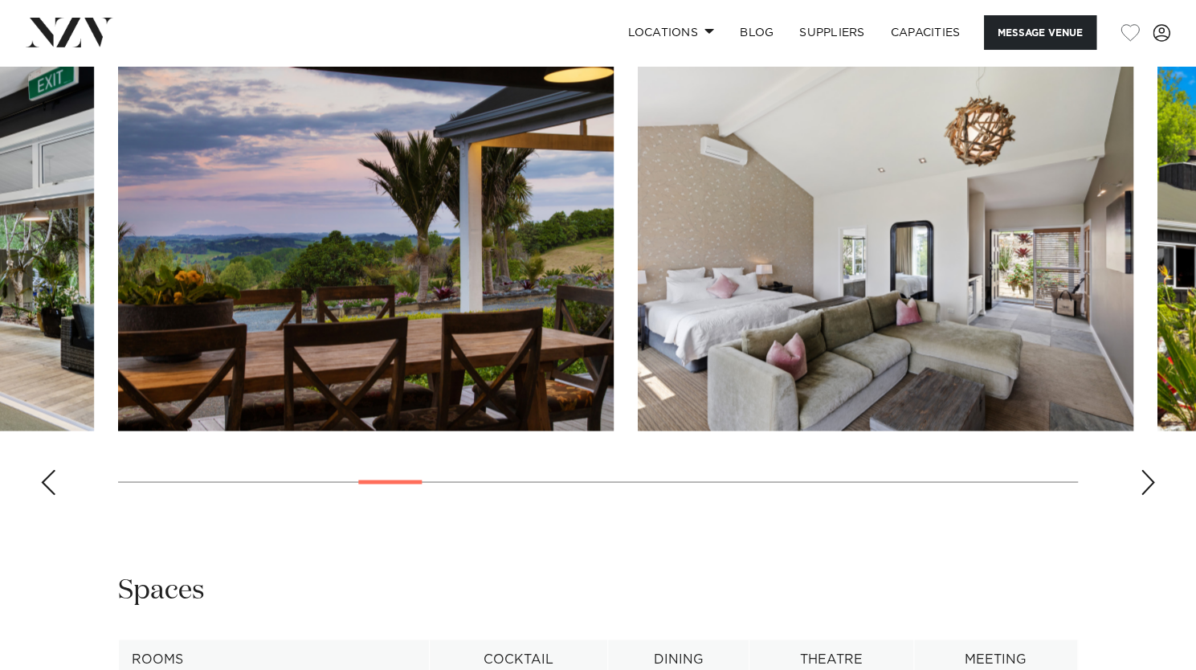
click at [1149, 478] on div "Next slide" at bounding box center [1148, 482] width 16 height 26
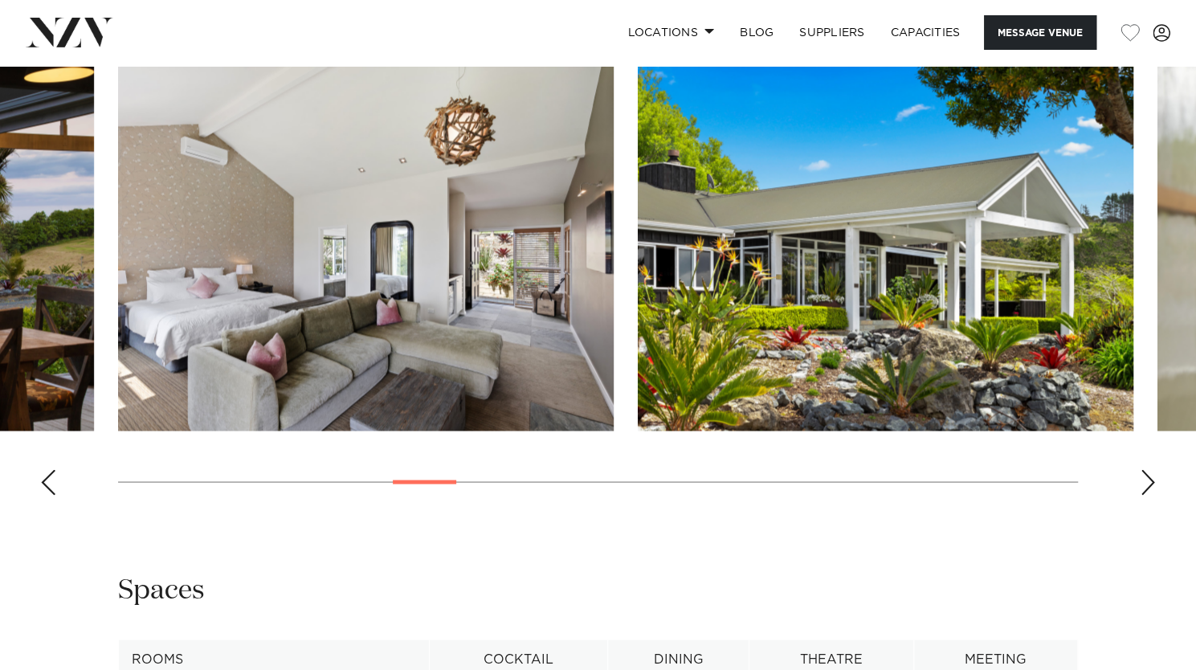
click at [1149, 478] on div "Next slide" at bounding box center [1148, 482] width 16 height 26
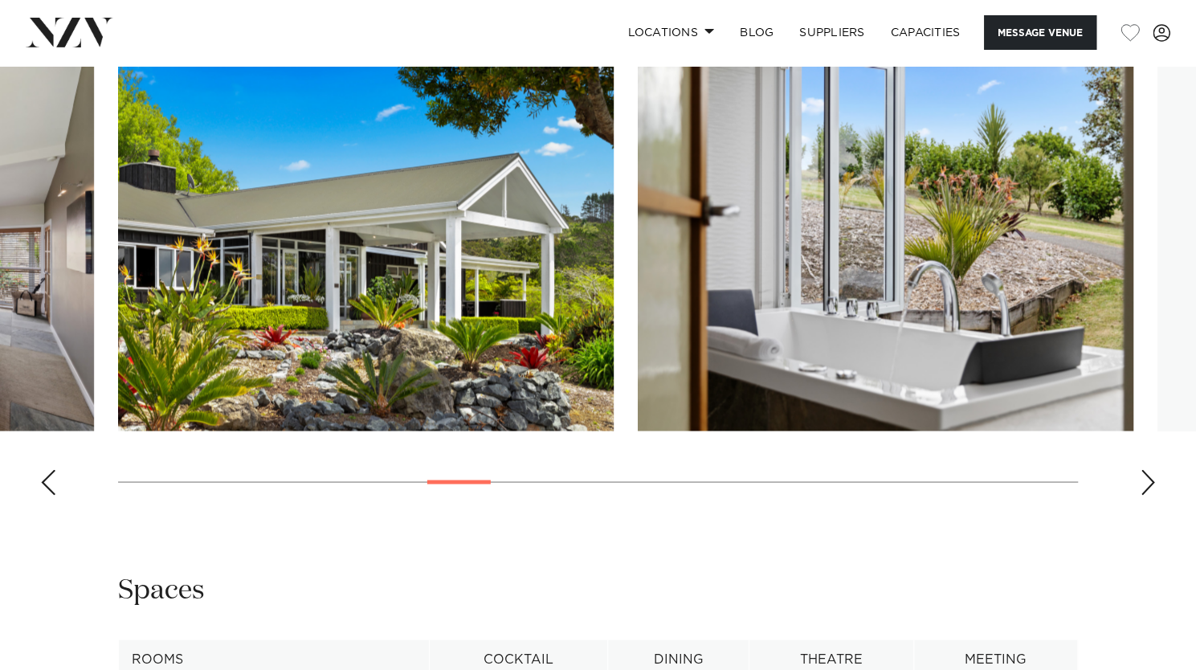
click at [1149, 478] on div "Next slide" at bounding box center [1148, 482] width 16 height 26
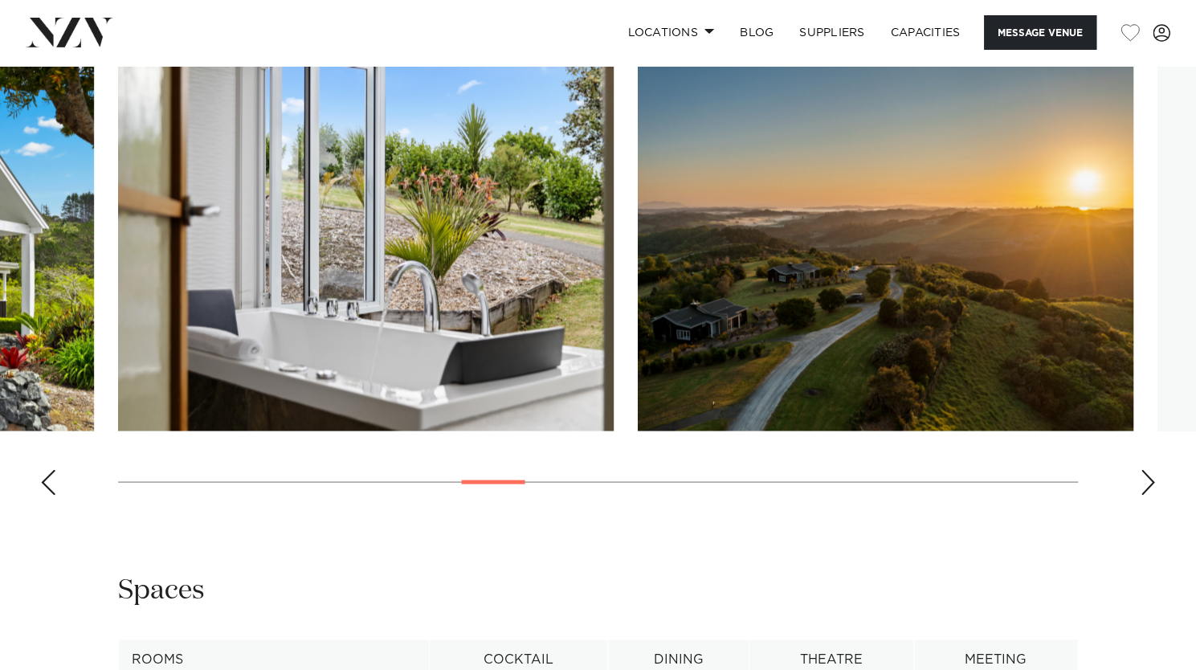
click at [1149, 478] on div "Next slide" at bounding box center [1148, 482] width 16 height 26
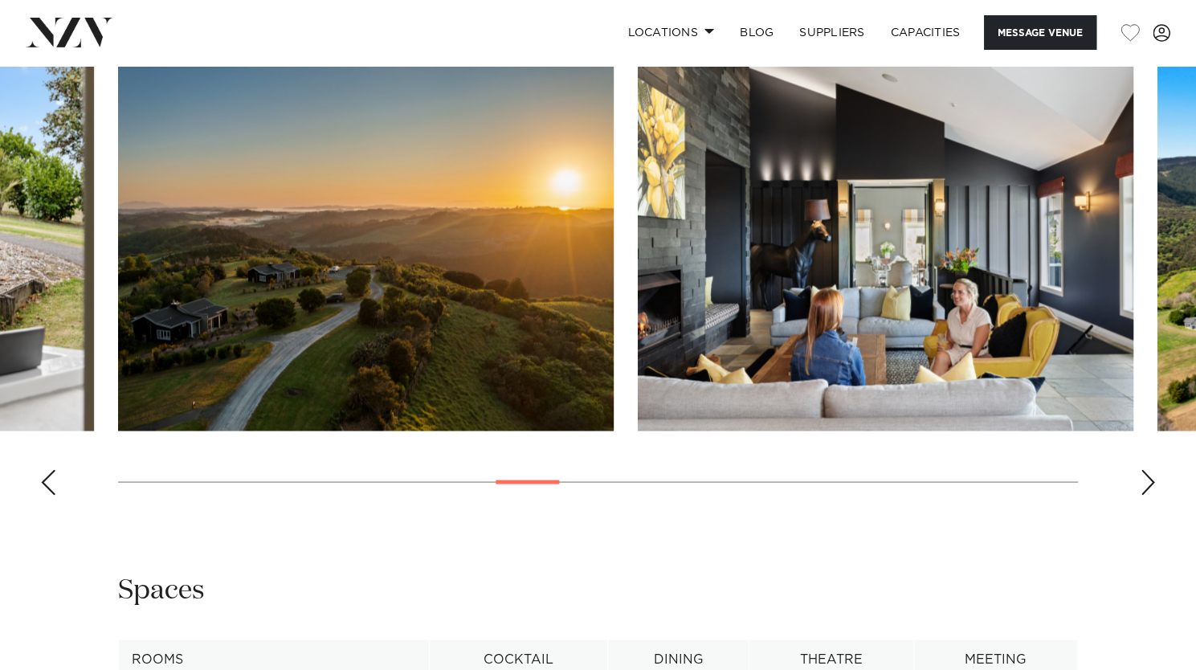
click at [1149, 478] on div "Next slide" at bounding box center [1148, 482] width 16 height 26
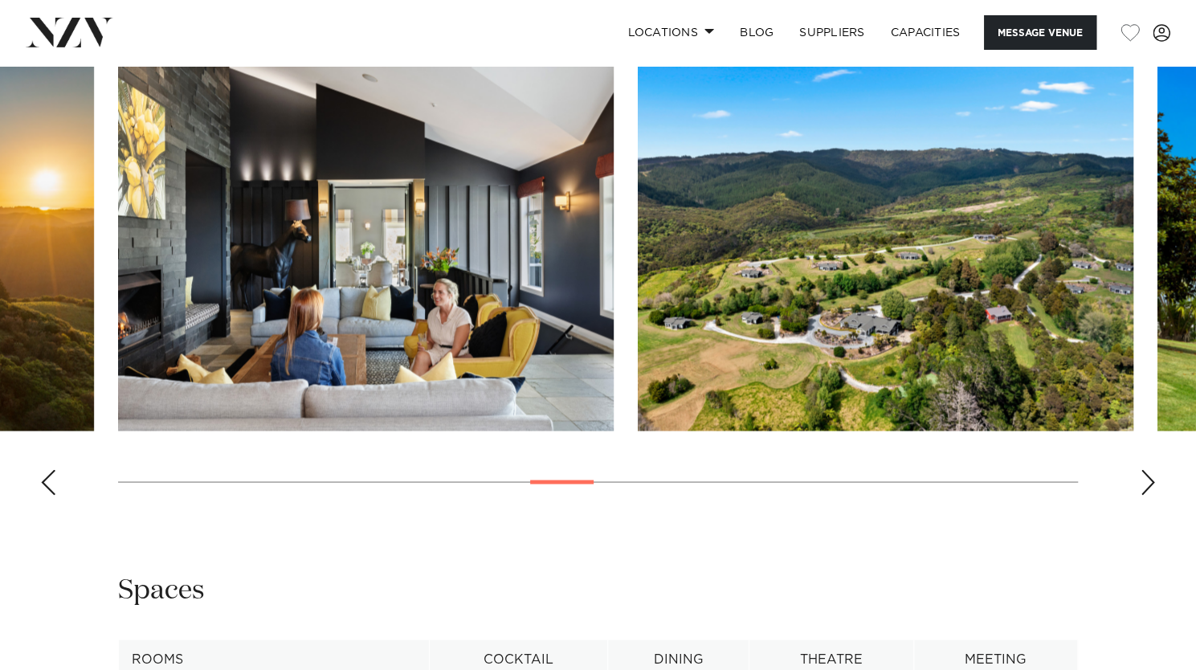
click at [1149, 478] on div "Next slide" at bounding box center [1148, 482] width 16 height 26
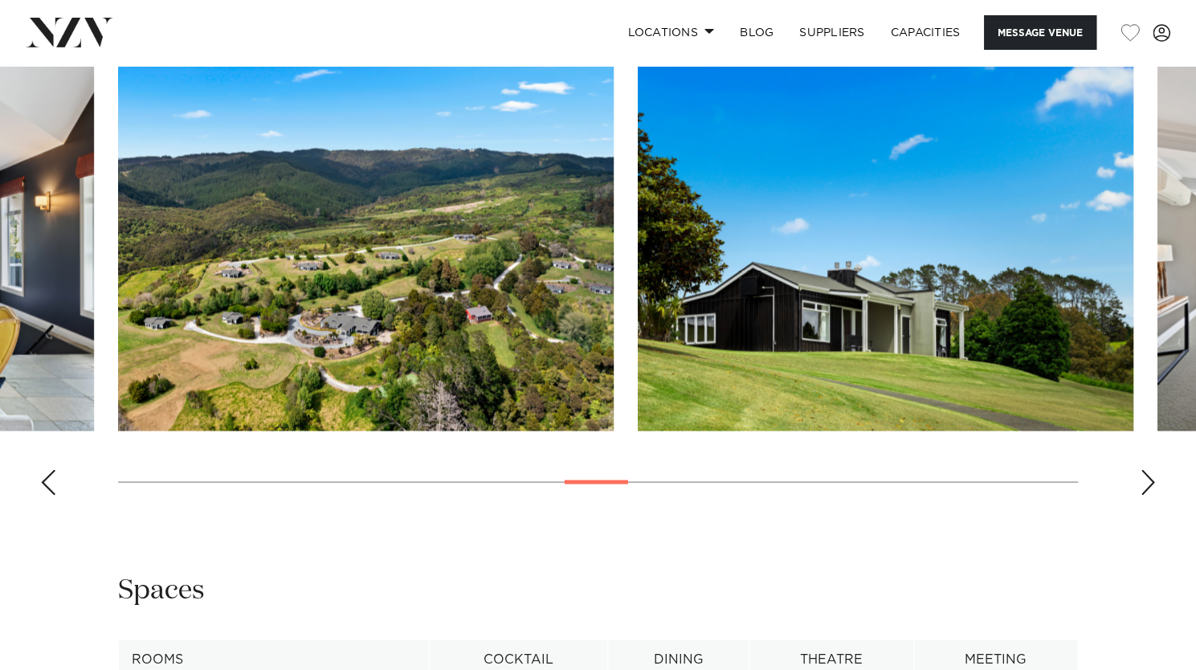
click at [1149, 478] on div "Next slide" at bounding box center [1148, 482] width 16 height 26
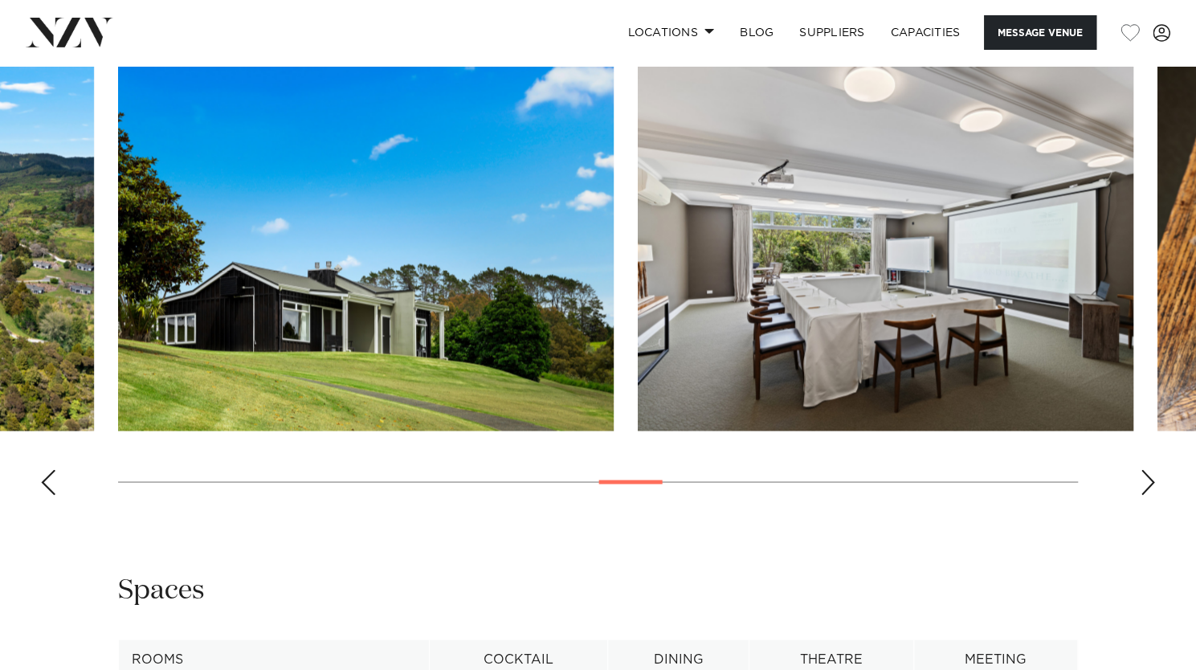
click at [1149, 478] on div "Next slide" at bounding box center [1148, 482] width 16 height 26
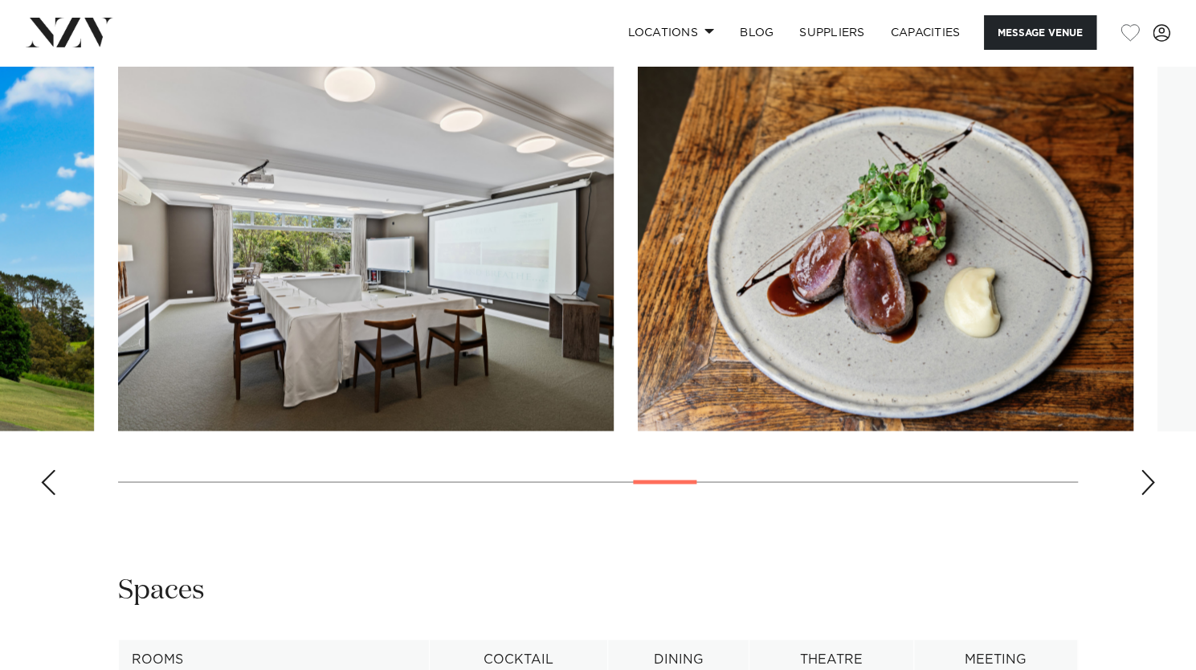
click at [1149, 478] on div "Next slide" at bounding box center [1148, 482] width 16 height 26
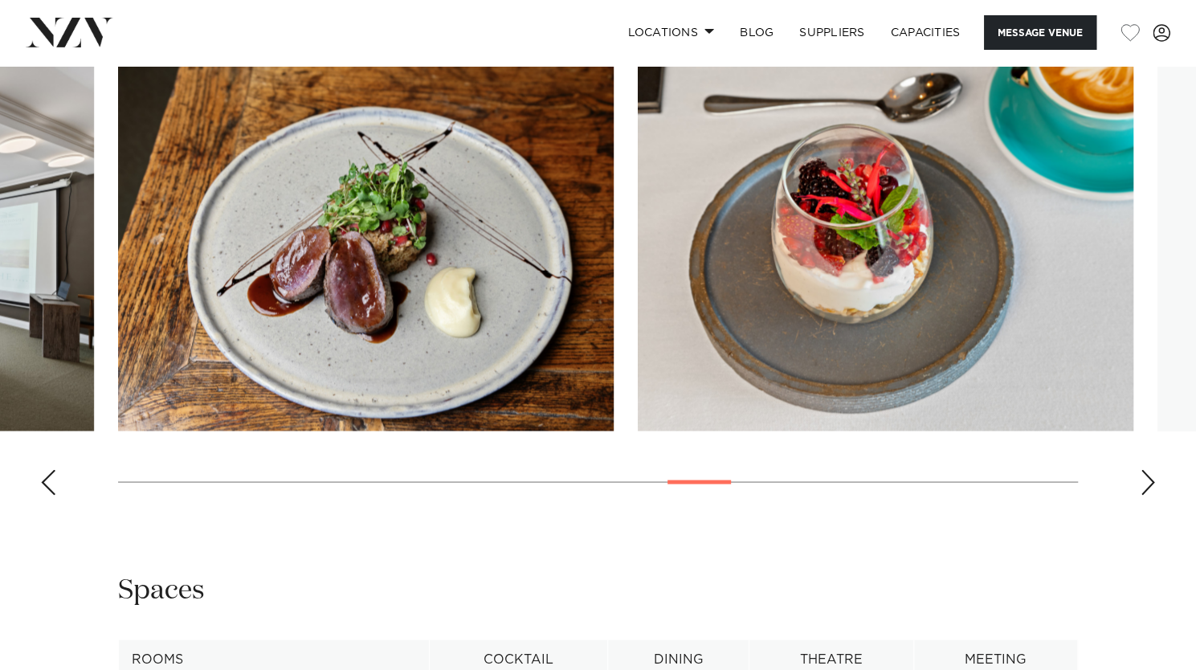
click at [1149, 478] on div "Next slide" at bounding box center [1148, 482] width 16 height 26
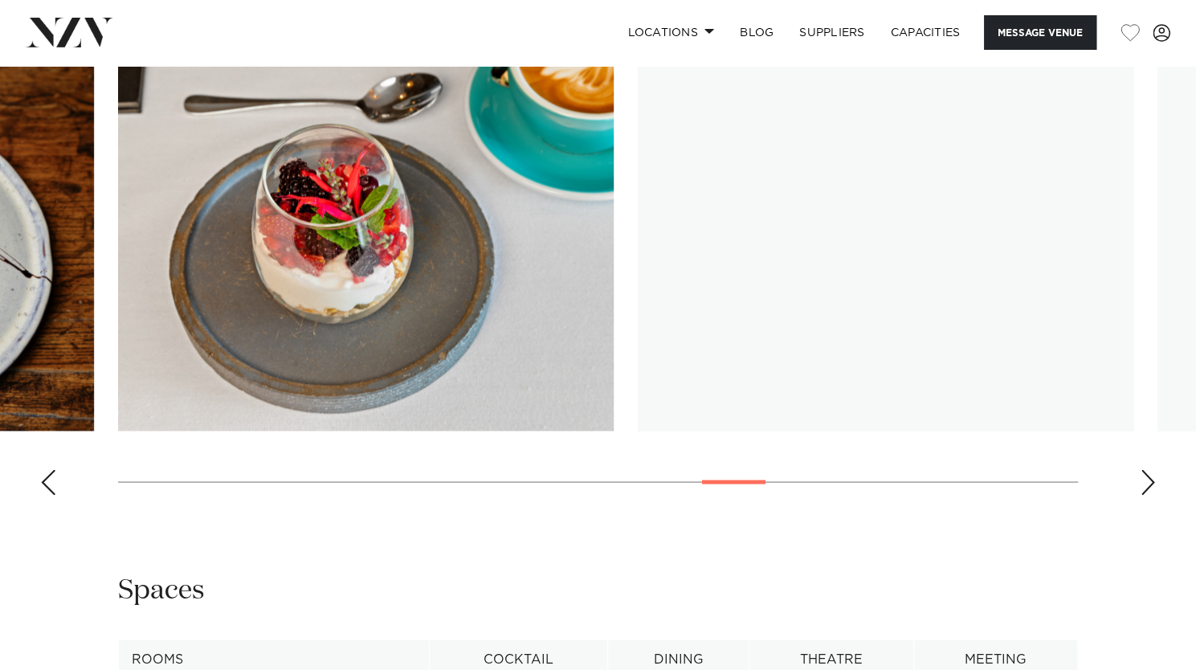
click at [1149, 478] on div "Next slide" at bounding box center [1148, 482] width 16 height 26
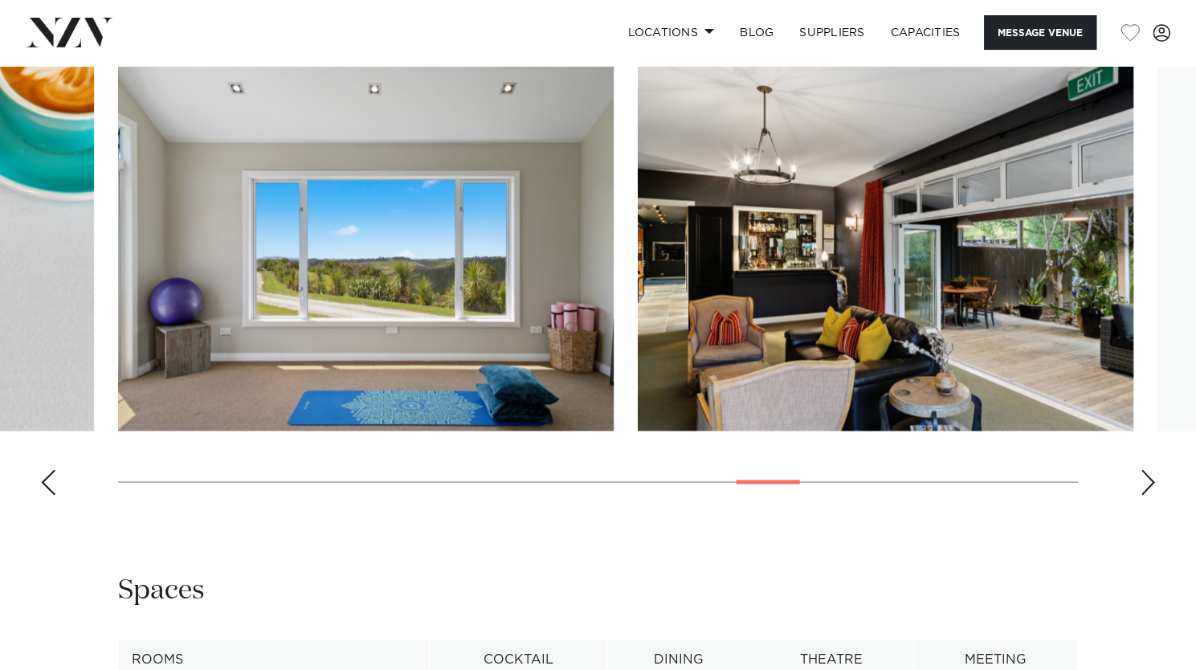
click at [1149, 478] on div "Next slide" at bounding box center [1148, 482] width 16 height 26
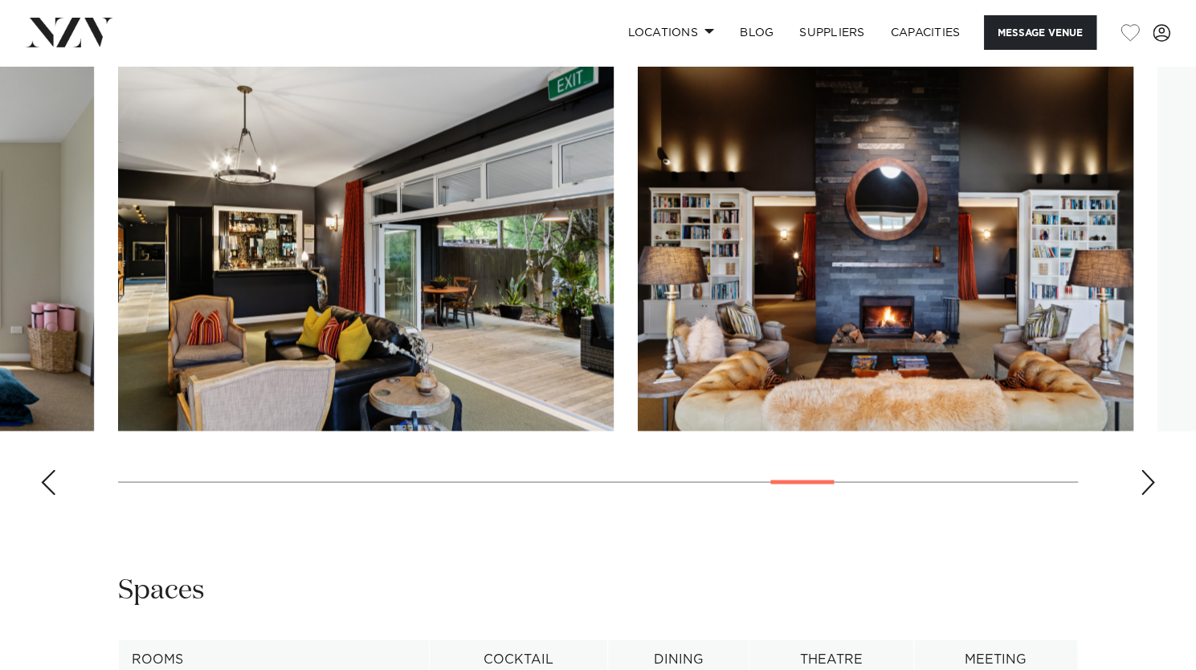
click at [1149, 478] on div "Next slide" at bounding box center [1148, 482] width 16 height 26
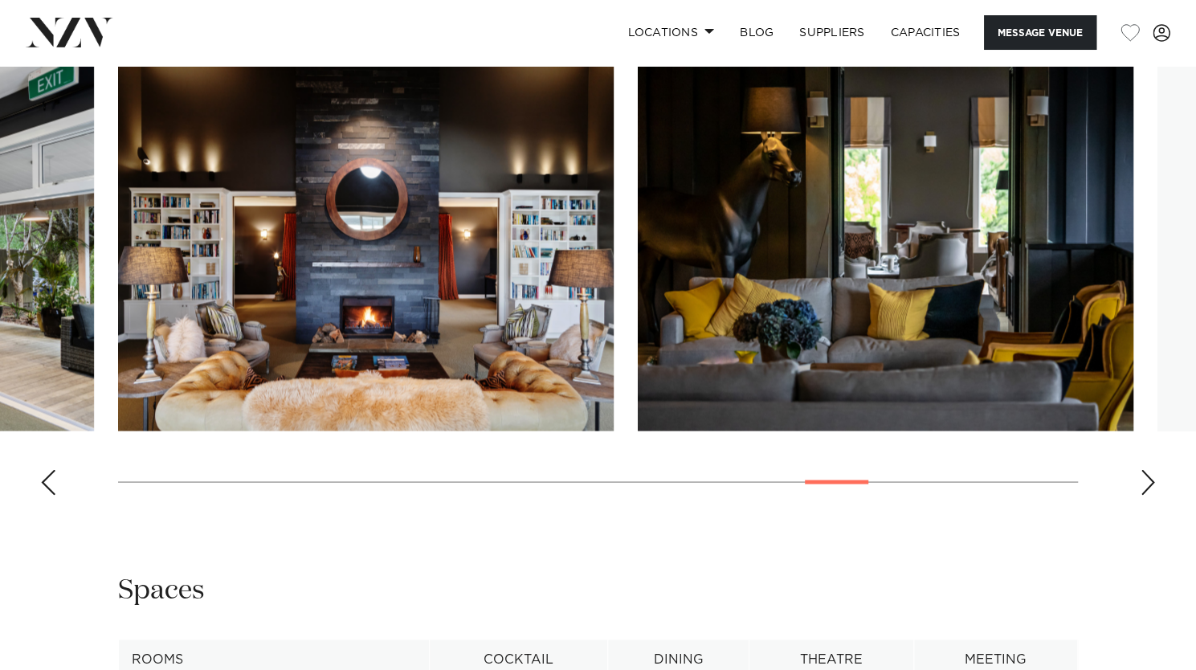
click at [1149, 478] on div "Next slide" at bounding box center [1148, 482] width 16 height 26
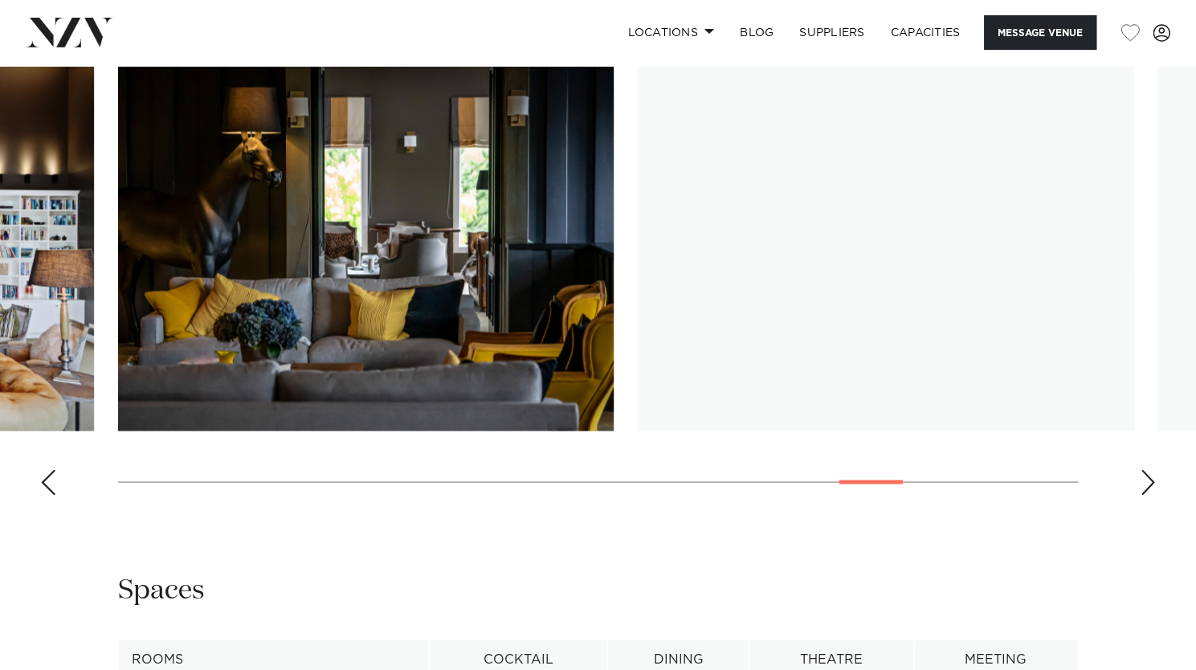
click at [1149, 478] on div "Next slide" at bounding box center [1148, 482] width 16 height 26
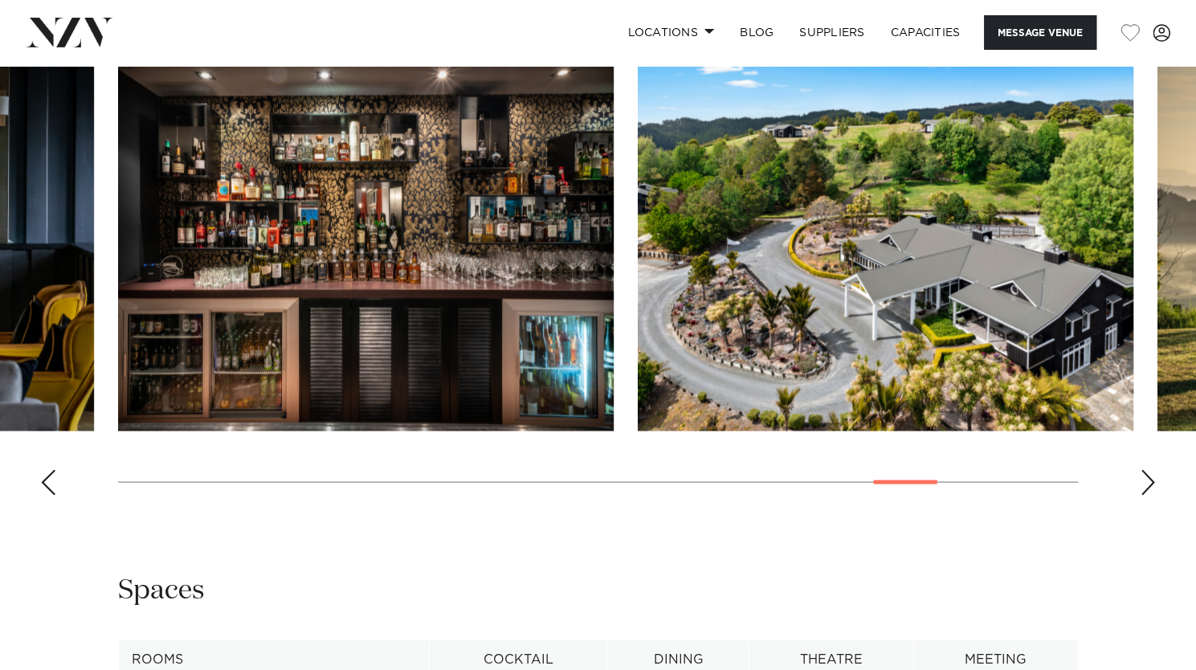
click at [1149, 478] on div "Next slide" at bounding box center [1148, 482] width 16 height 26
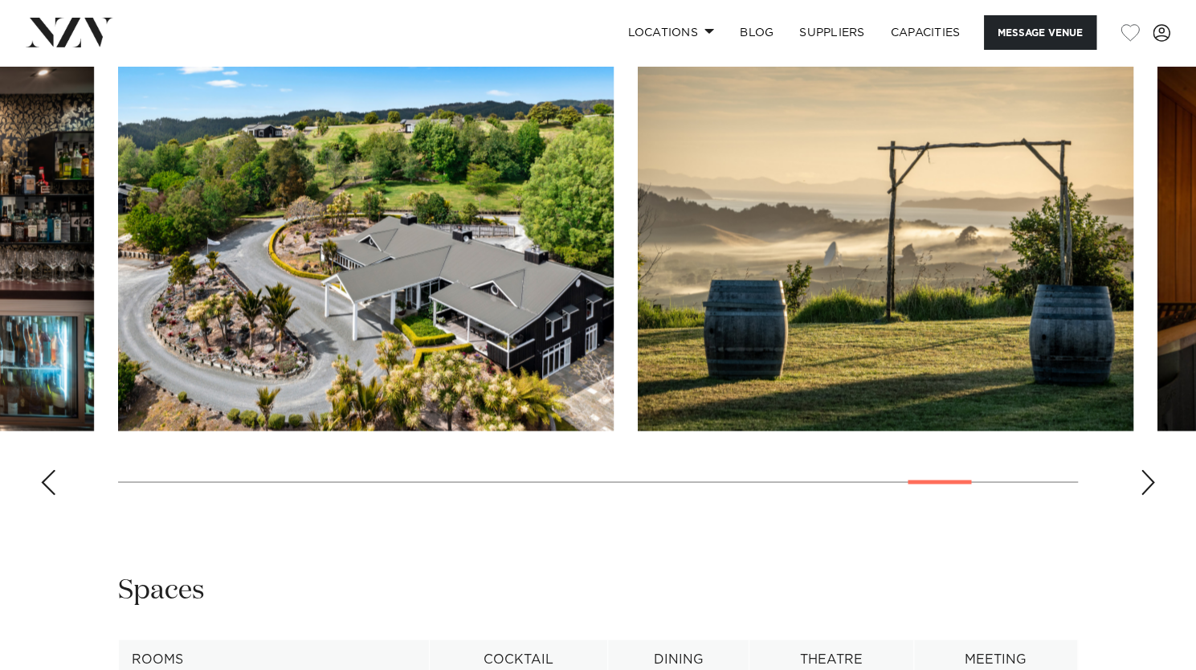
click at [1149, 478] on div "Next slide" at bounding box center [1148, 482] width 16 height 26
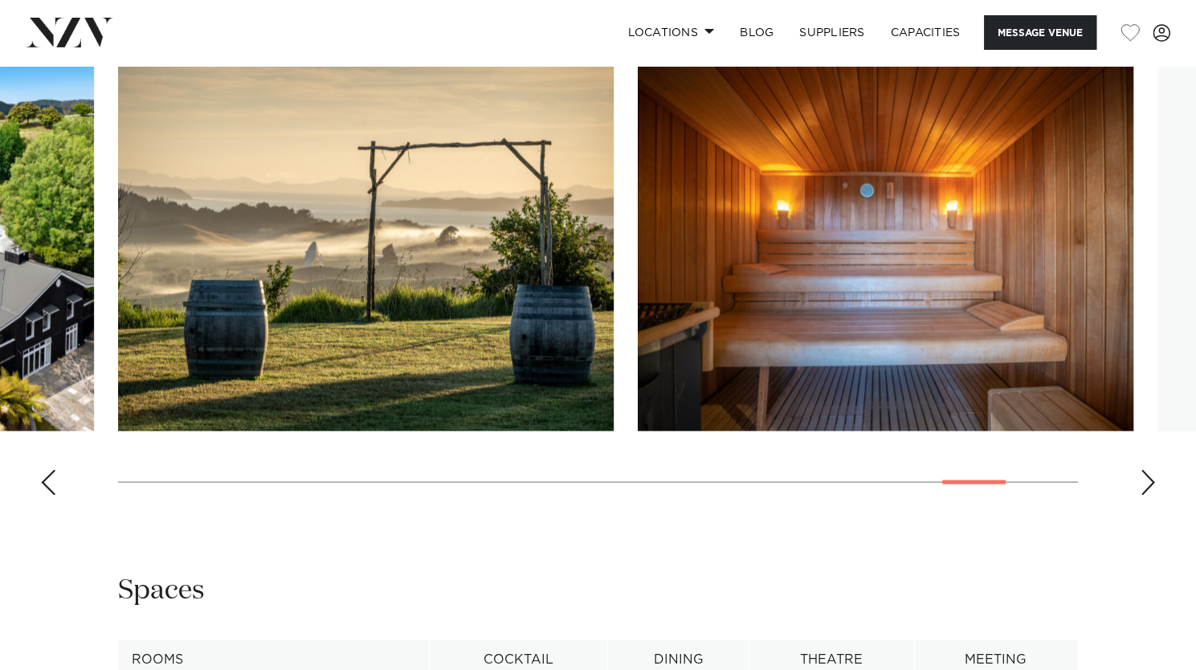
click at [1149, 478] on div "Next slide" at bounding box center [1148, 482] width 16 height 26
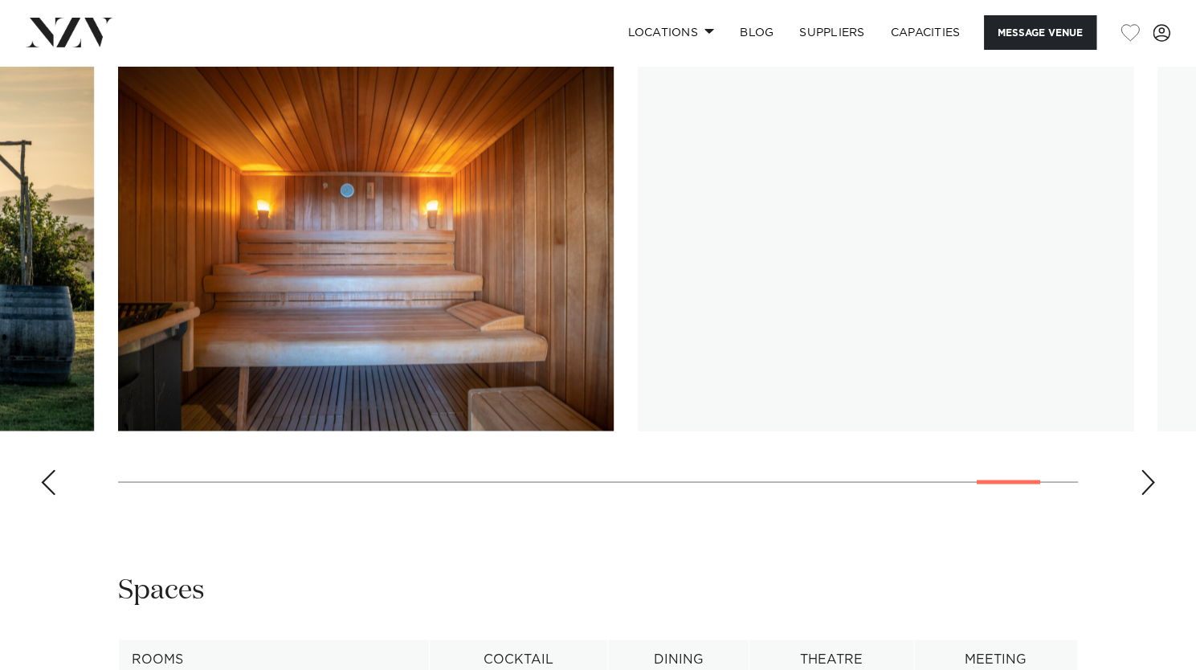
click at [1149, 478] on div "Next slide" at bounding box center [1148, 482] width 16 height 26
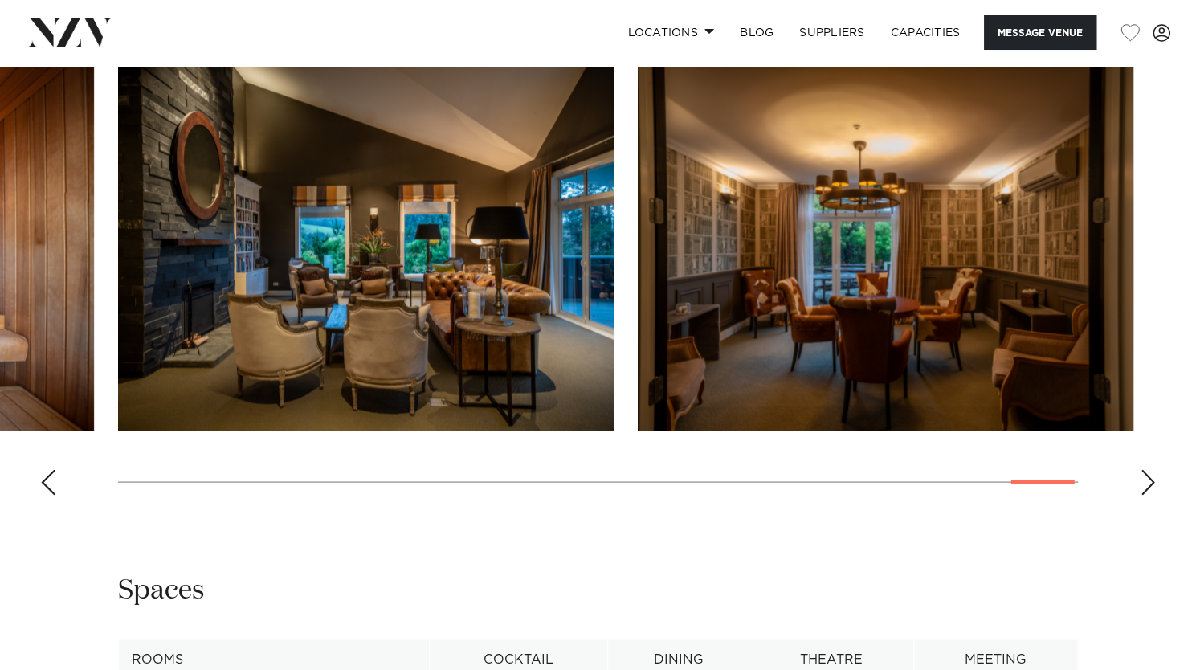
click at [1149, 478] on div "Next slide" at bounding box center [1148, 482] width 16 height 26
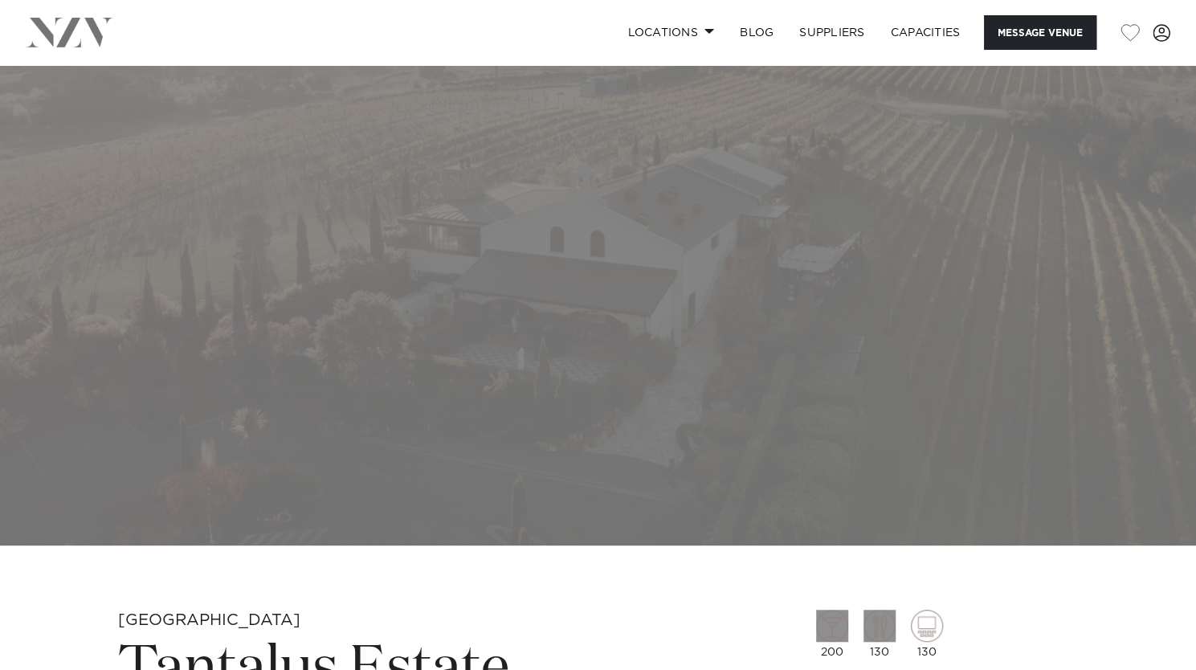
scroll to position [562, 0]
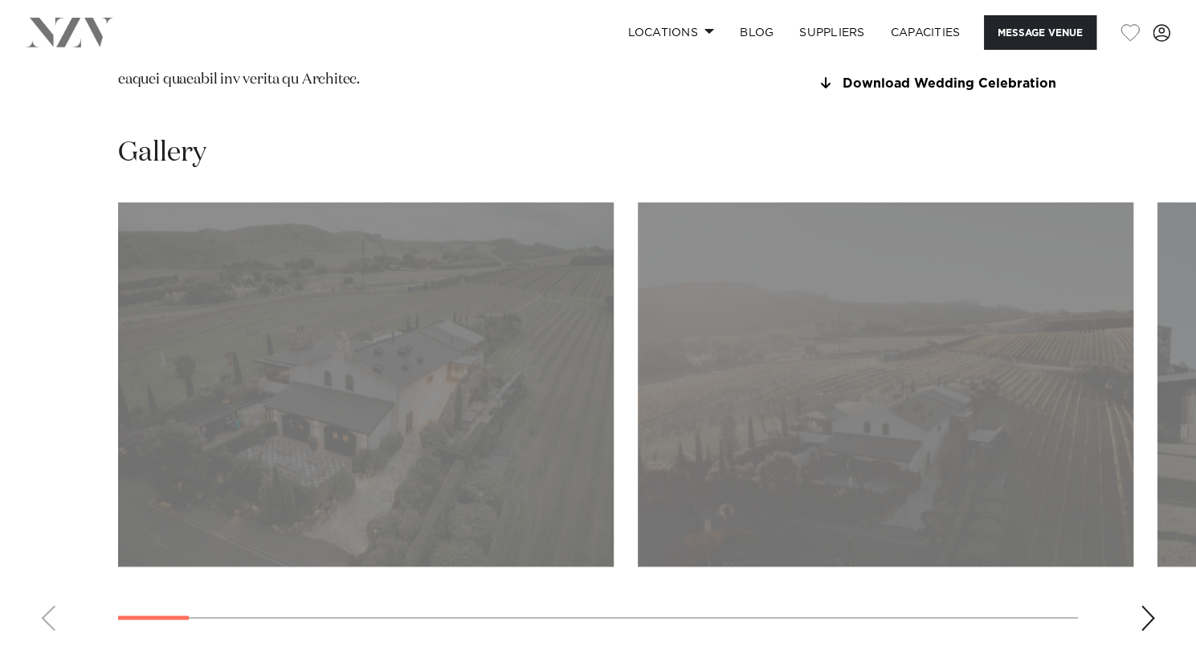
scroll to position [1526, 0]
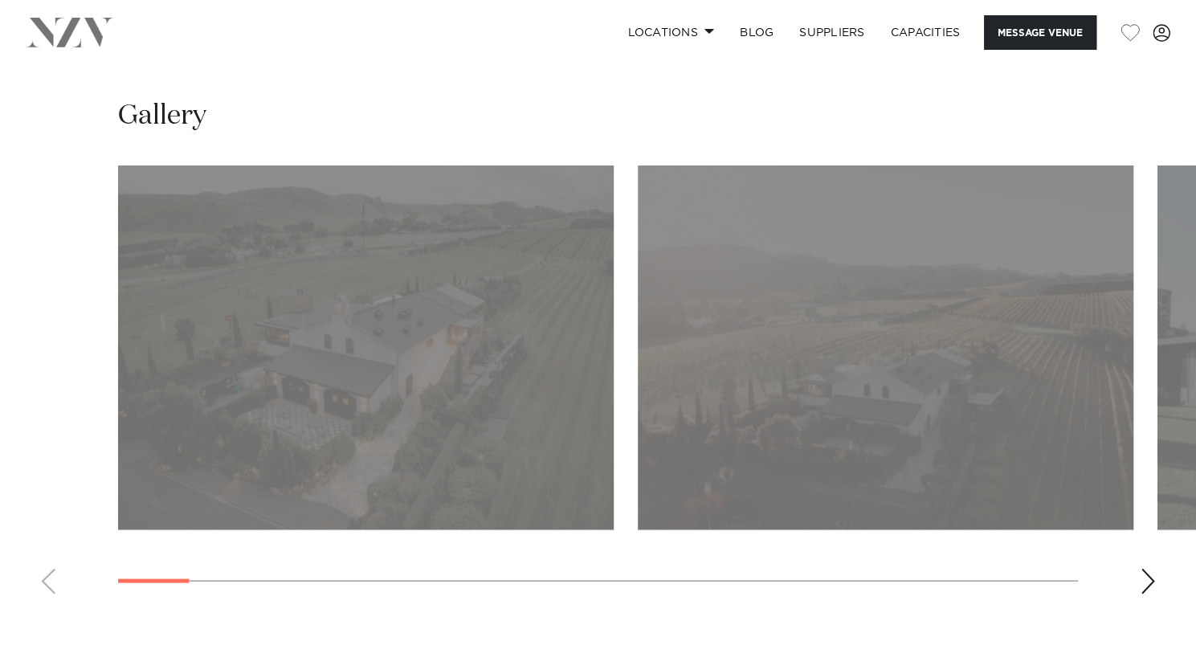
click at [1146, 568] on div "Next slide" at bounding box center [1148, 581] width 16 height 26
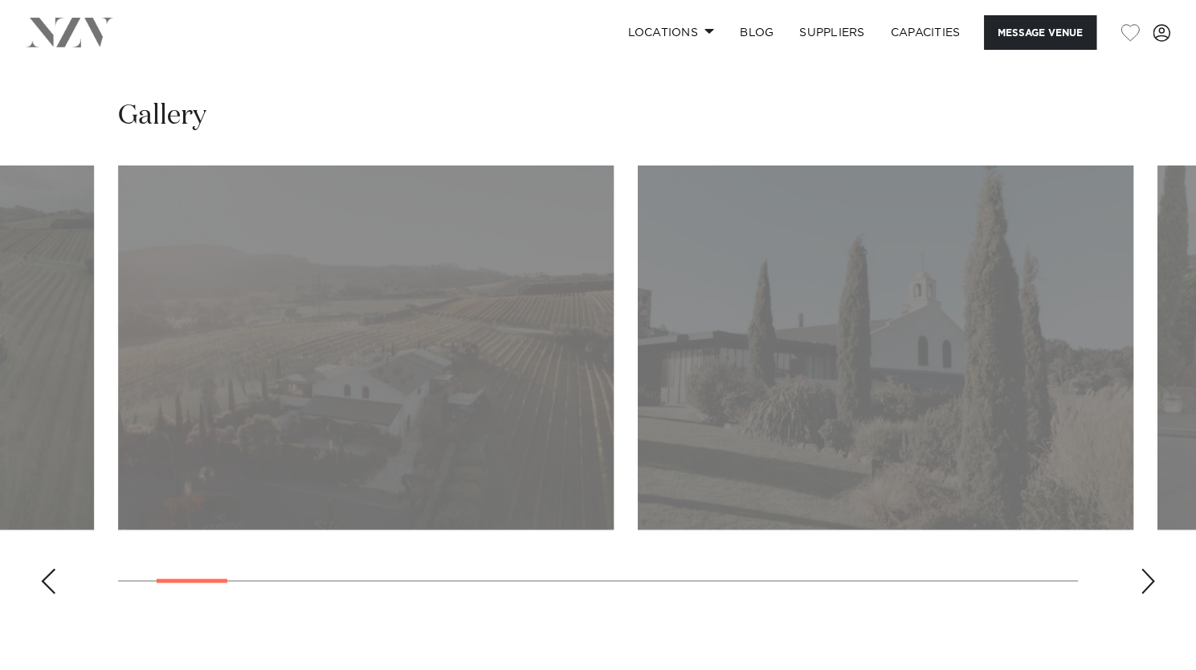
click at [1146, 568] on div "Next slide" at bounding box center [1148, 581] width 16 height 26
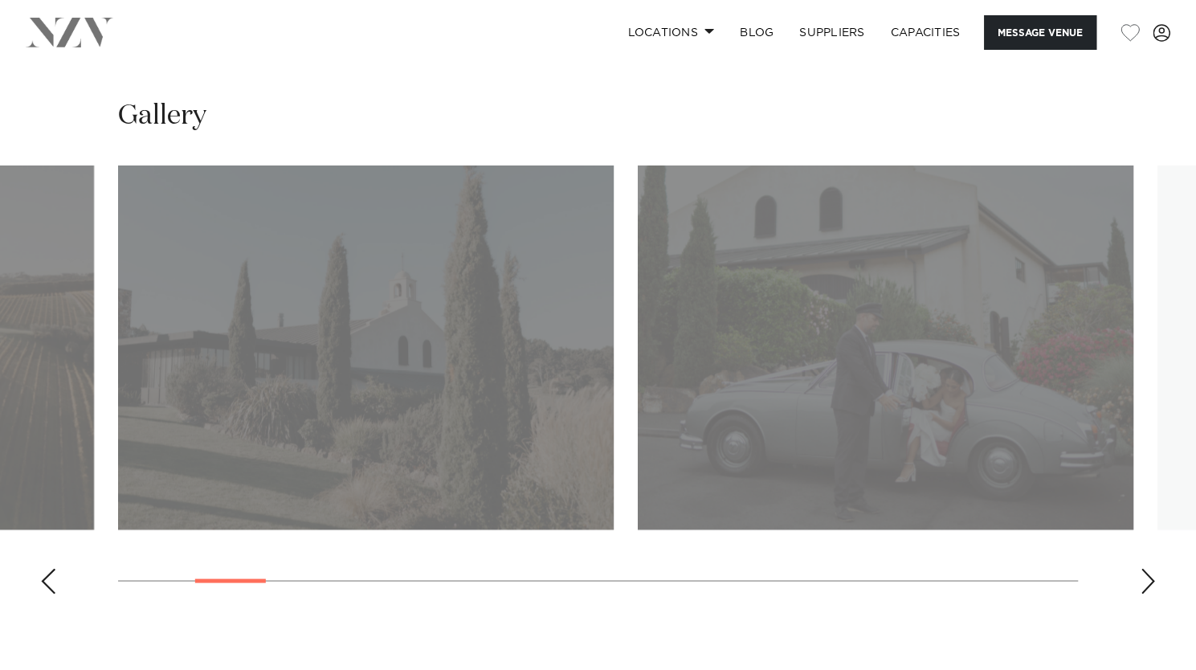
click at [1146, 568] on div "Next slide" at bounding box center [1148, 581] width 16 height 26
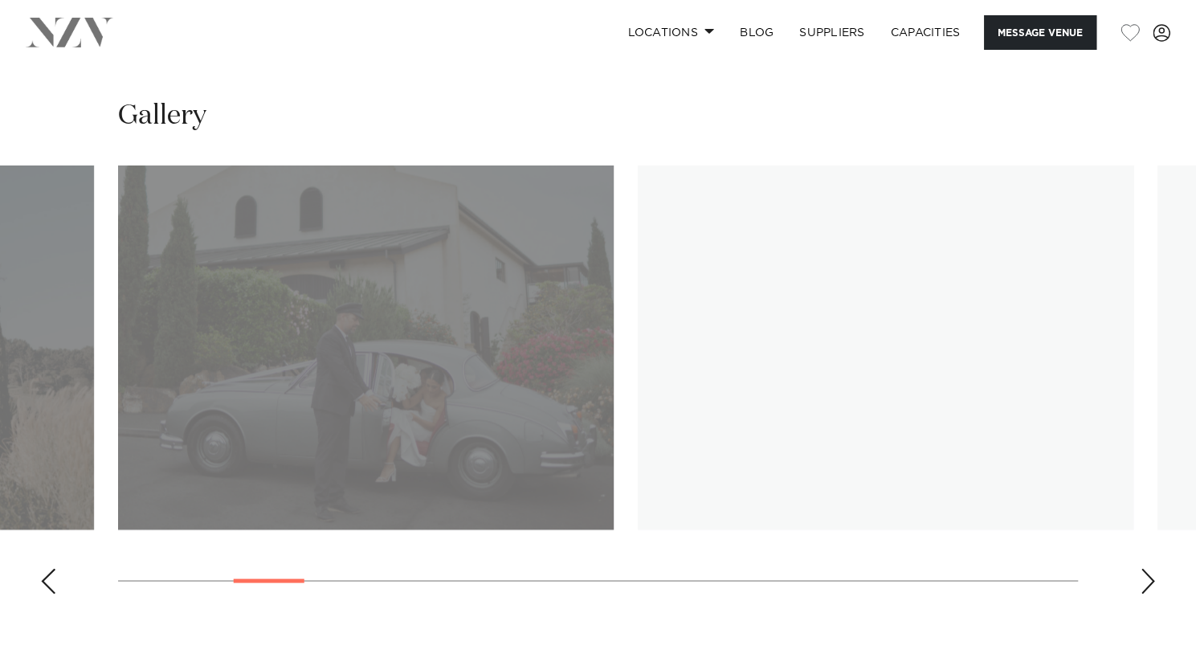
click at [1146, 568] on div "Next slide" at bounding box center [1148, 581] width 16 height 26
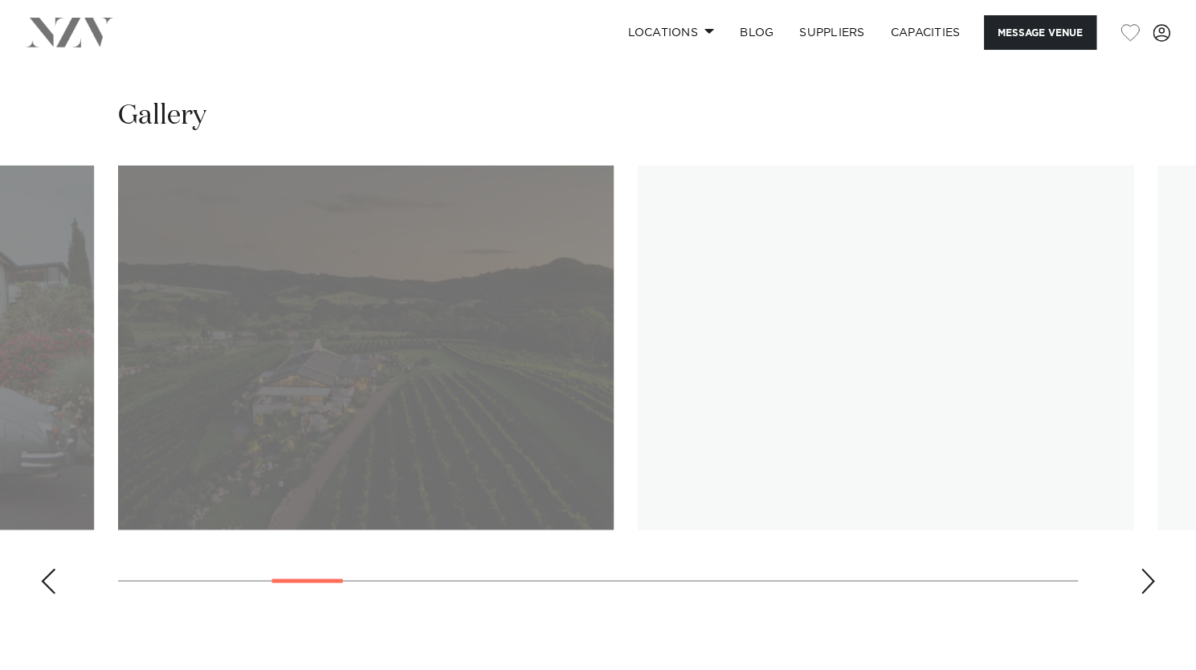
click at [1146, 568] on div "Next slide" at bounding box center [1148, 581] width 16 height 26
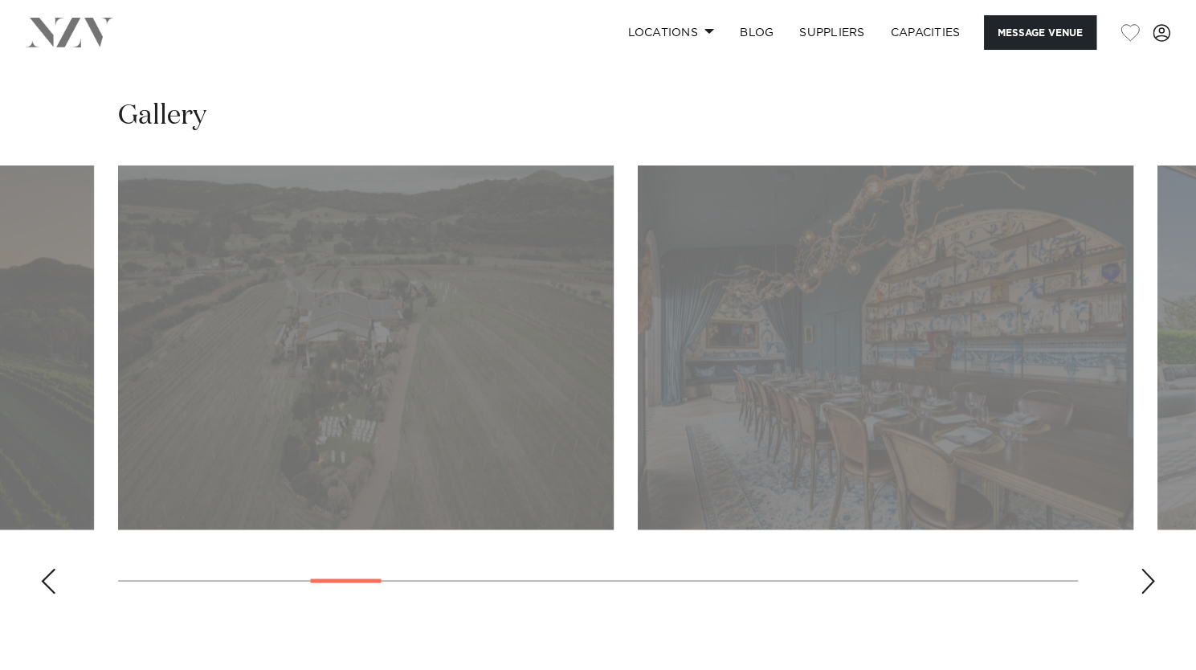
click at [1146, 568] on div "Next slide" at bounding box center [1148, 581] width 16 height 26
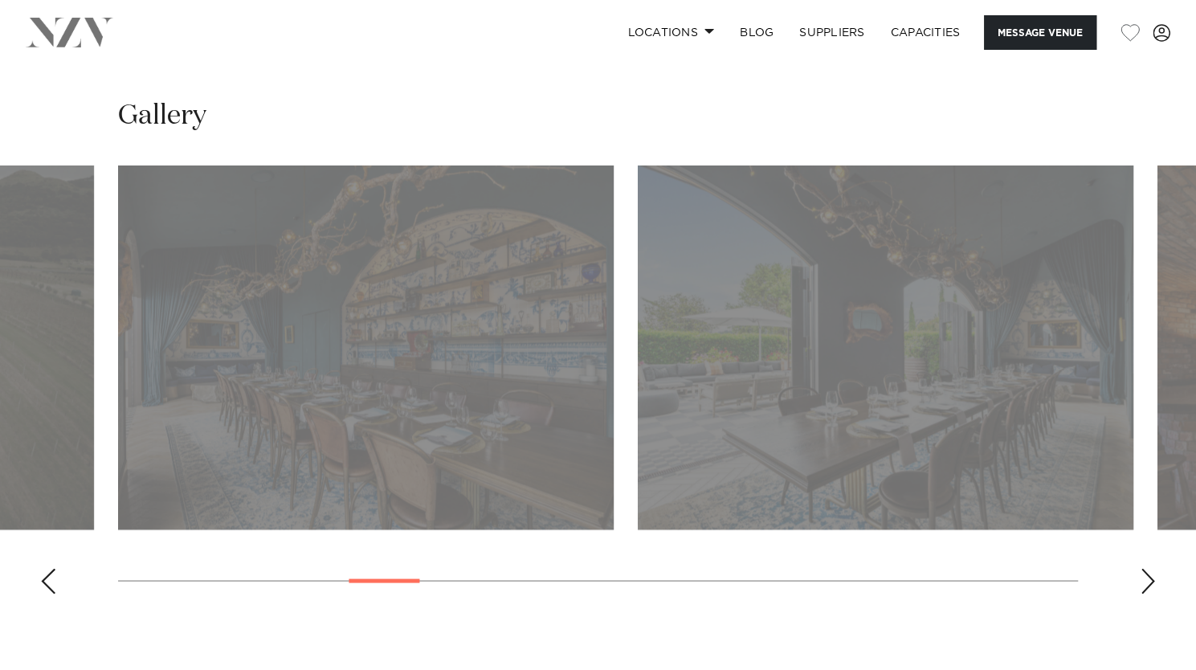
click at [1146, 568] on div "Next slide" at bounding box center [1148, 581] width 16 height 26
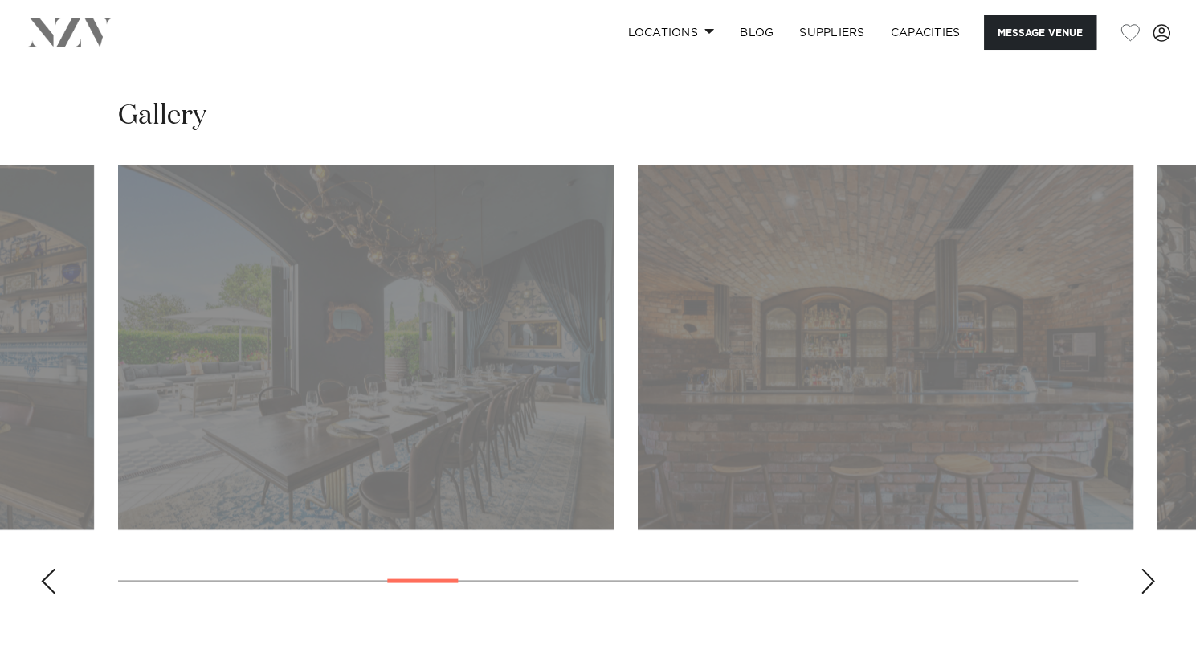
click at [1146, 568] on div "Next slide" at bounding box center [1148, 581] width 16 height 26
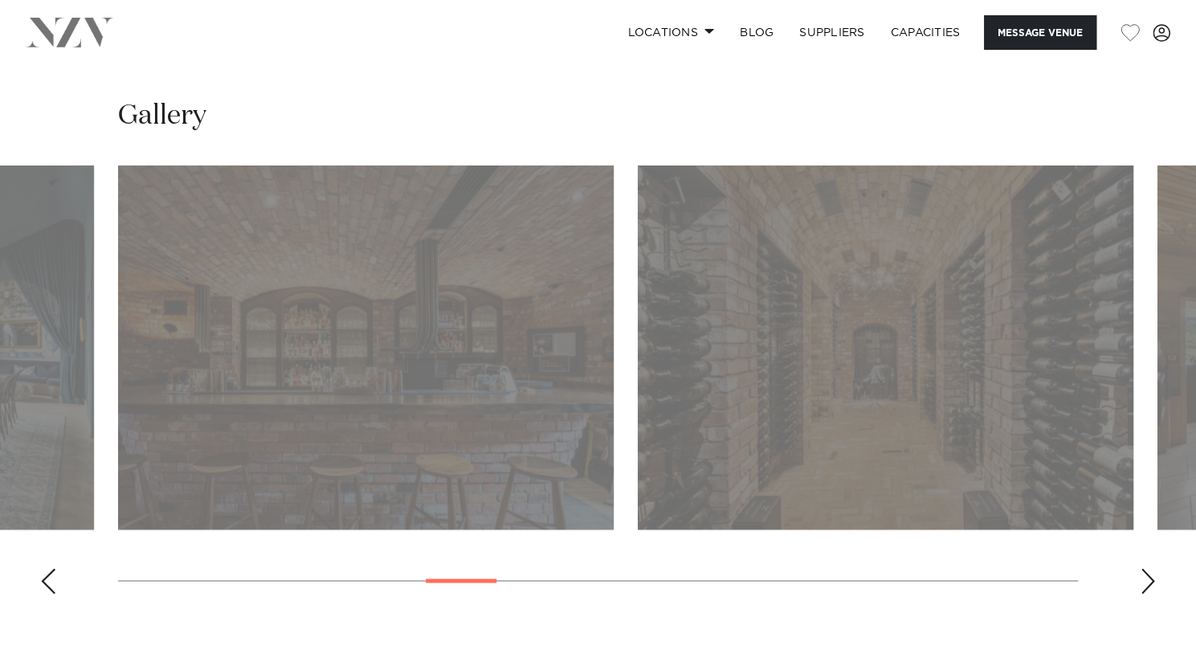
click at [1146, 568] on div "Next slide" at bounding box center [1148, 581] width 16 height 26
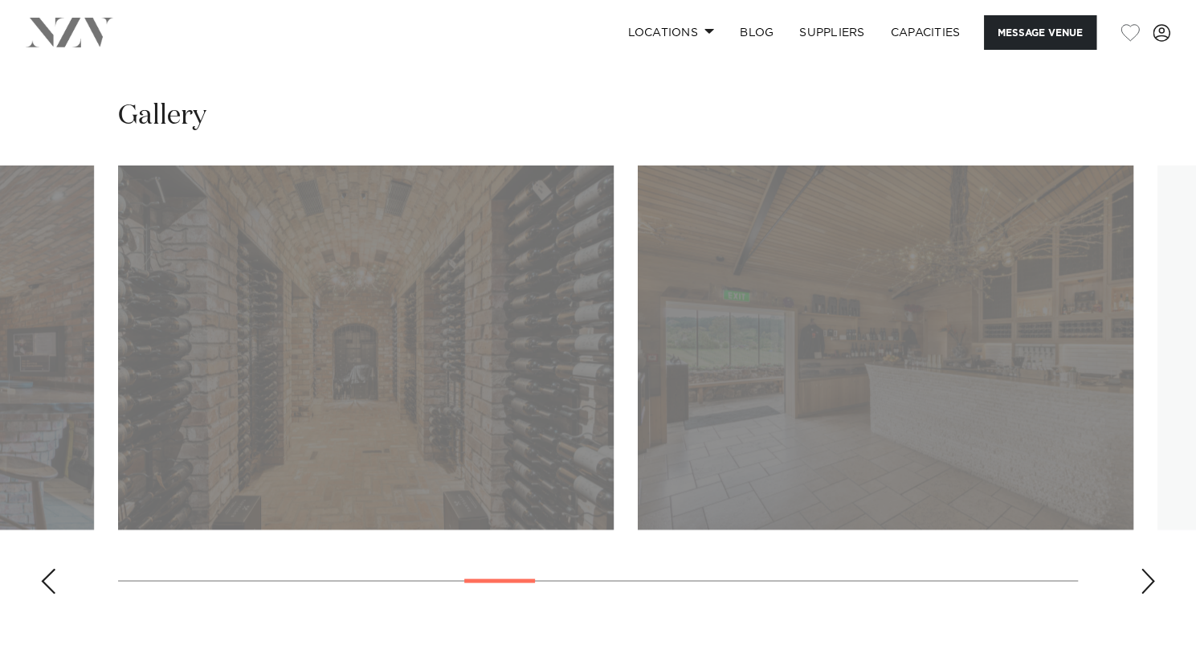
click at [1146, 568] on div "Next slide" at bounding box center [1148, 581] width 16 height 26
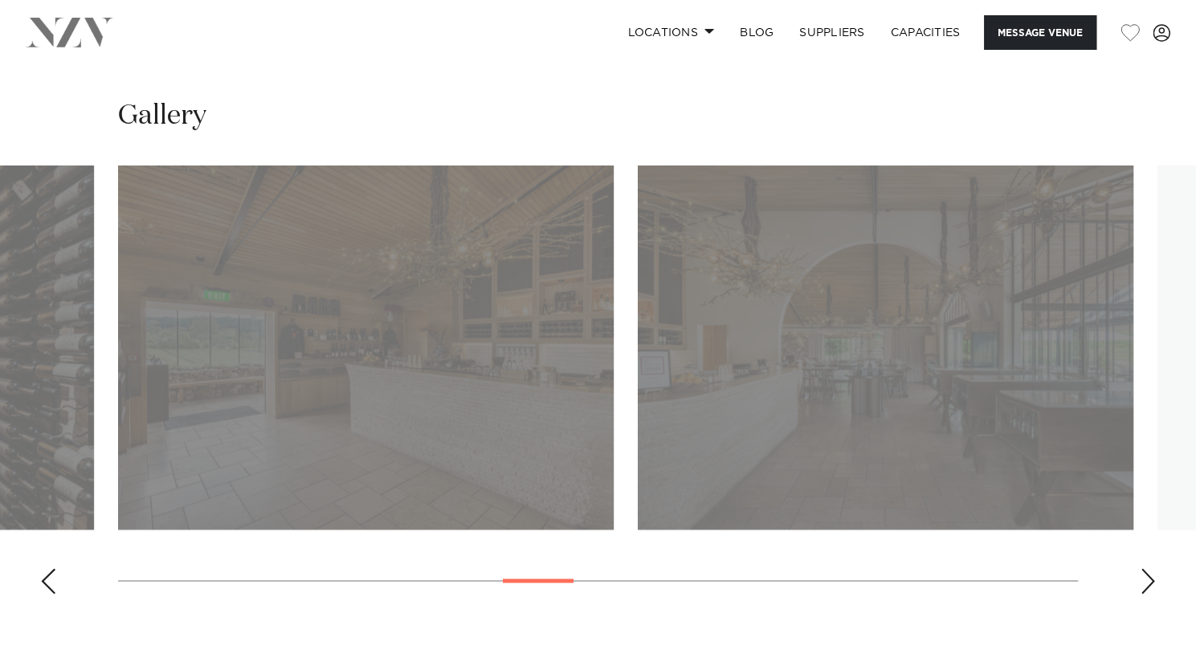
click at [1146, 568] on div "Next slide" at bounding box center [1148, 581] width 16 height 26
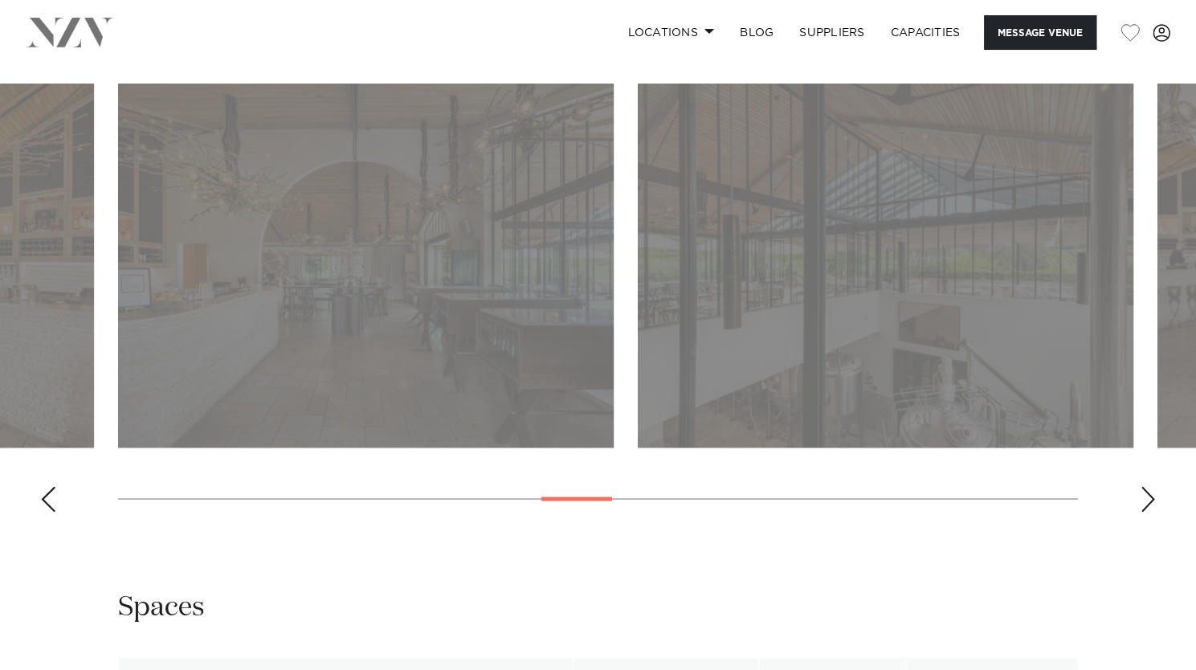
scroll to position [1606, 0]
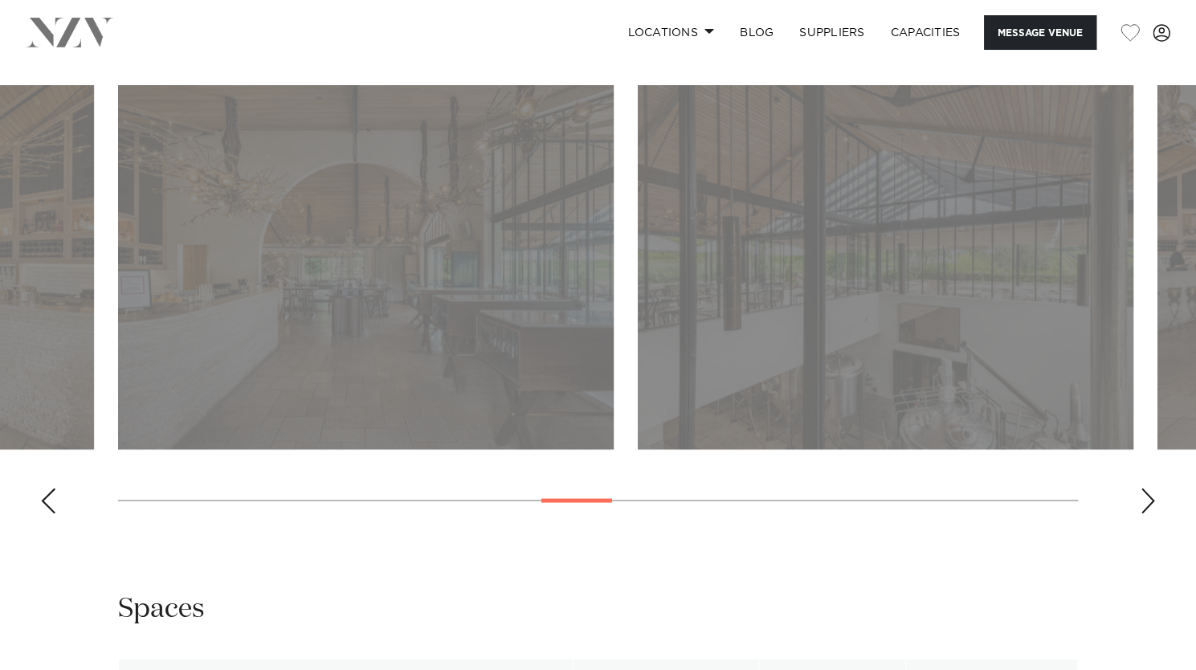
click at [1142, 488] on div "Next slide" at bounding box center [1148, 501] width 16 height 26
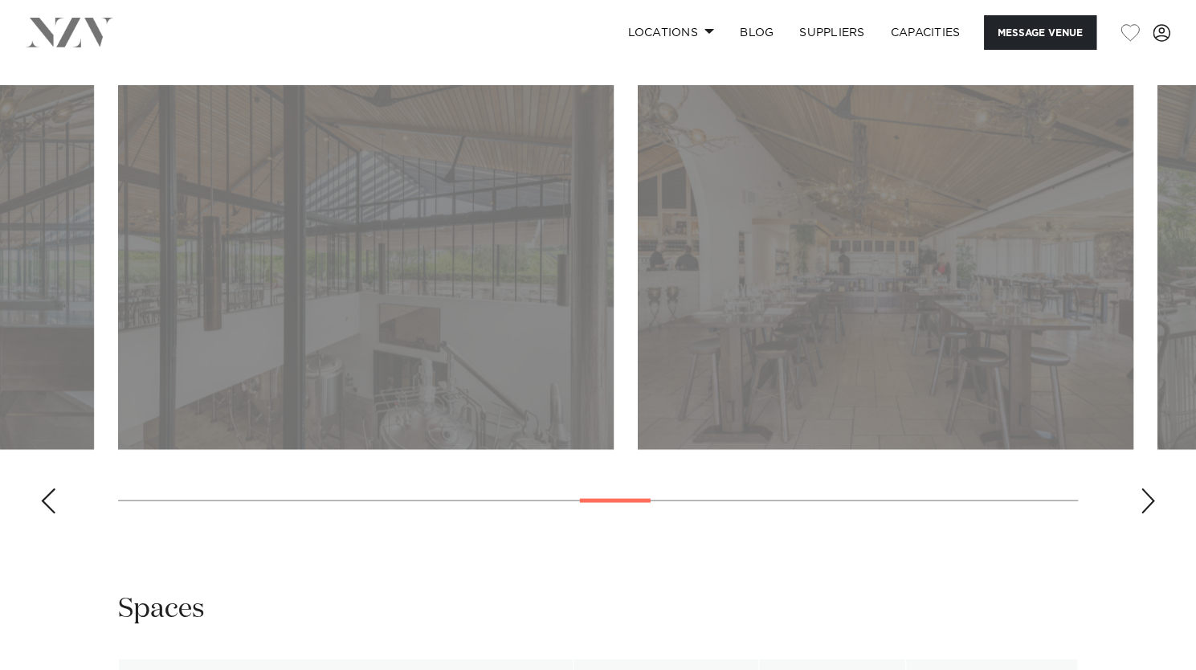
click at [1142, 488] on div "Next slide" at bounding box center [1148, 501] width 16 height 26
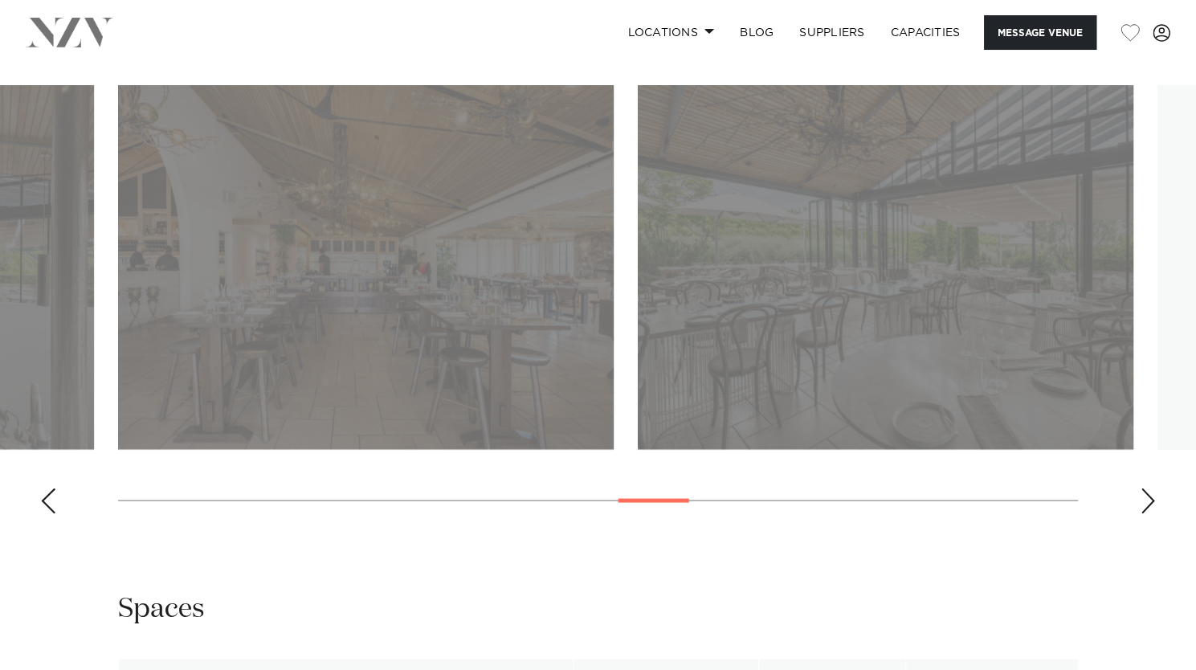
click at [1142, 488] on div "Next slide" at bounding box center [1148, 501] width 16 height 26
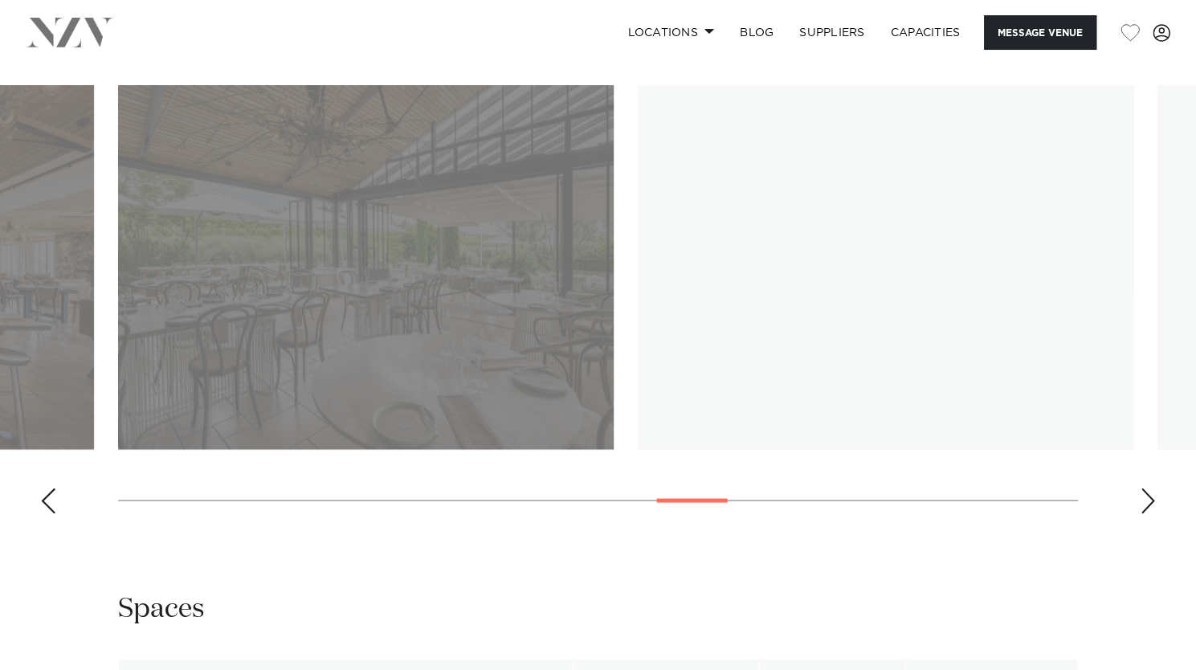
click at [1142, 488] on div "Next slide" at bounding box center [1148, 501] width 16 height 26
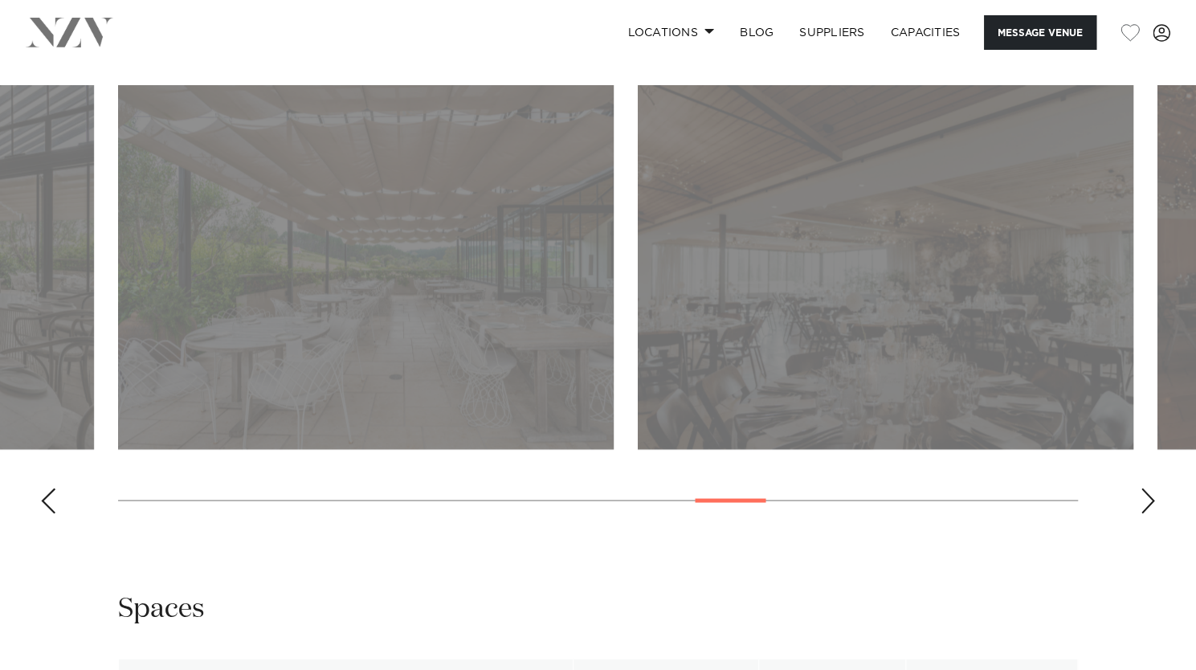
click at [1142, 488] on div "Next slide" at bounding box center [1148, 501] width 16 height 26
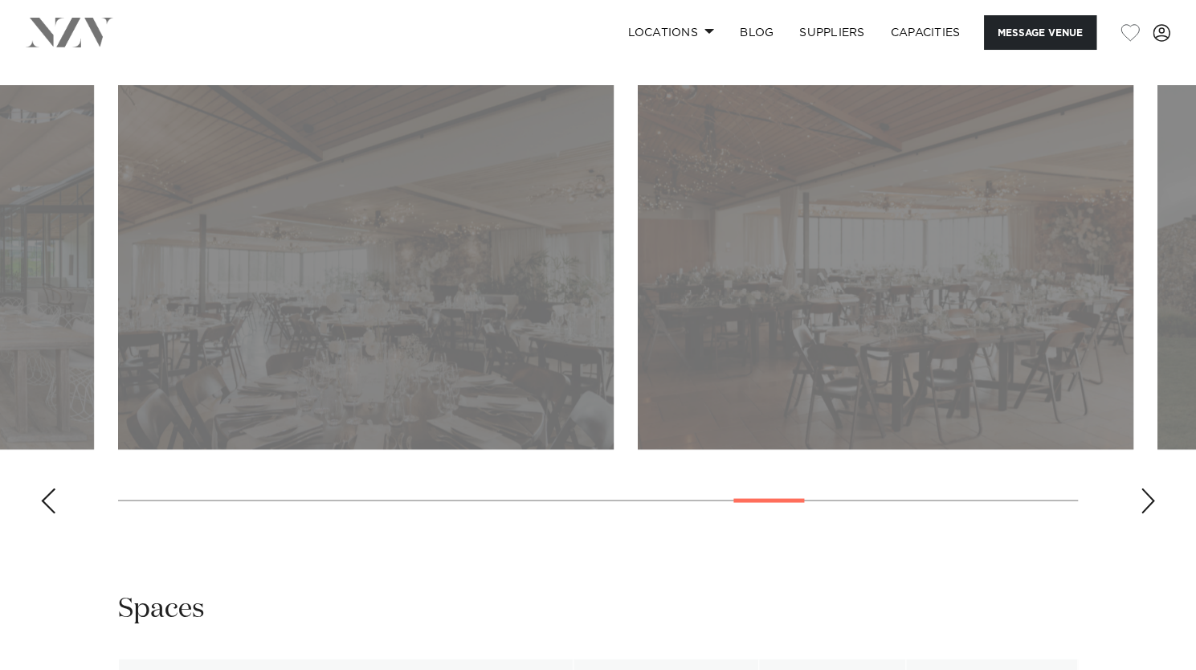
click at [1142, 488] on div "Next slide" at bounding box center [1148, 501] width 16 height 26
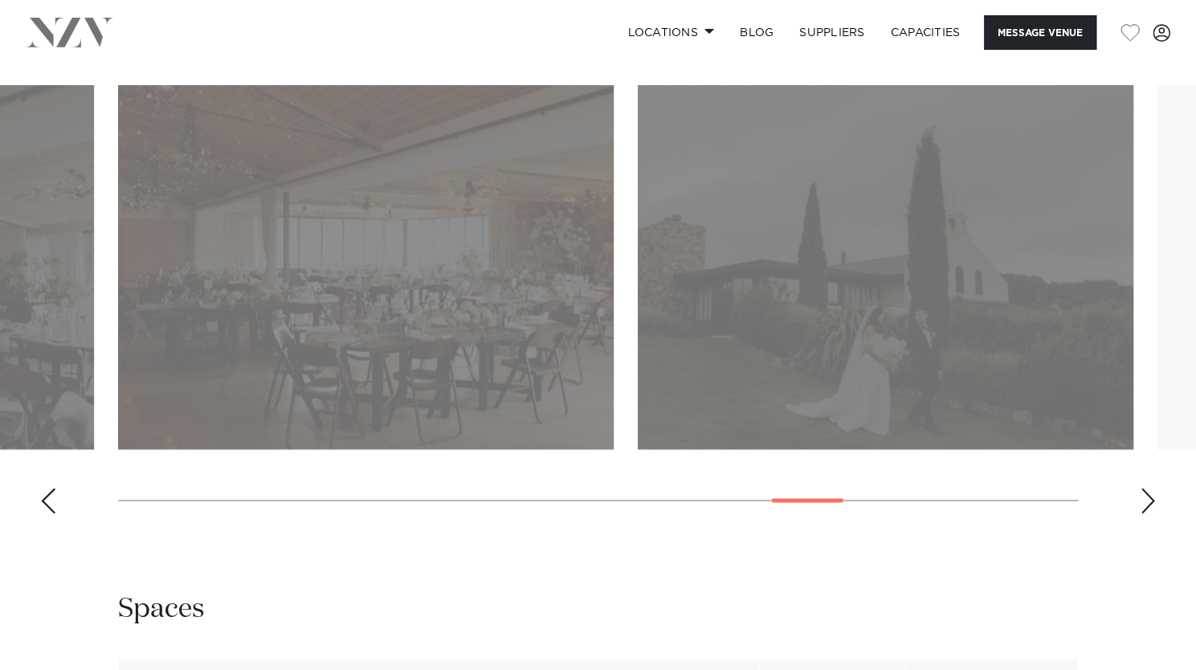
click at [1142, 488] on div "Next slide" at bounding box center [1148, 501] width 16 height 26
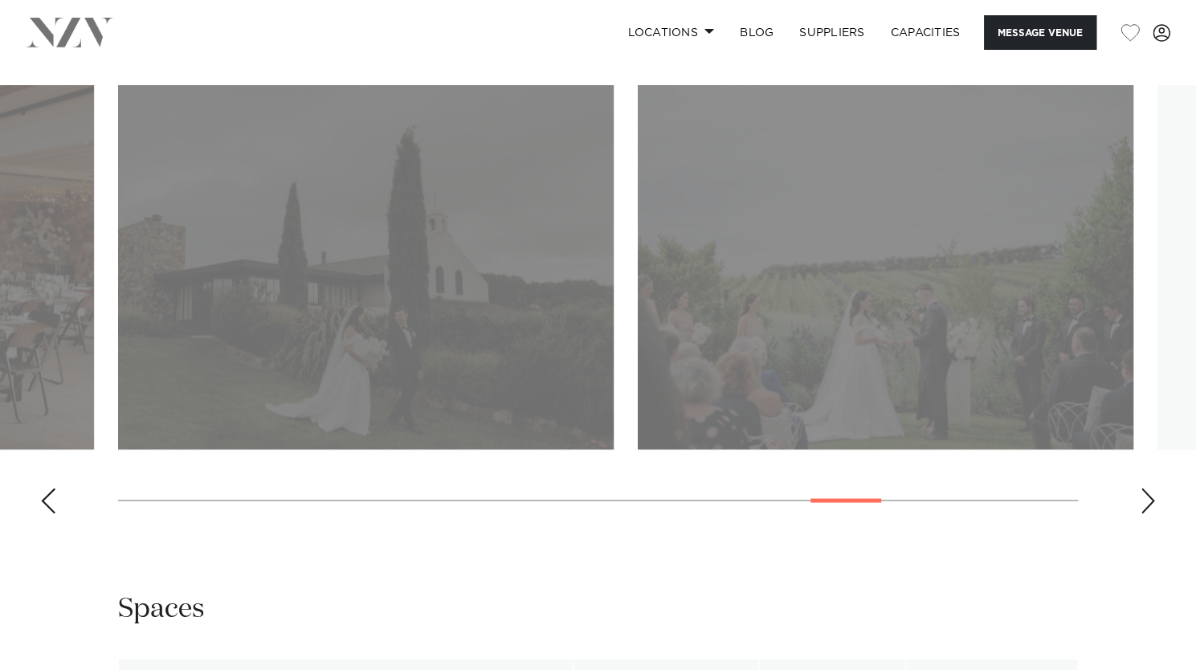
click at [1142, 488] on div "Next slide" at bounding box center [1148, 501] width 16 height 26
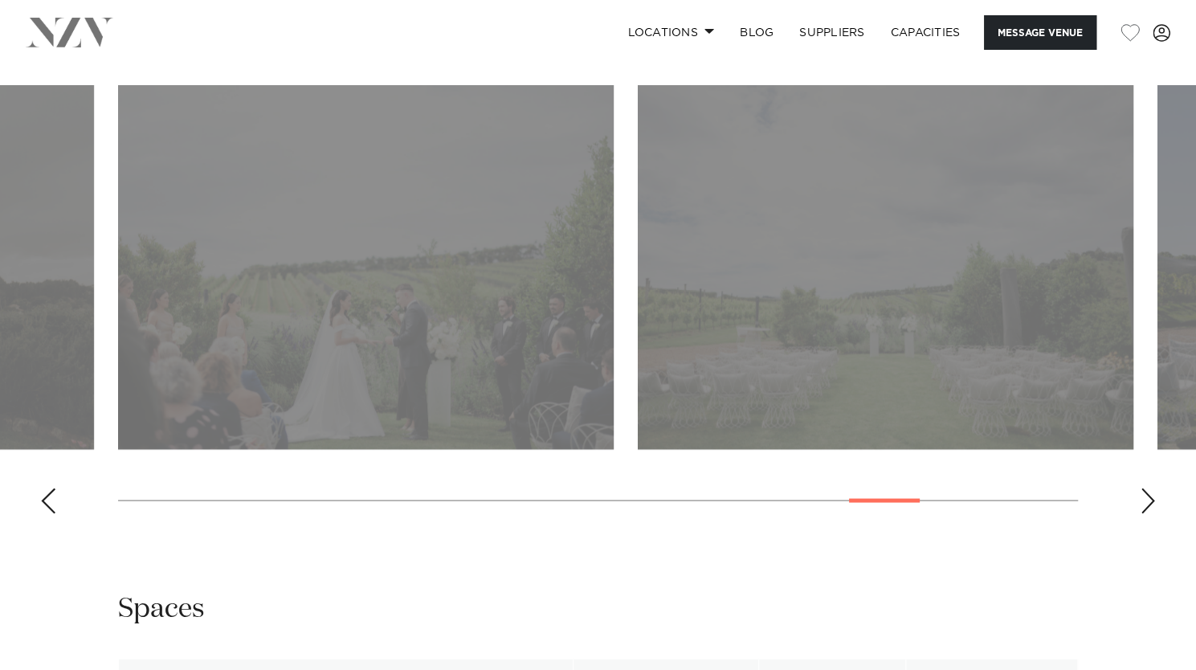
click at [47, 488] on div "Previous slide" at bounding box center [48, 501] width 16 height 26
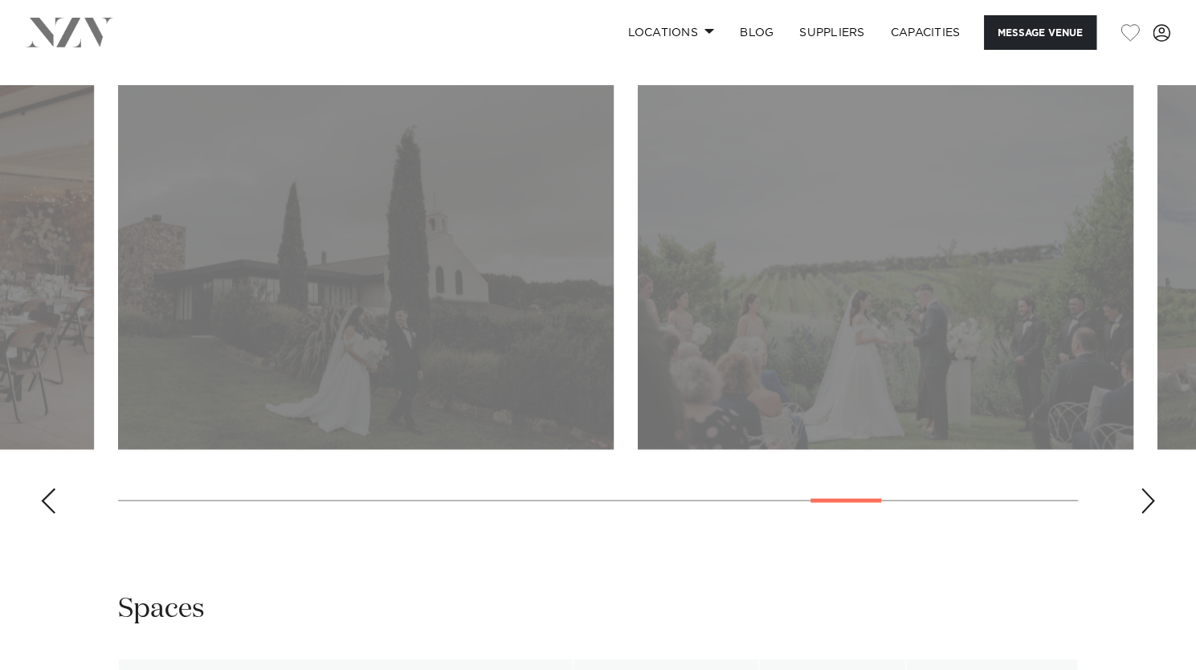
click at [1141, 467] on swiper-container at bounding box center [598, 305] width 1196 height 441
click at [1142, 488] on div "Next slide" at bounding box center [1148, 501] width 16 height 26
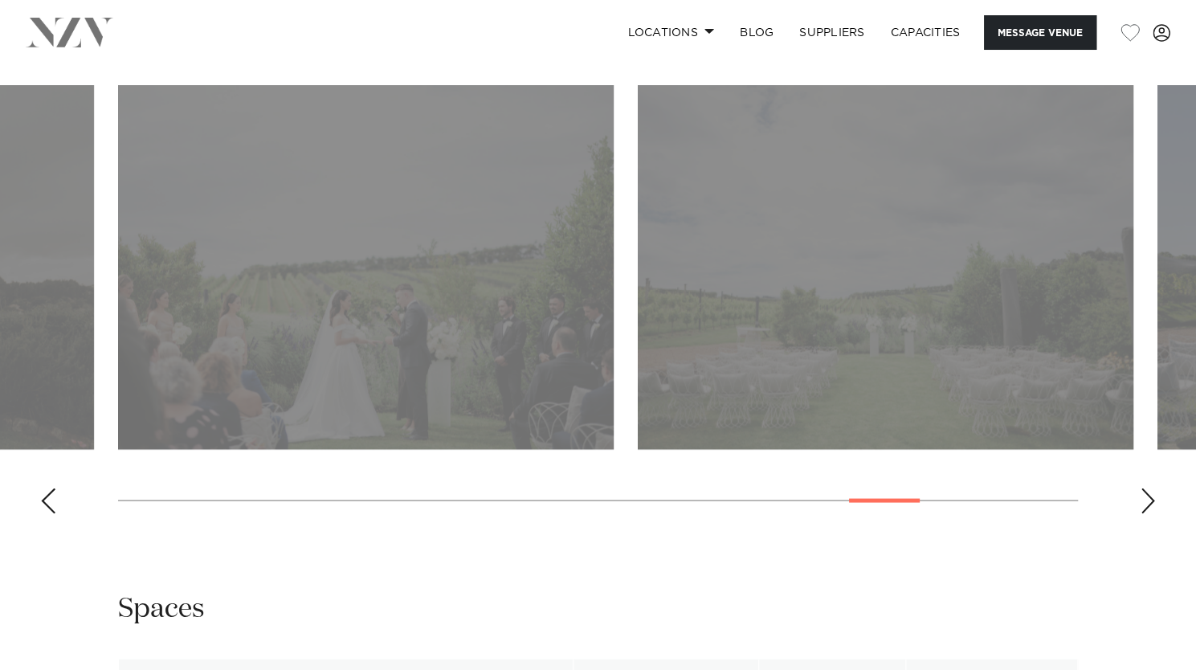
click at [1142, 488] on div "Next slide" at bounding box center [1148, 501] width 16 height 26
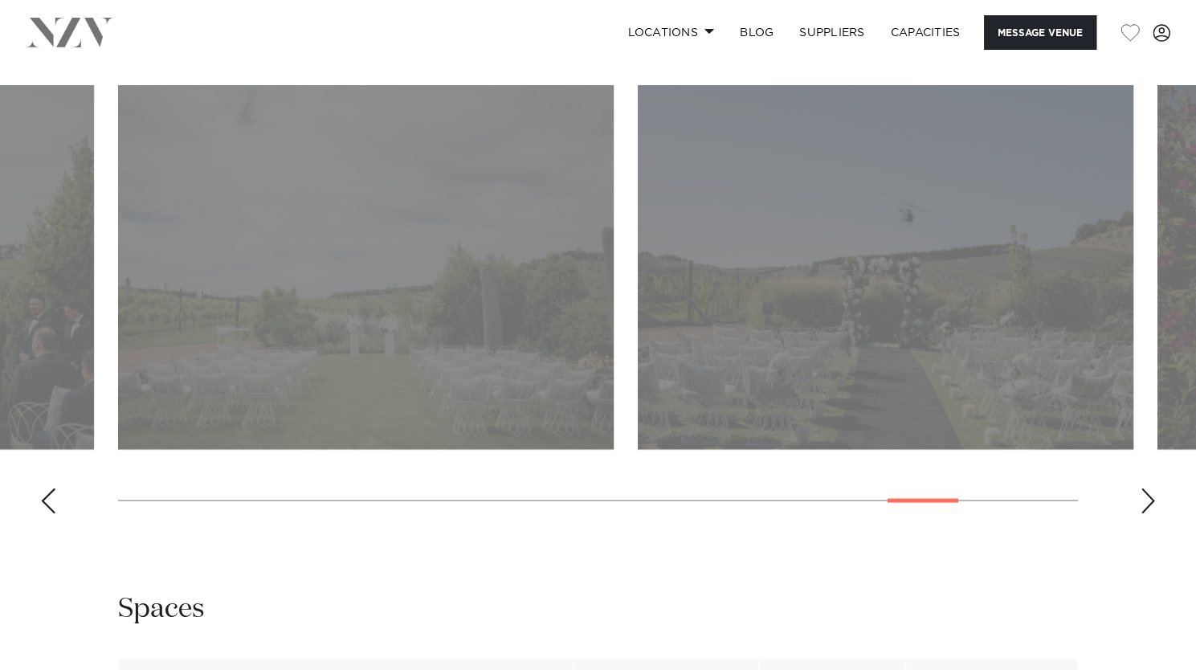
click at [1142, 488] on div "Next slide" at bounding box center [1148, 501] width 16 height 26
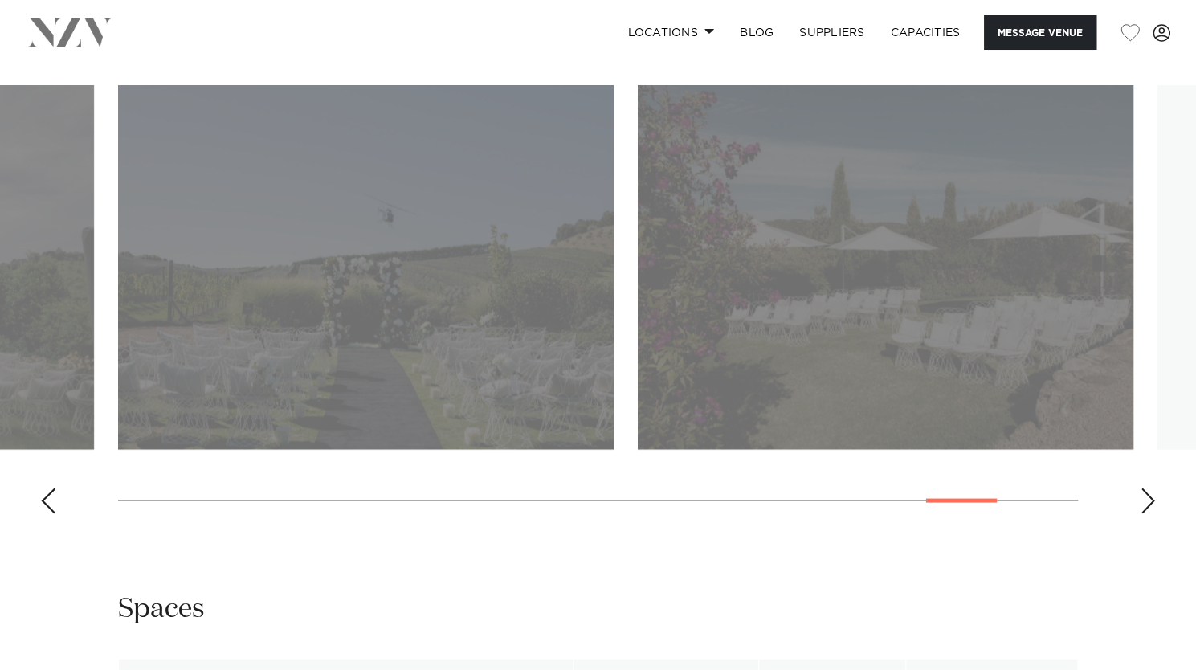
click at [1142, 488] on div "Next slide" at bounding box center [1148, 501] width 16 height 26
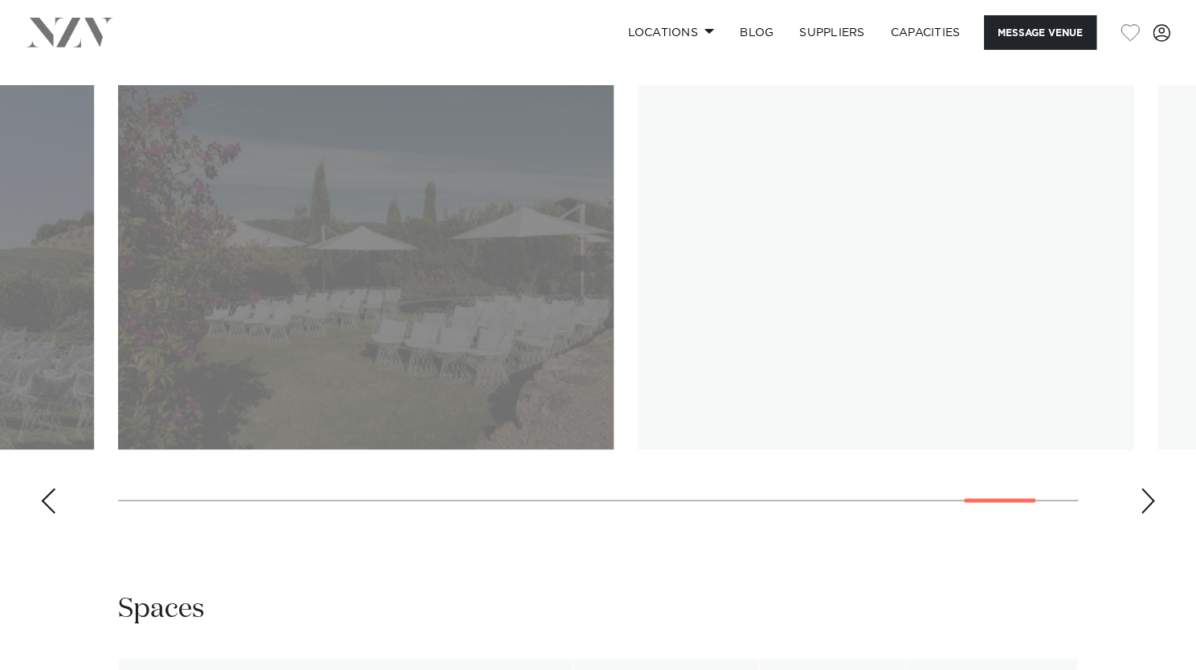
click at [1142, 488] on div "Next slide" at bounding box center [1148, 501] width 16 height 26
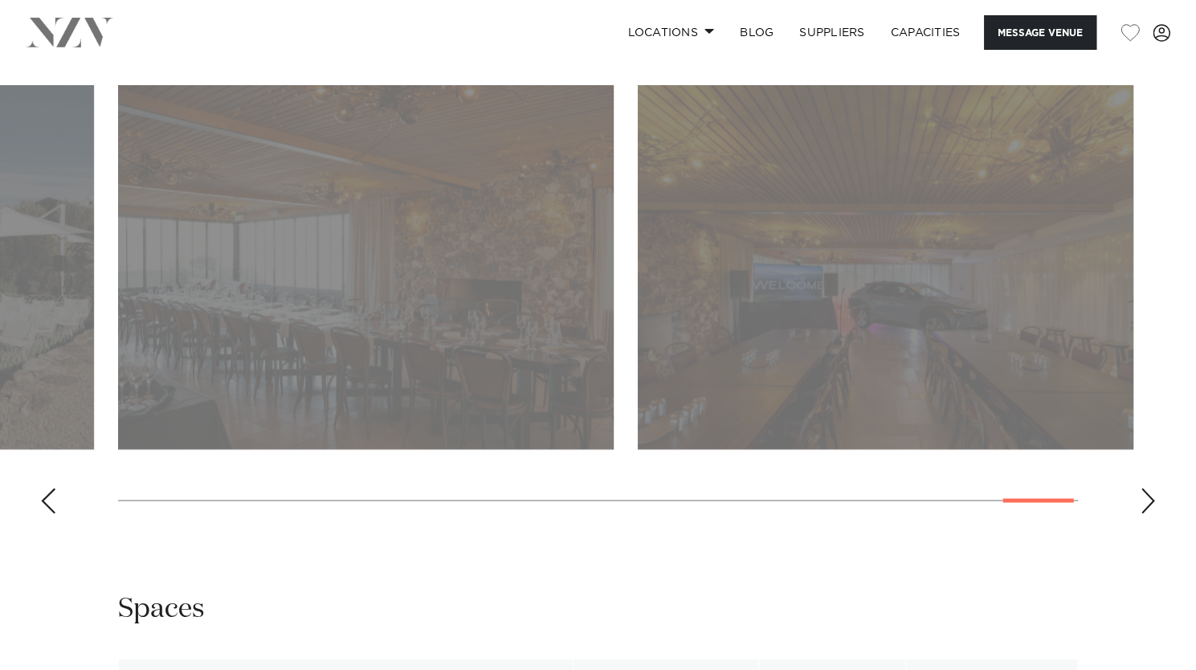
click at [1142, 488] on div "Next slide" at bounding box center [1148, 501] width 16 height 26
